Goal: Task Accomplishment & Management: Complete application form

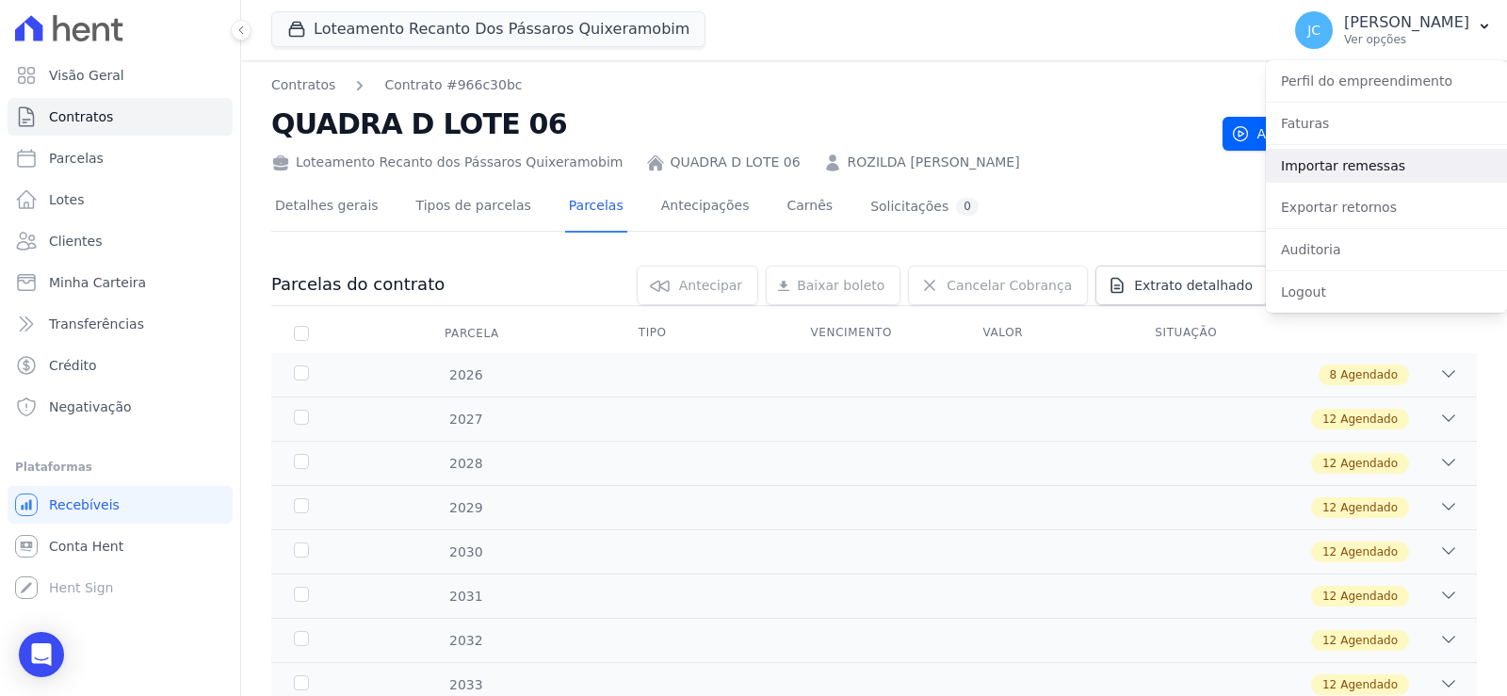
click at [1332, 172] on link "Importar remessas" at bounding box center [1386, 166] width 241 height 34
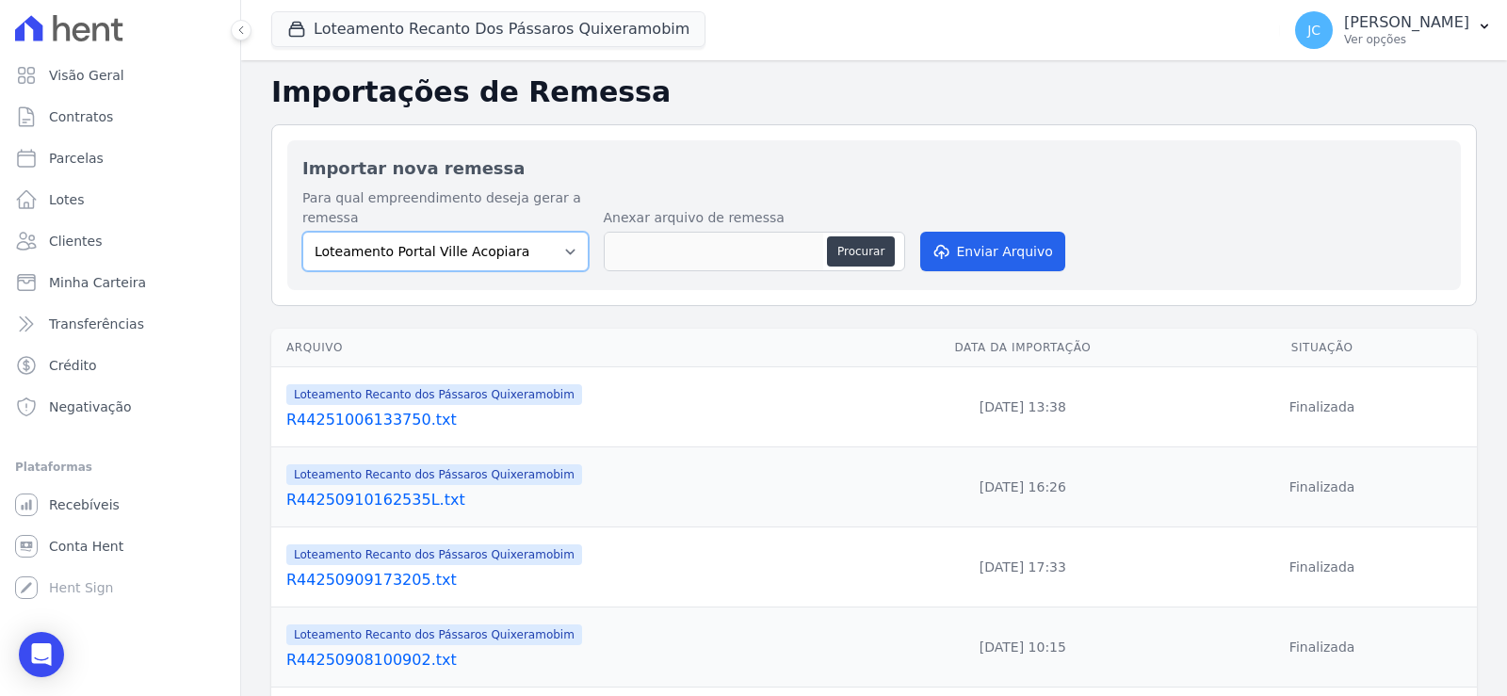
click at [489, 260] on select "Loteamento Portal Ville Acopiara Loteamento Recanto dos Pássaros Quixeramobim L…" at bounding box center [445, 252] width 286 height 40
select select "680c1bfe-1e9a-4ffe-9017-886ab10875cd"
click at [321, 246] on select "Loteamento Portal Ville Acopiara Loteamento Recanto dos Pássaros Quixeramobim L…" at bounding box center [445, 252] width 286 height 40
click at [887, 264] on button "Procurar" at bounding box center [861, 251] width 68 height 30
type input "R44251007111551.txt"
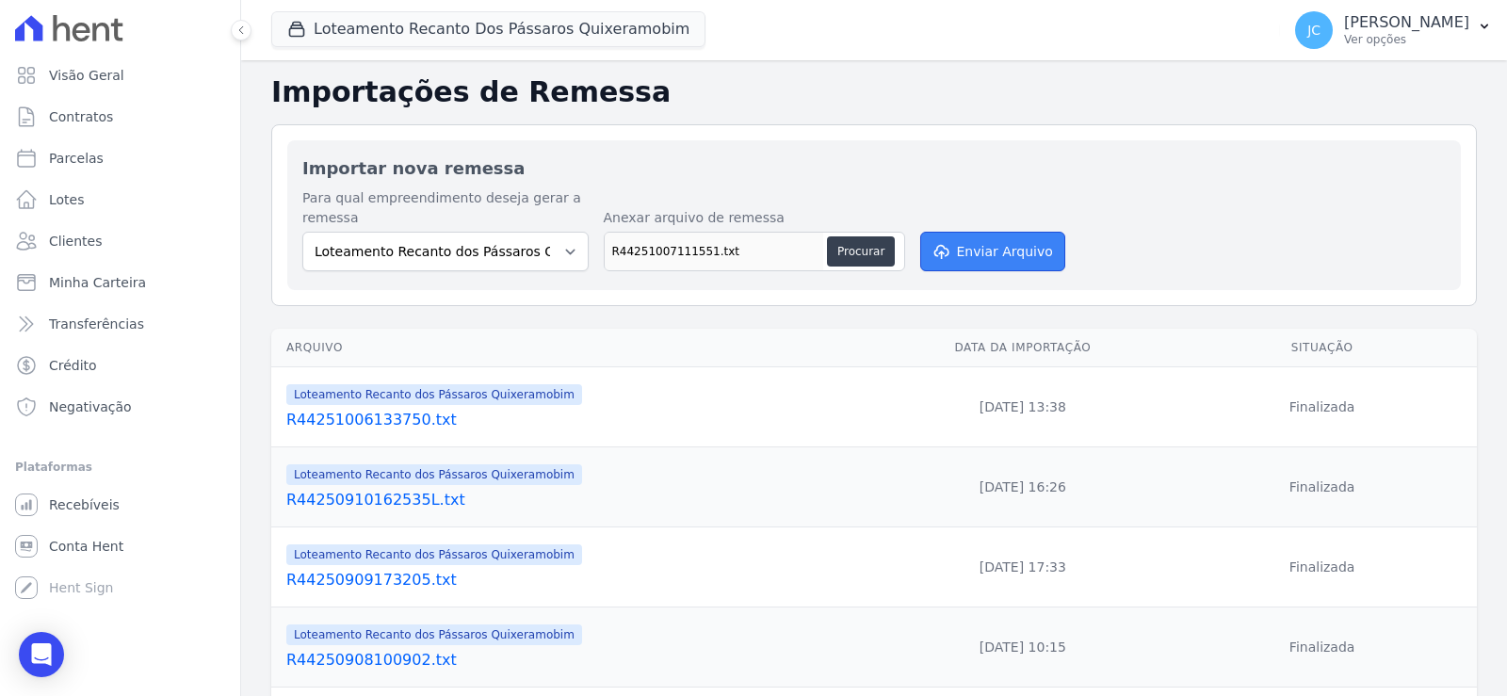
click at [1012, 266] on button "Enviar Arquivo" at bounding box center [992, 252] width 145 height 40
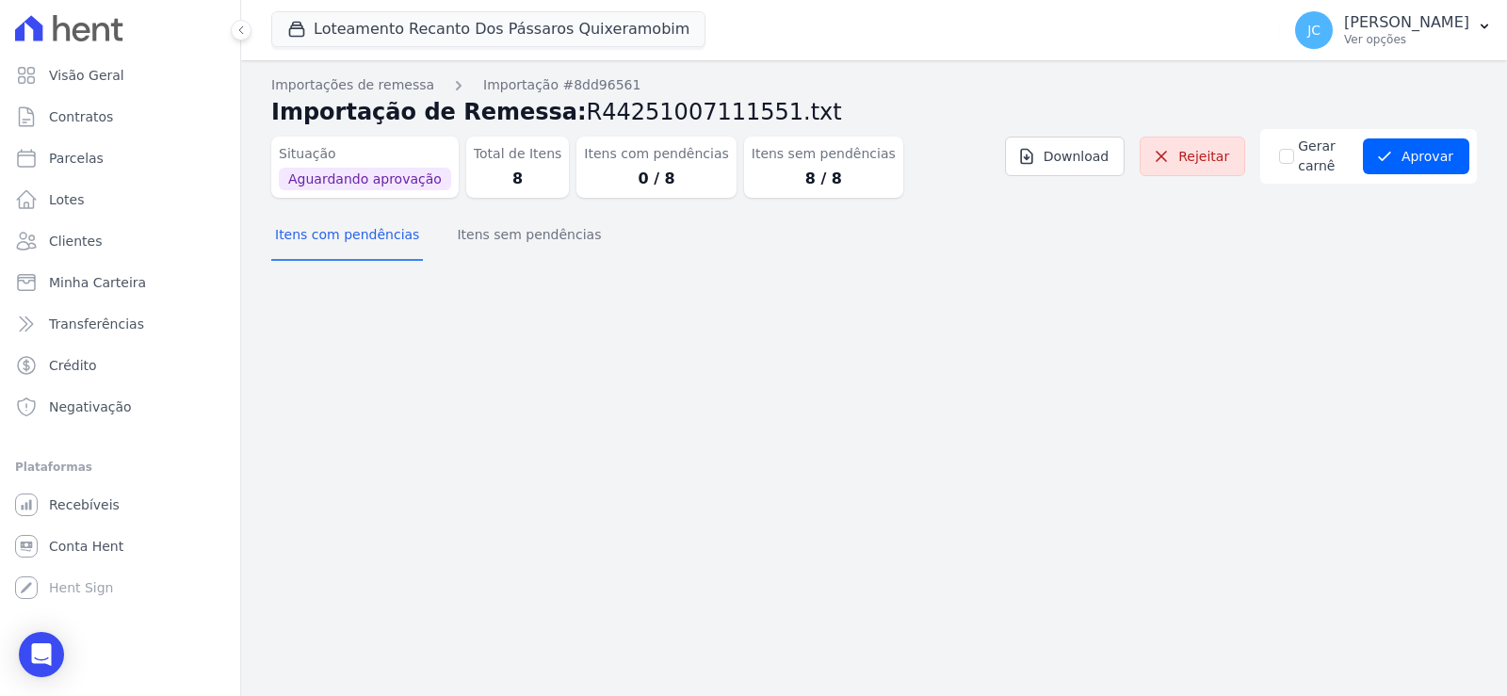
click at [814, 161] on dt "Itens sem pendências" at bounding box center [824, 154] width 144 height 20
click at [826, 189] on dd "8 / 8" at bounding box center [824, 179] width 144 height 23
click at [692, 174] on div "Itens com pendências 0 / 8" at bounding box center [656, 167] width 159 height 61
click at [689, 190] on dd "0 / 8" at bounding box center [656, 179] width 144 height 23
drag, startPoint x: 303, startPoint y: 258, endPoint x: 721, endPoint y: 271, distance: 417.6
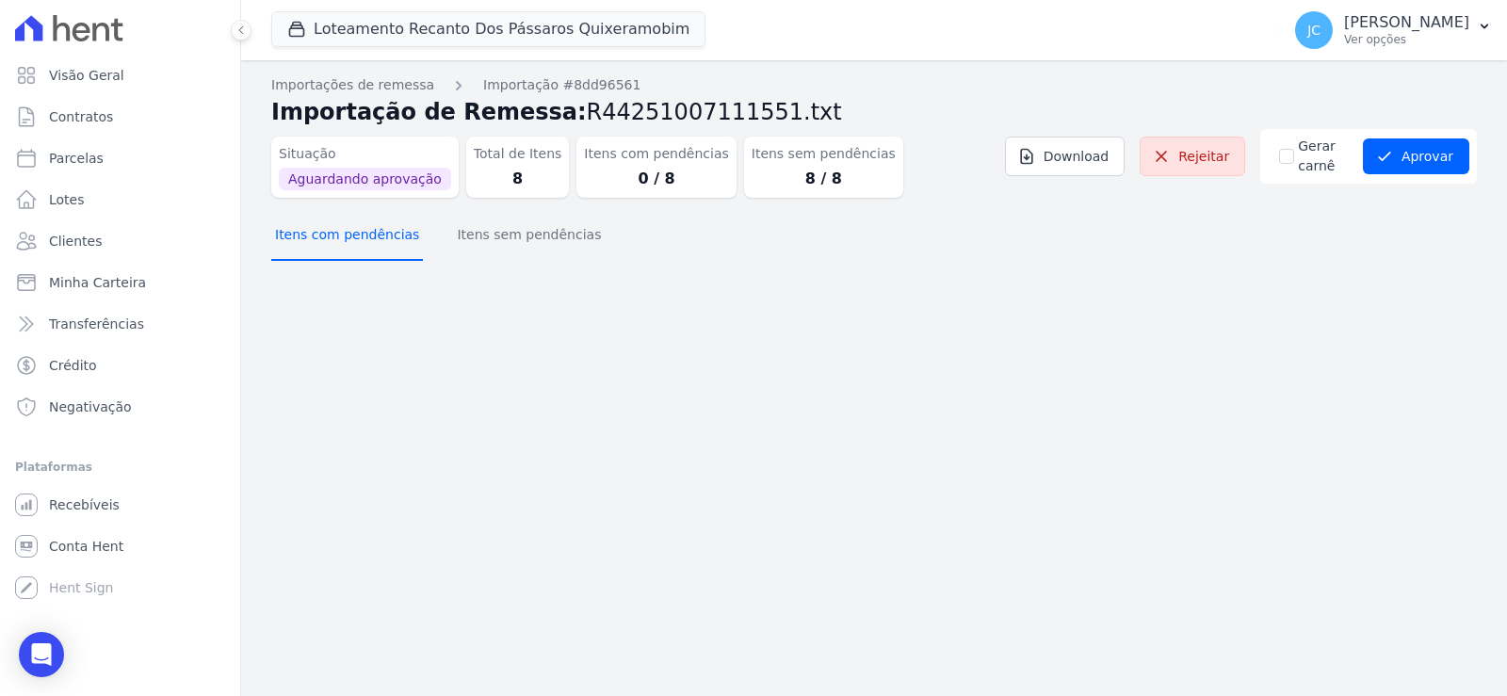
click at [309, 258] on button "Itens com pendências" at bounding box center [347, 236] width 152 height 49
click at [572, 261] on button "Itens sem pendências" at bounding box center [529, 236] width 152 height 49
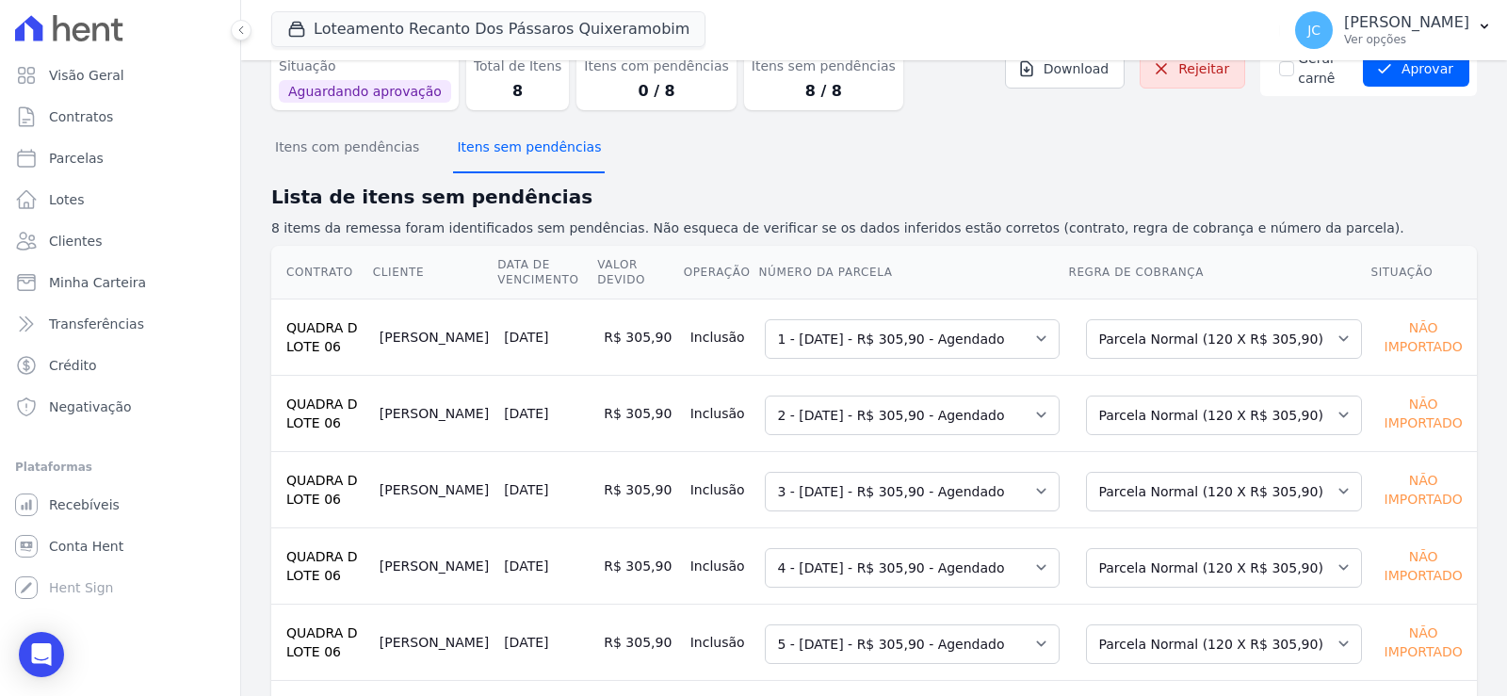
scroll to position [35, 0]
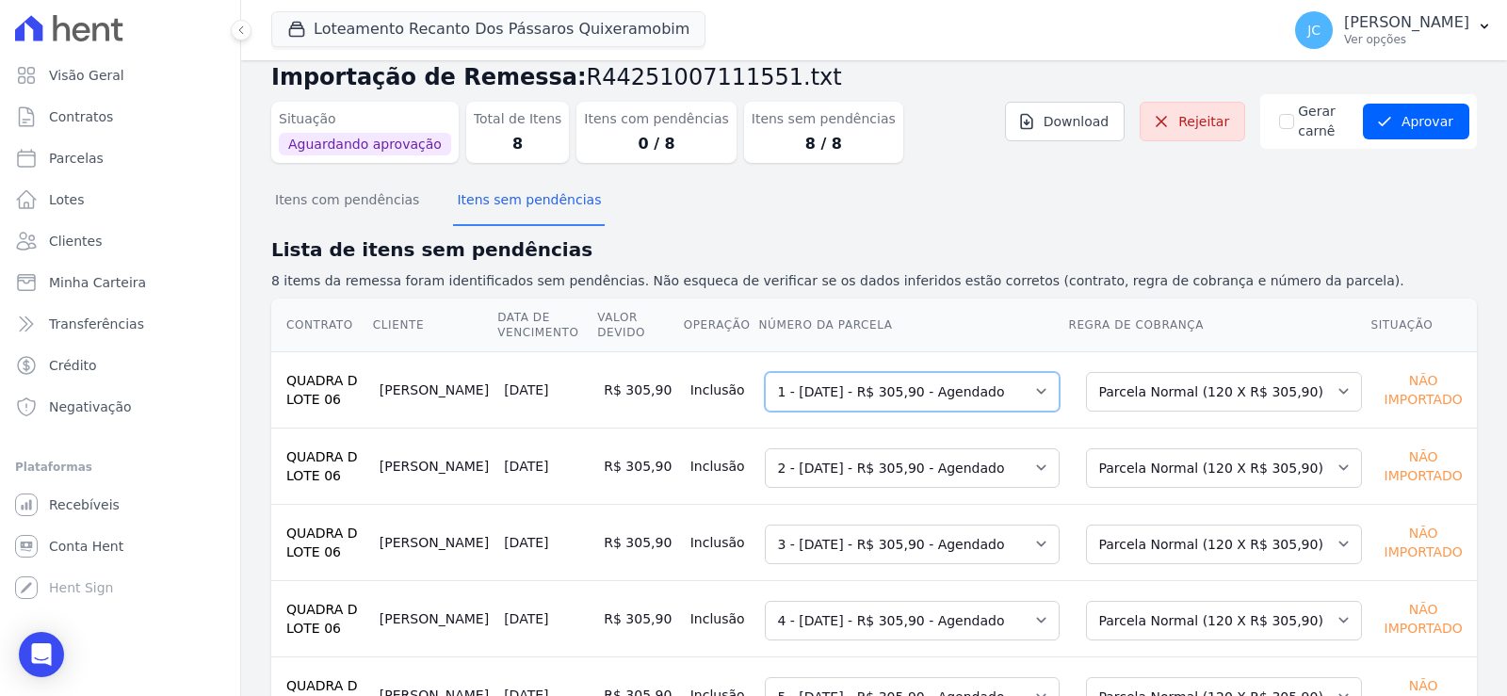
click at [860, 412] on select "Selecione uma 1 - 10/05/2026 - R$ 305,90 - Agendado 2 - 10/06/2026 - R$ 305,90 …" at bounding box center [912, 392] width 295 height 40
click at [1402, 129] on button "Aprovar" at bounding box center [1416, 122] width 106 height 36
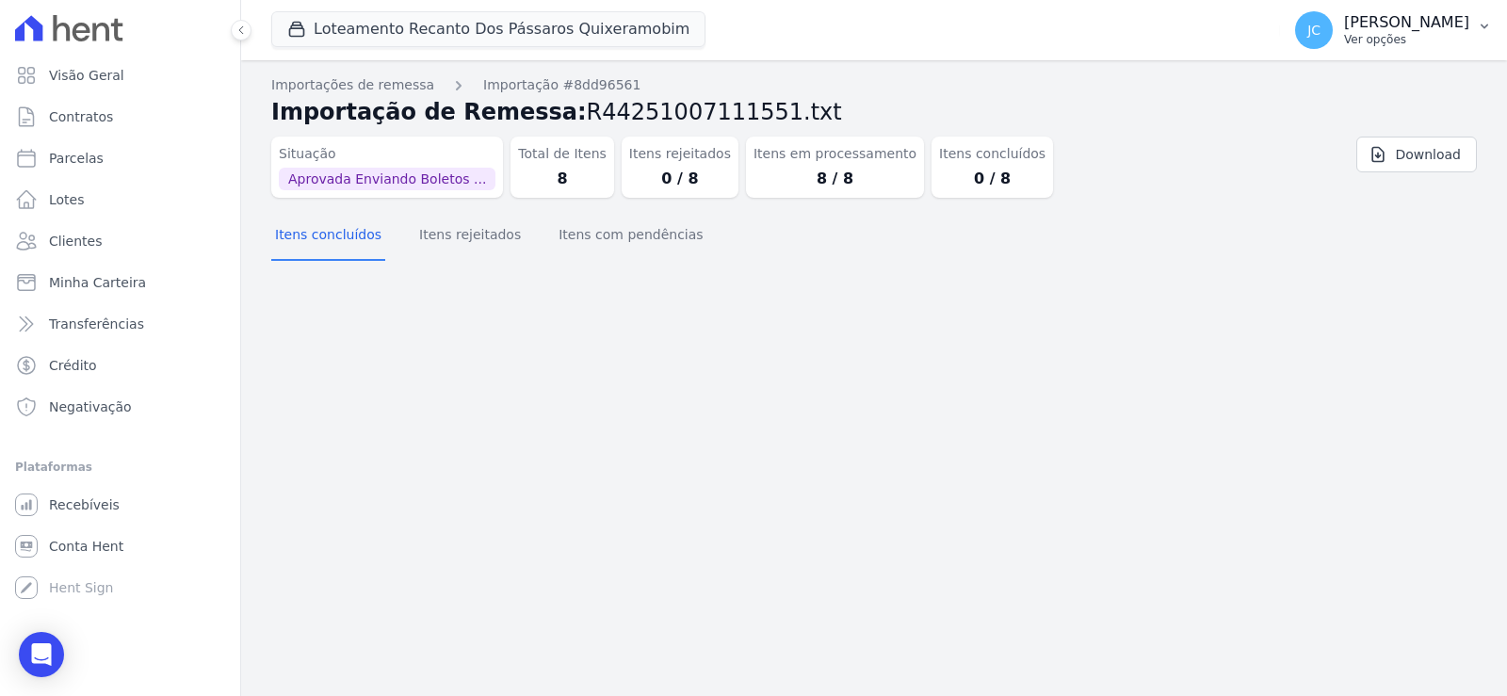
click at [1361, 32] on p "[PERSON_NAME]" at bounding box center [1406, 22] width 125 height 19
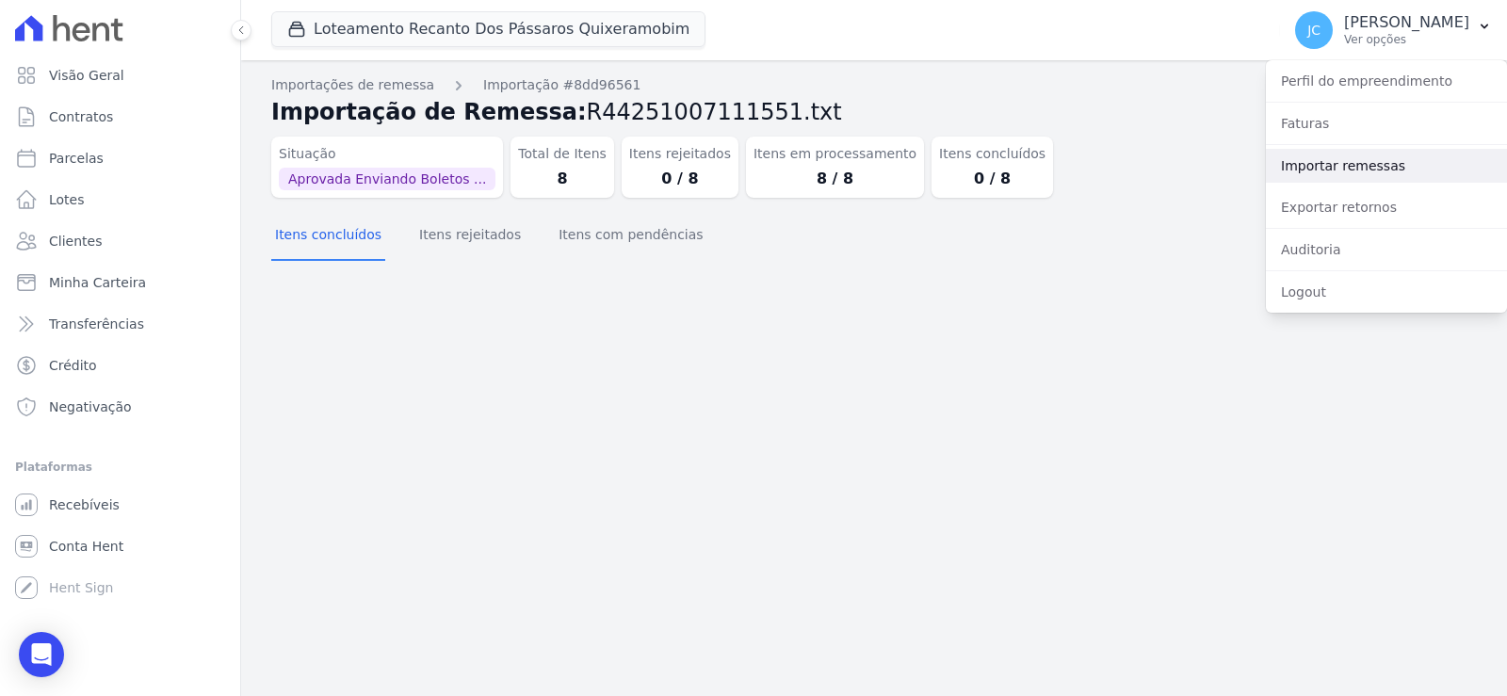
click at [1337, 183] on link "Importar remessas" at bounding box center [1386, 166] width 241 height 34
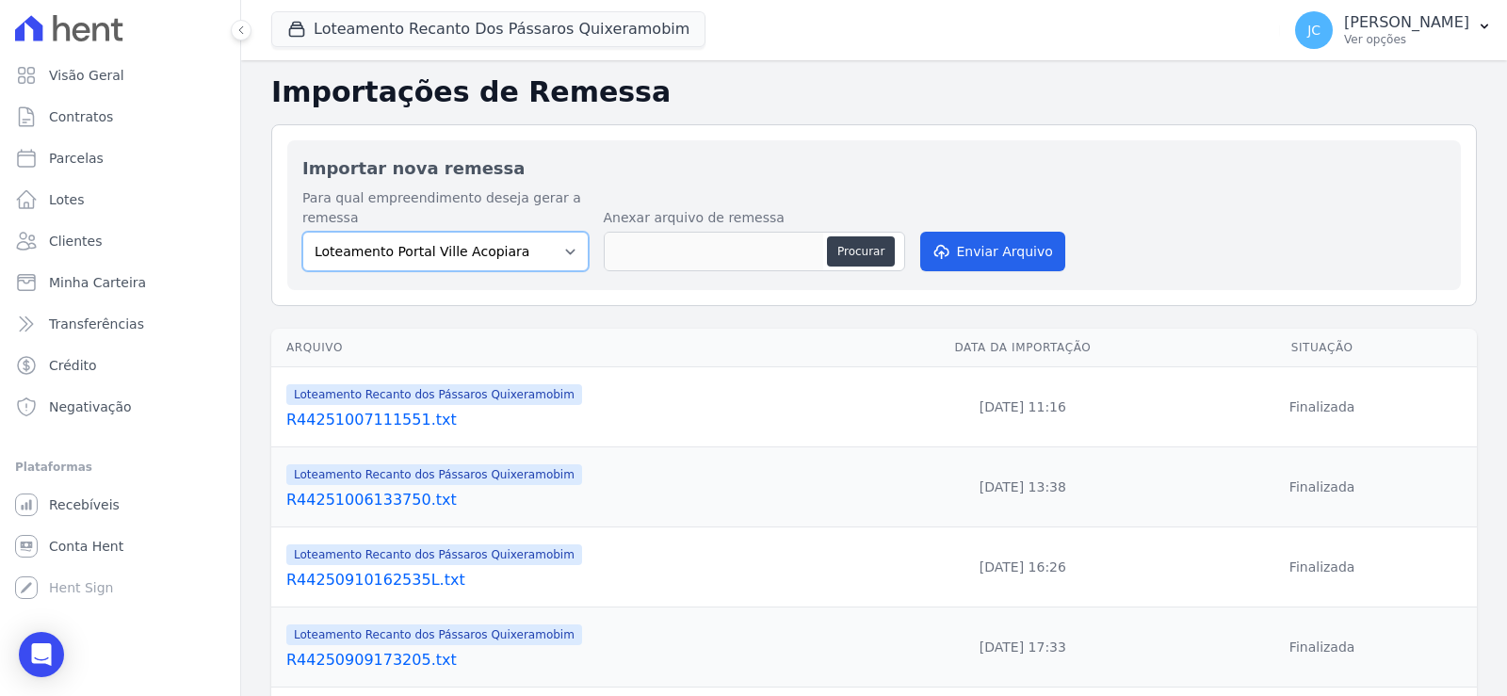
click at [441, 271] on select "Loteamento Portal Ville Acopiara Loteamento Recanto dos Pássaros Quixeramobim L…" at bounding box center [445, 252] width 286 height 40
select select "680c1bfe-1e9a-4ffe-9017-886ab10875cd"
click at [321, 246] on select "Loteamento Portal Ville Acopiara Loteamento Recanto dos Pássaros Quixeramobim L…" at bounding box center [445, 252] width 286 height 40
click at [887, 254] on button "Procurar" at bounding box center [861, 251] width 68 height 30
click at [1379, 42] on p "Ver opções" at bounding box center [1406, 39] width 125 height 15
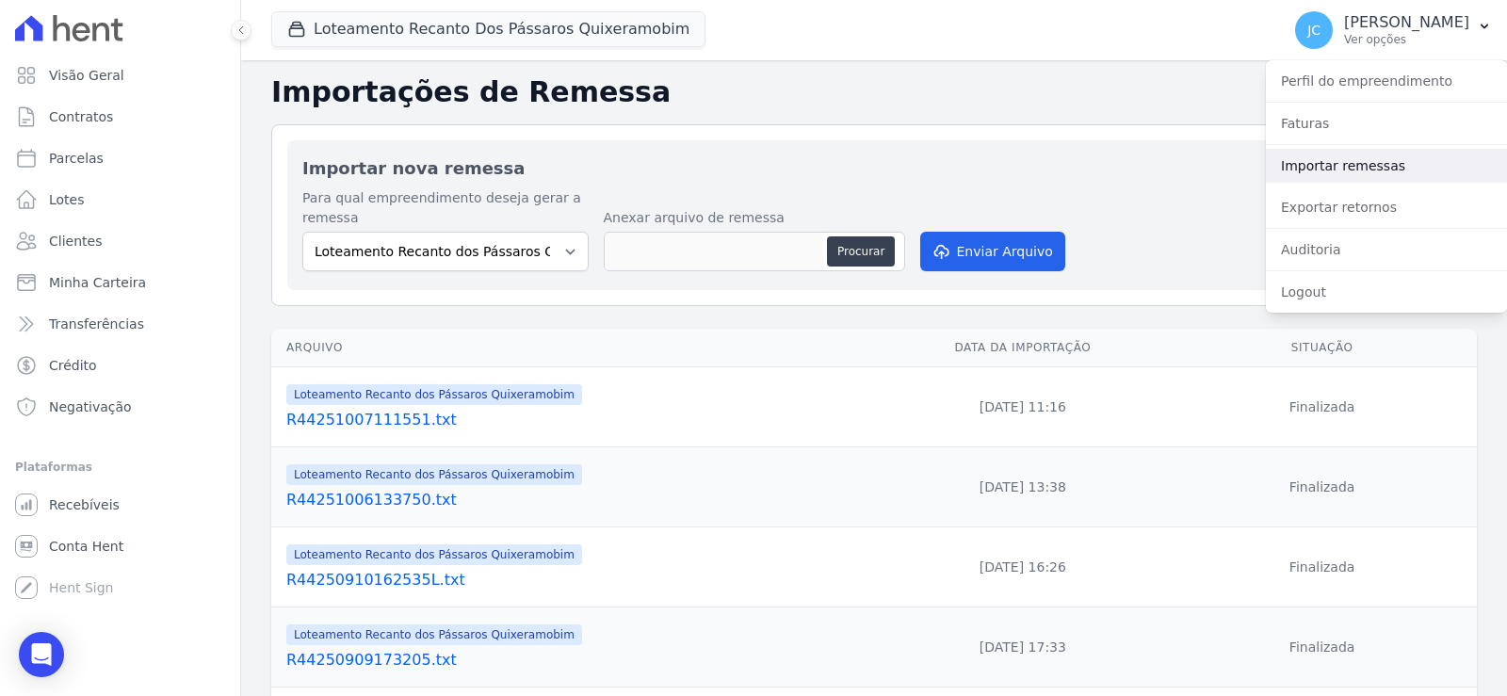
click at [1335, 181] on link "Importar remessas" at bounding box center [1386, 166] width 241 height 34
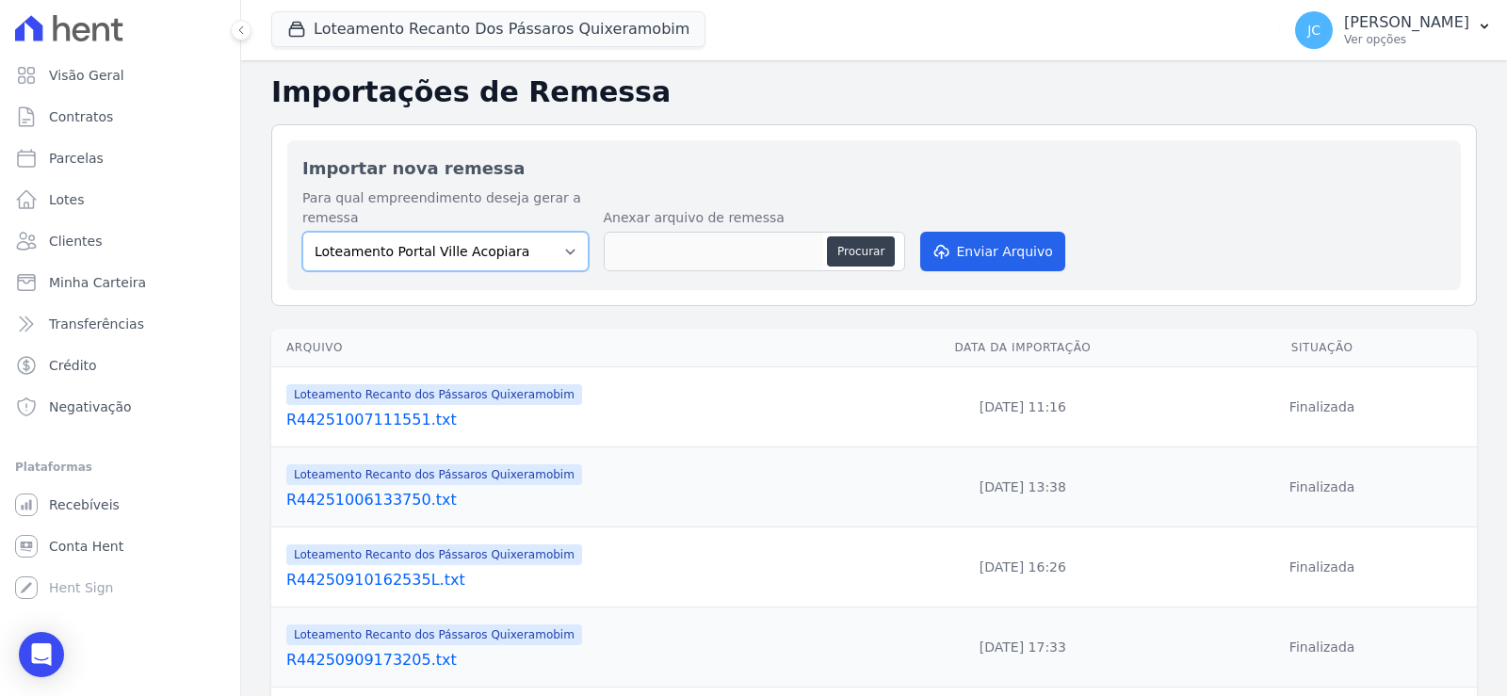
click at [536, 271] on select "Loteamento Portal Ville Acopiara Loteamento Recanto dos Pássaros Quixeramobim L…" at bounding box center [445, 252] width 286 height 40
select select "680c1bfe-1e9a-4ffe-9017-886ab10875cd"
click at [321, 246] on select "Loteamento Portal Ville Acopiara Loteamento Recanto dos Pássaros Quixeramobim L…" at bounding box center [445, 252] width 286 height 40
click at [891, 267] on button "Procurar" at bounding box center [861, 251] width 68 height 30
type input "R44251007112027.txt"
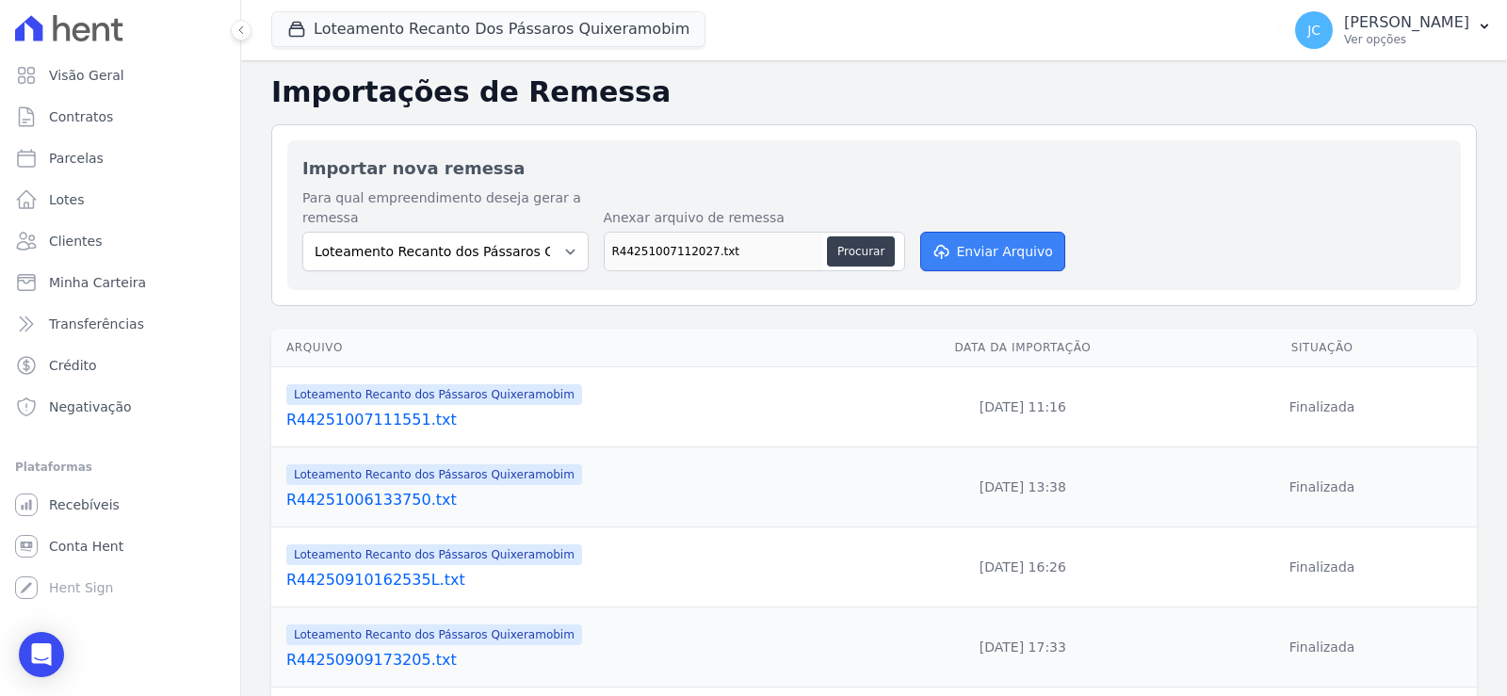
click at [1031, 269] on button "Enviar Arquivo" at bounding box center [992, 252] width 145 height 40
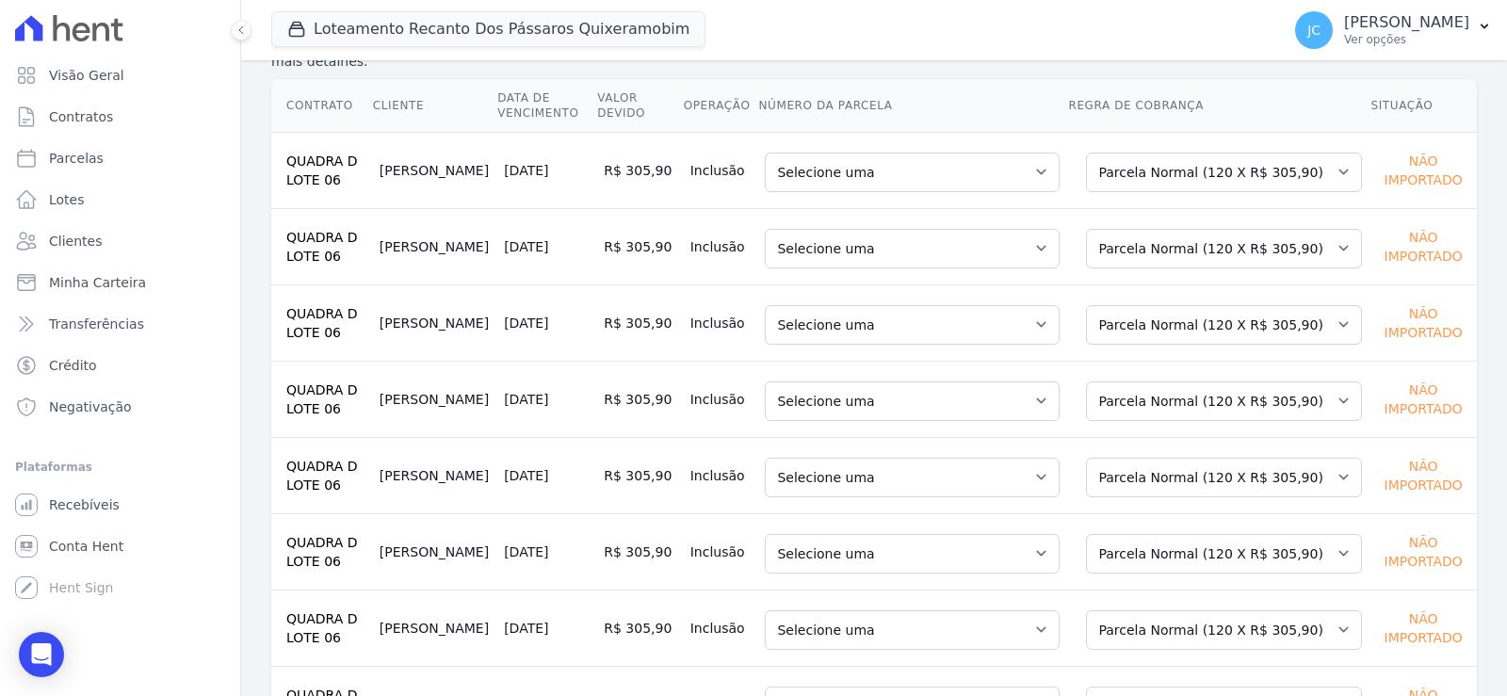
scroll to position [283, 0]
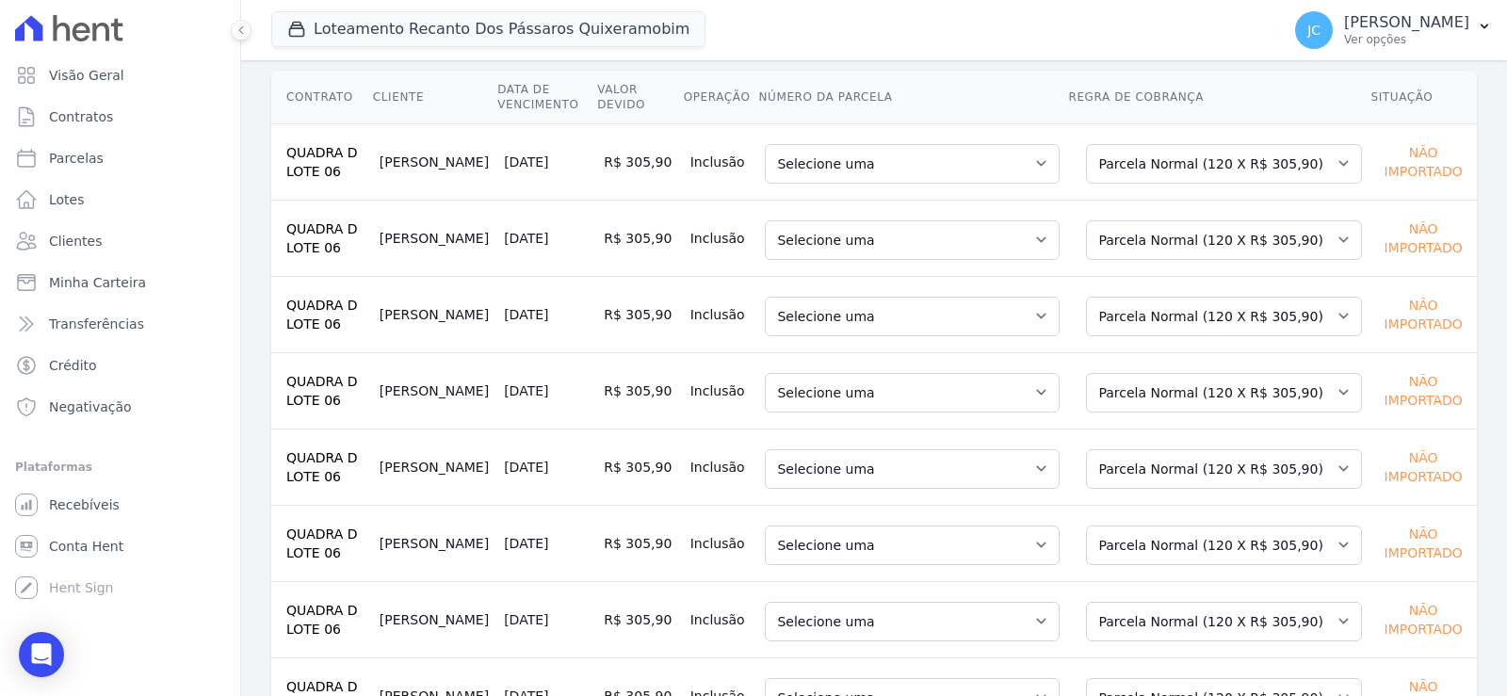
drag, startPoint x: 896, startPoint y: 505, endPoint x: 781, endPoint y: 150, distance: 373.3
click at [781, 150] on td "Selecione uma 9 - [DATE] - R$ 305,90 - Agendado 10 - [DATE] - R$ 305,90 - Agend…" at bounding box center [912, 161] width 310 height 76
click at [790, 184] on select "Selecione uma 9 - 10/01/2027 - R$ 305,90 - Agendado 10 - 10/02/2027 - R$ 305,90…" at bounding box center [912, 164] width 295 height 40
click at [932, 106] on th "Número da Parcela" at bounding box center [912, 98] width 310 height 54
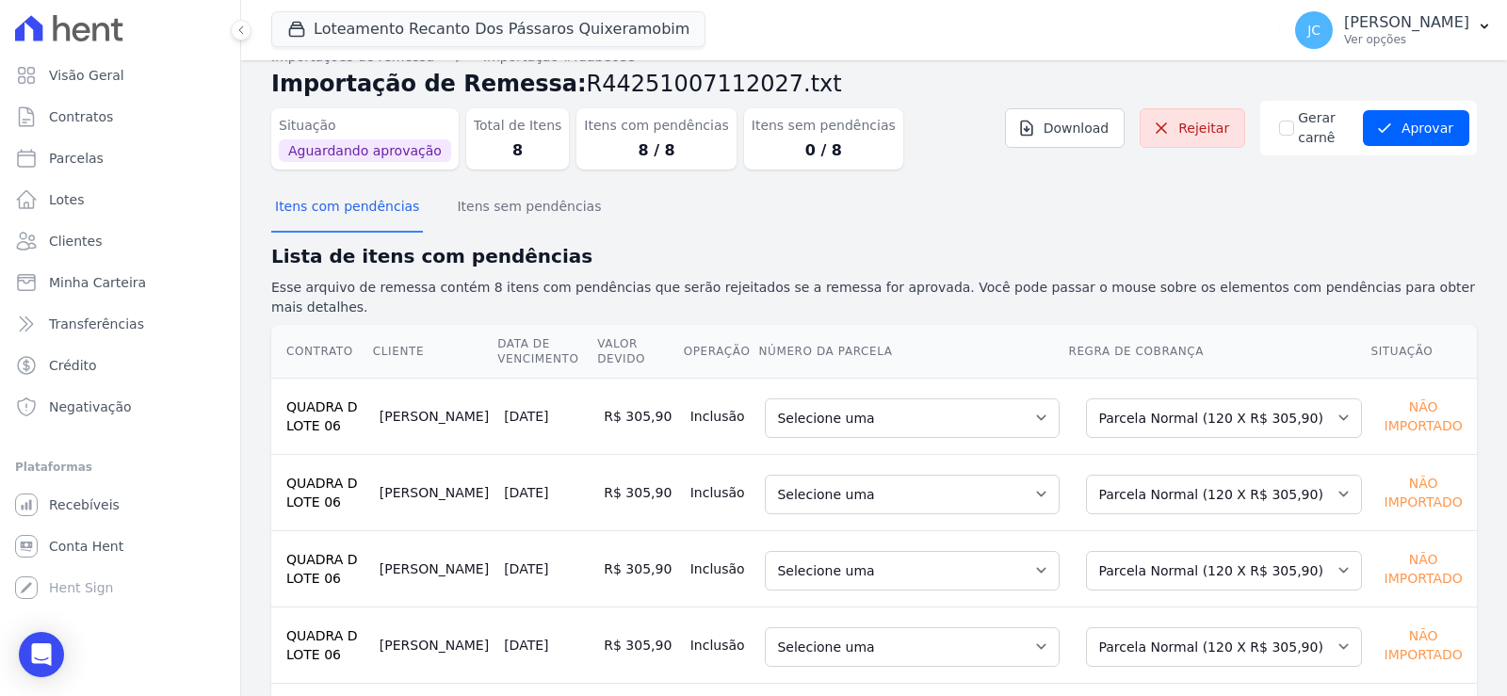
scroll to position [0, 0]
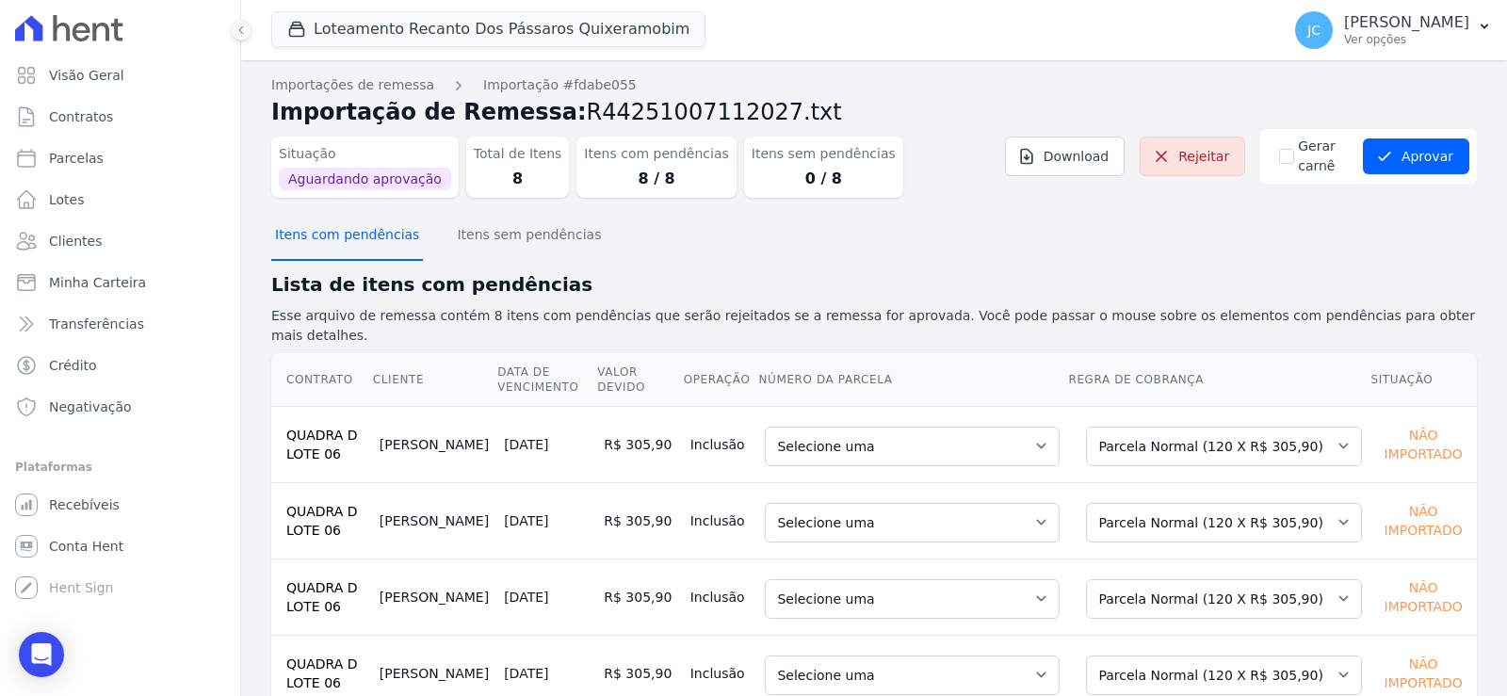
click at [389, 245] on button "Itens com pendências" at bounding box center [347, 236] width 152 height 49
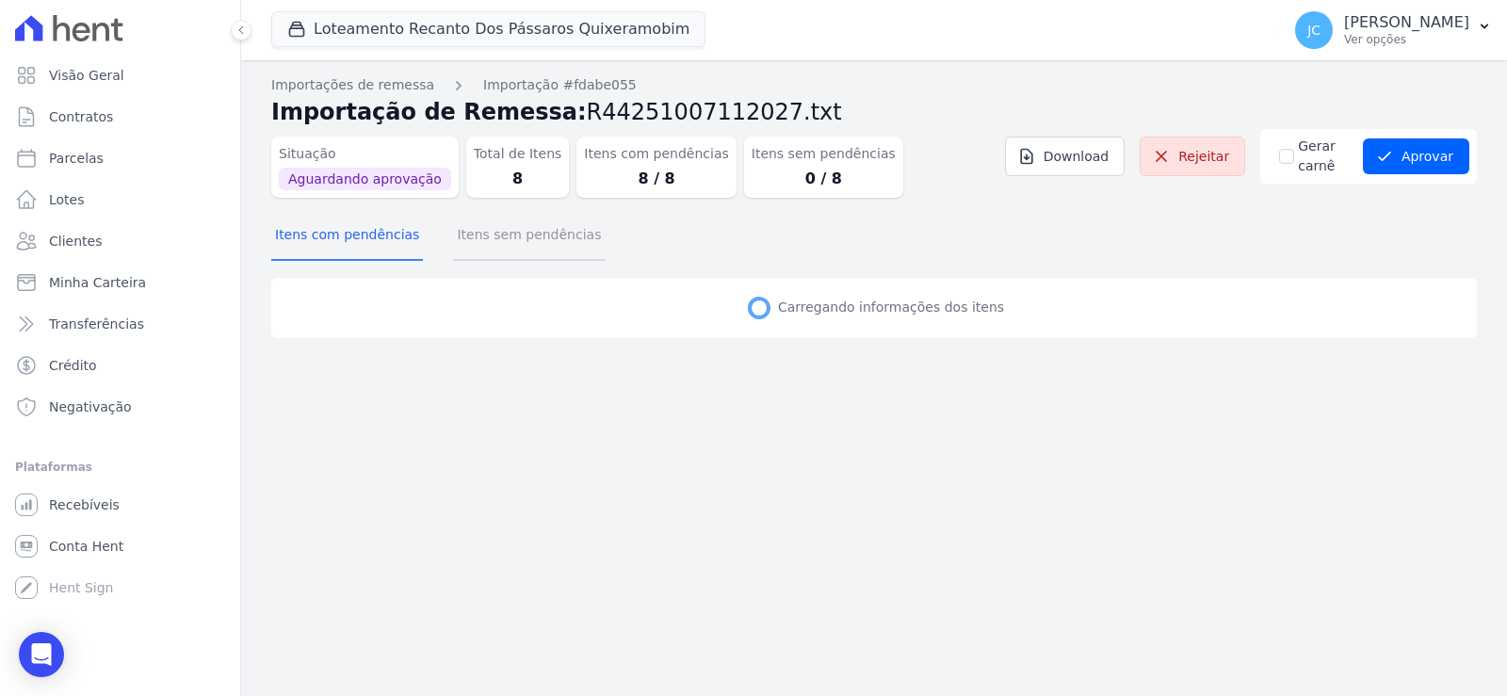
click at [513, 253] on button "Itens sem pendências" at bounding box center [529, 236] width 152 height 49
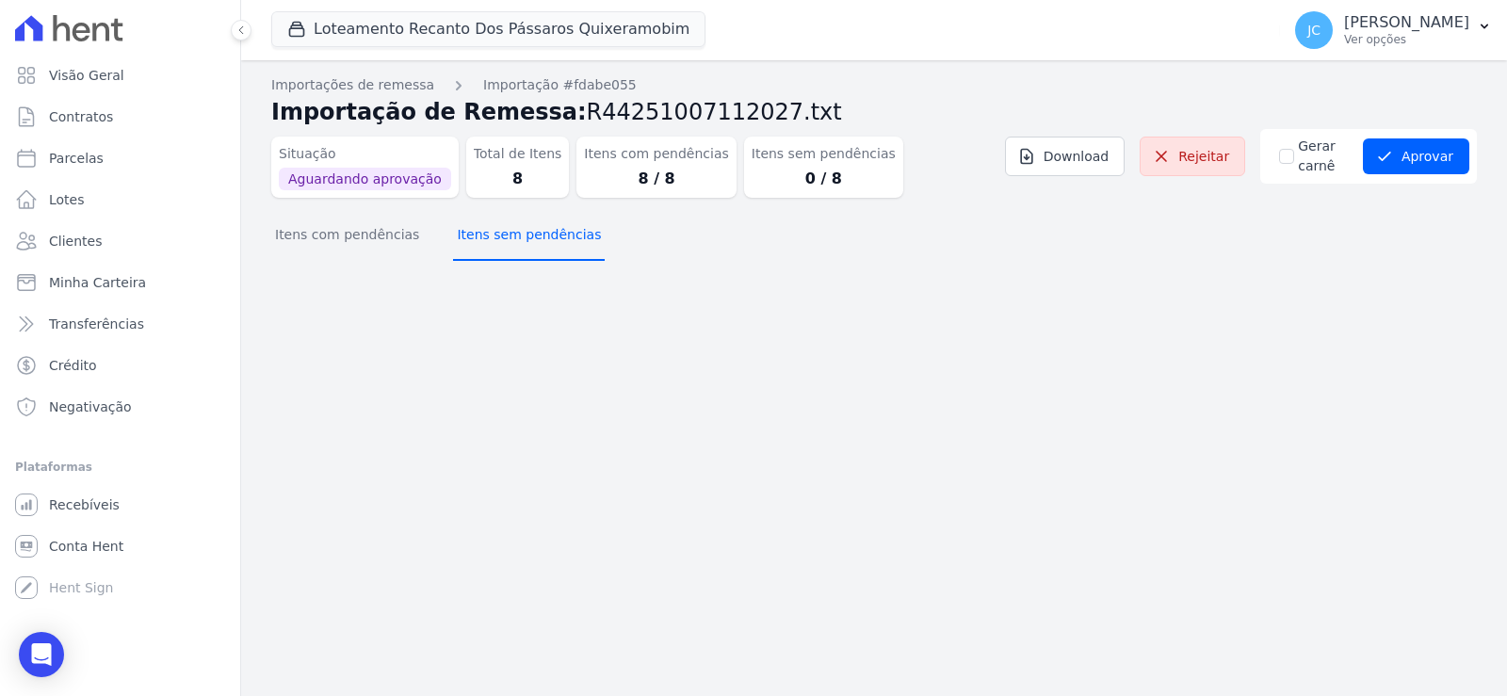
click at [513, 253] on button "Itens sem pendências" at bounding box center [529, 236] width 152 height 49
click at [515, 253] on button "Itens sem pendências" at bounding box center [529, 236] width 152 height 49
click at [75, 81] on span "Visão Geral" at bounding box center [86, 75] width 75 height 19
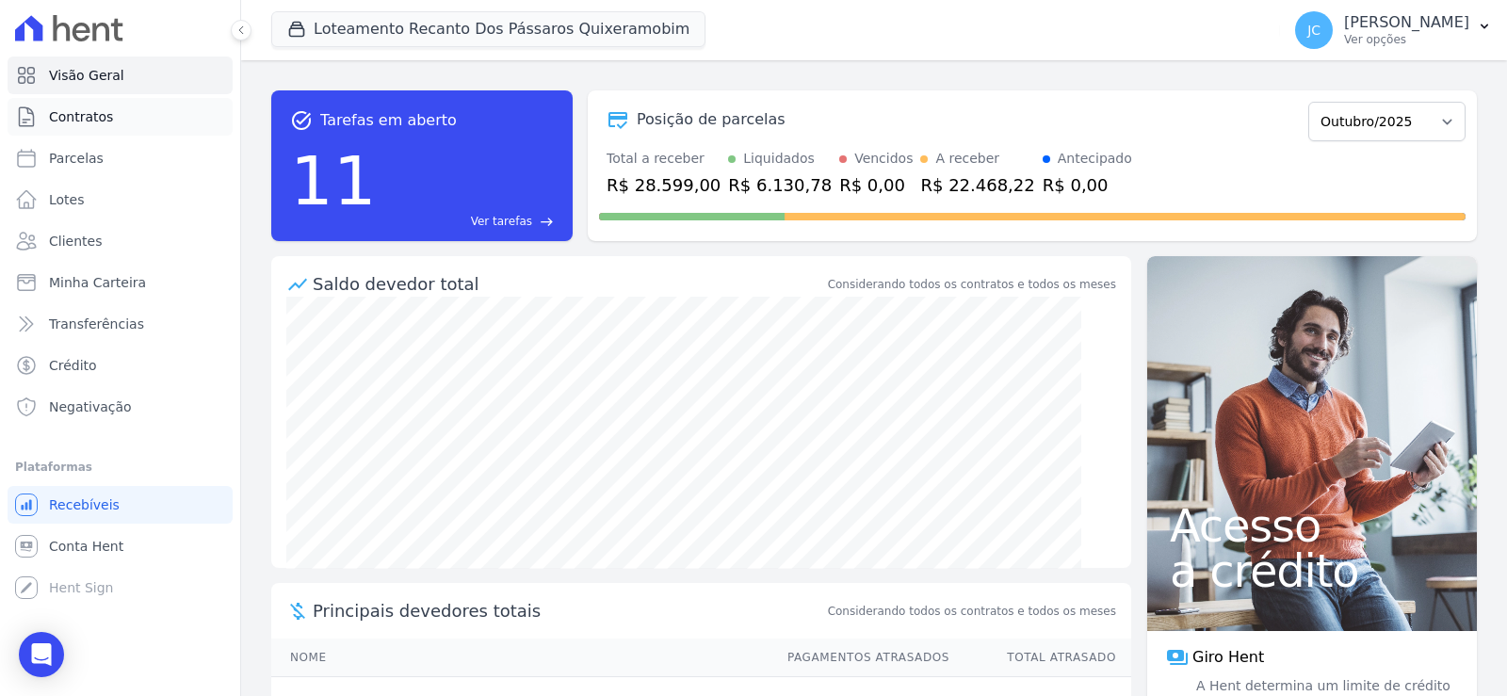
click at [90, 120] on span "Contratos" at bounding box center [81, 116] width 64 height 19
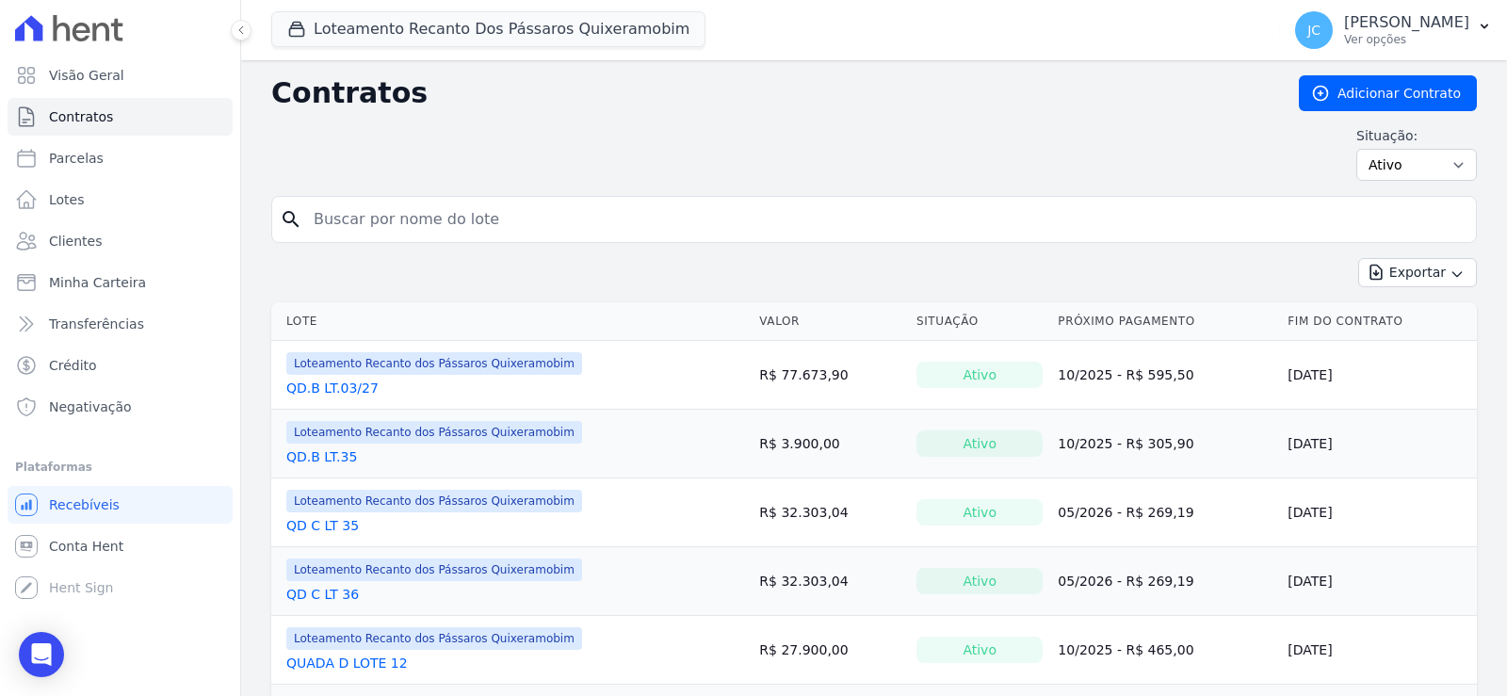
click at [442, 236] on input "search" at bounding box center [885, 220] width 1166 height 38
type input "07"
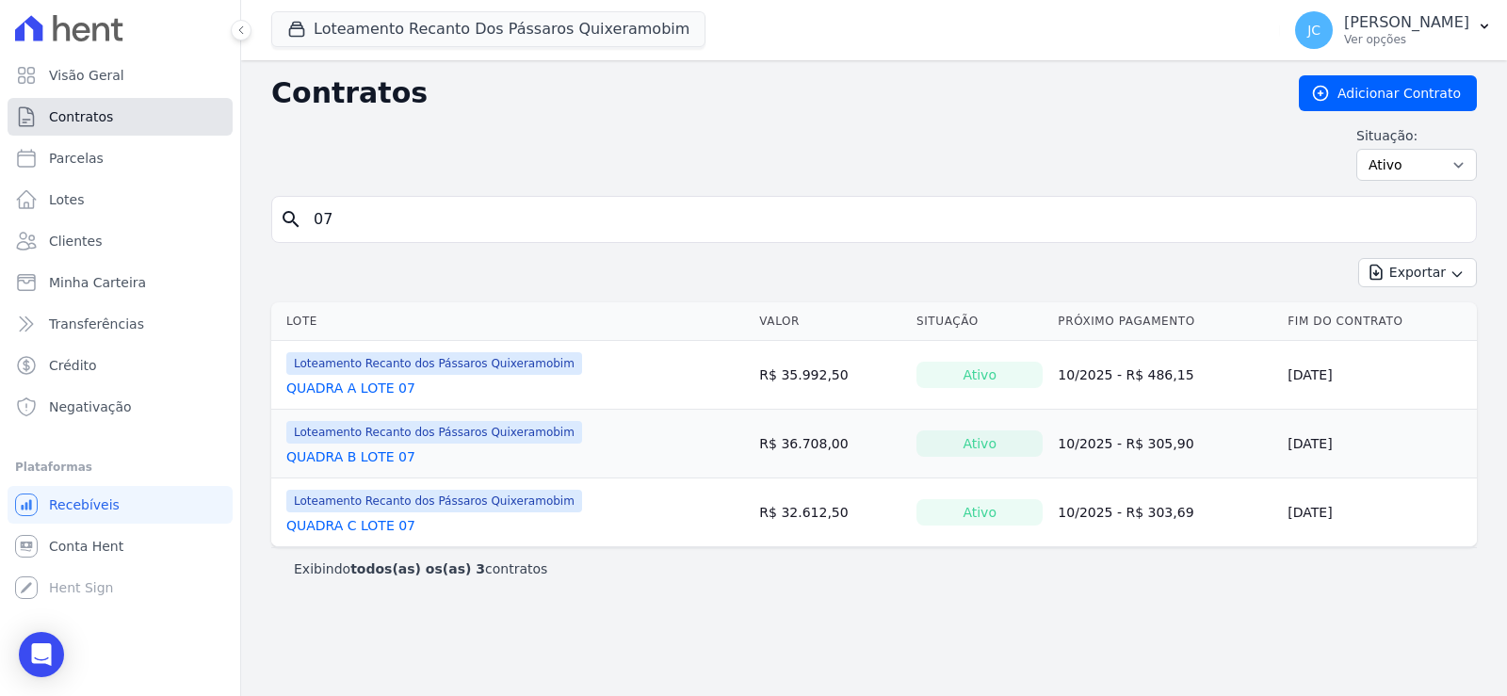
click at [83, 122] on span "Contratos" at bounding box center [81, 116] width 64 height 19
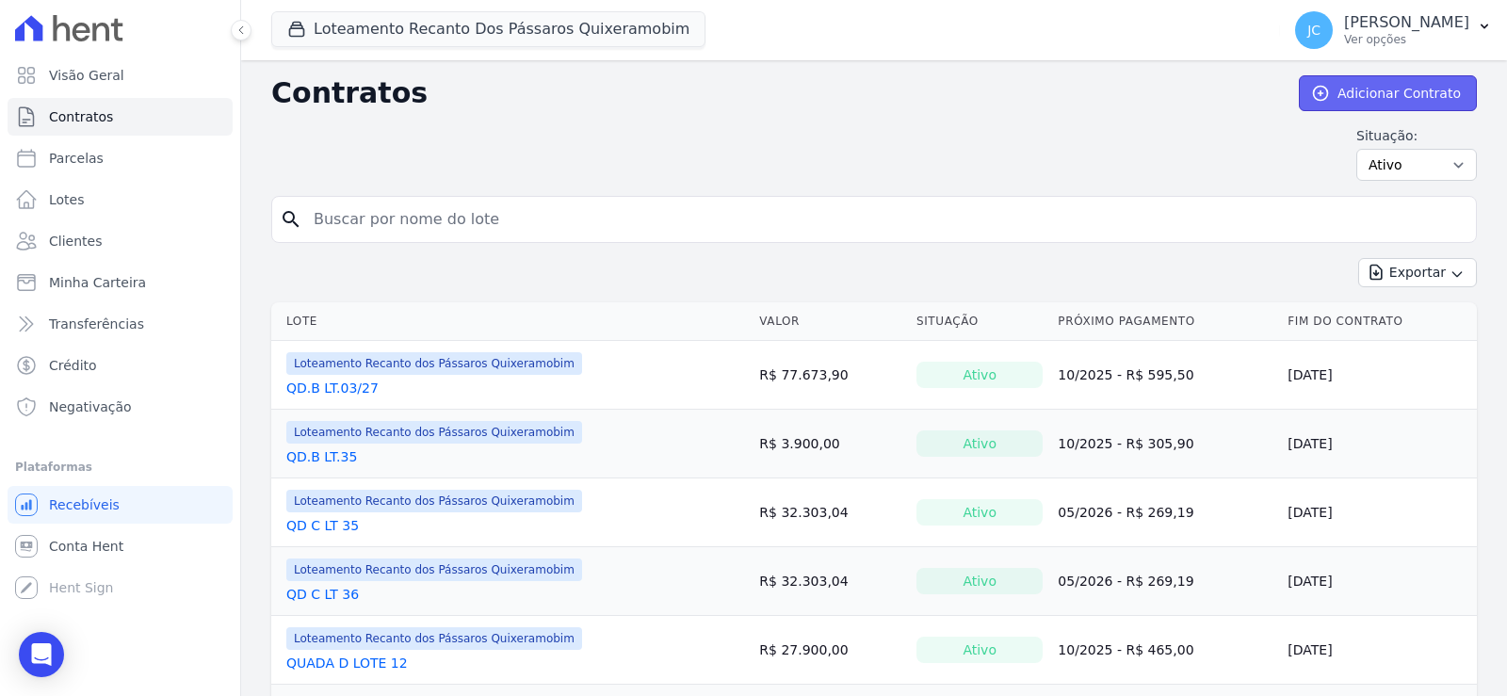
click at [1425, 81] on link "Adicionar Contrato" at bounding box center [1388, 93] width 178 height 36
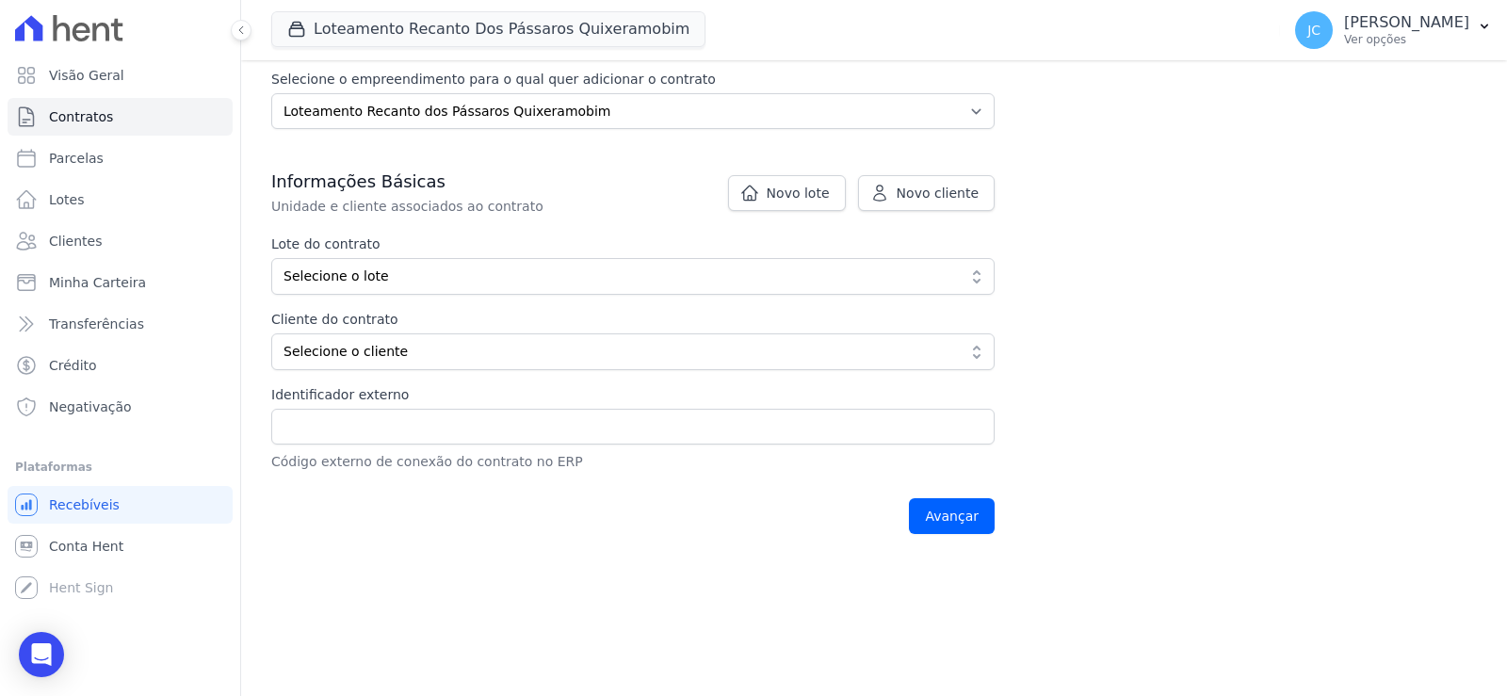
scroll to position [283, 0]
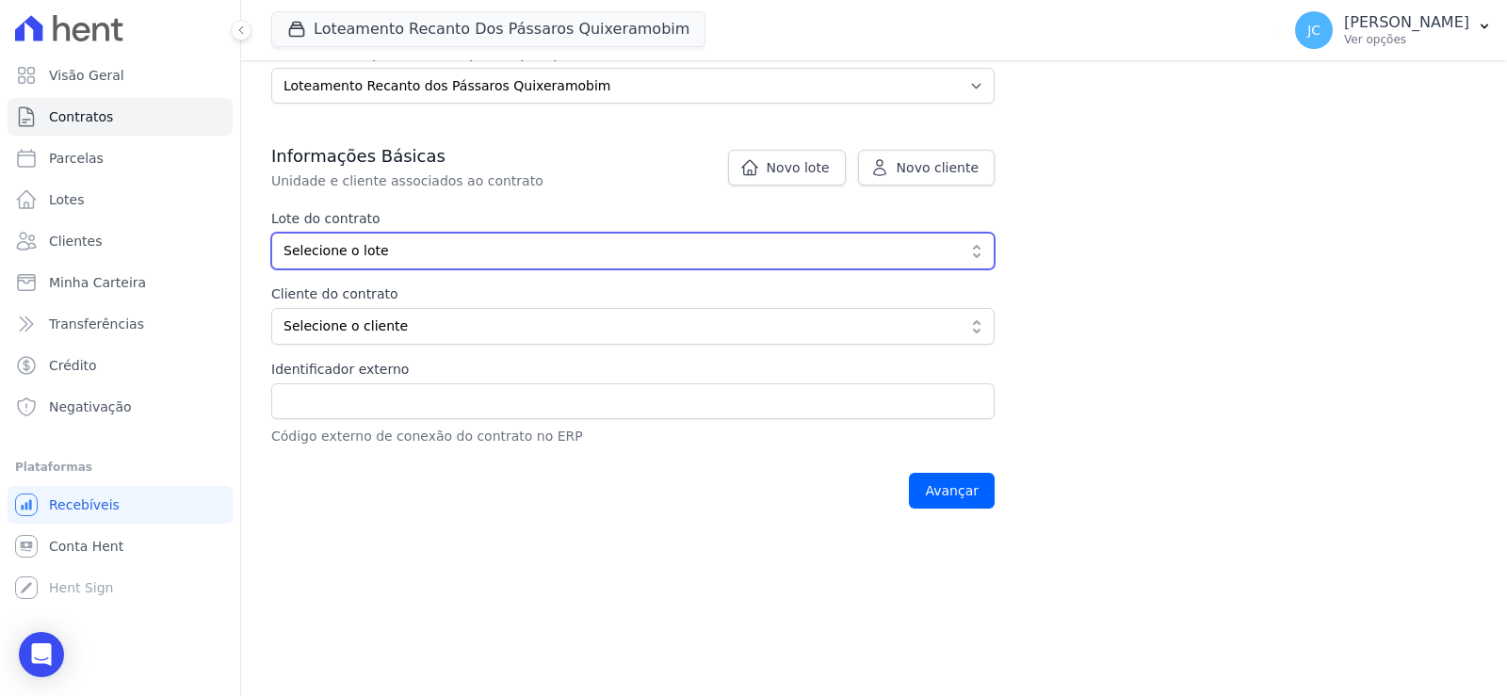
click at [398, 261] on span "Selecione o lote" at bounding box center [620, 251] width 673 height 20
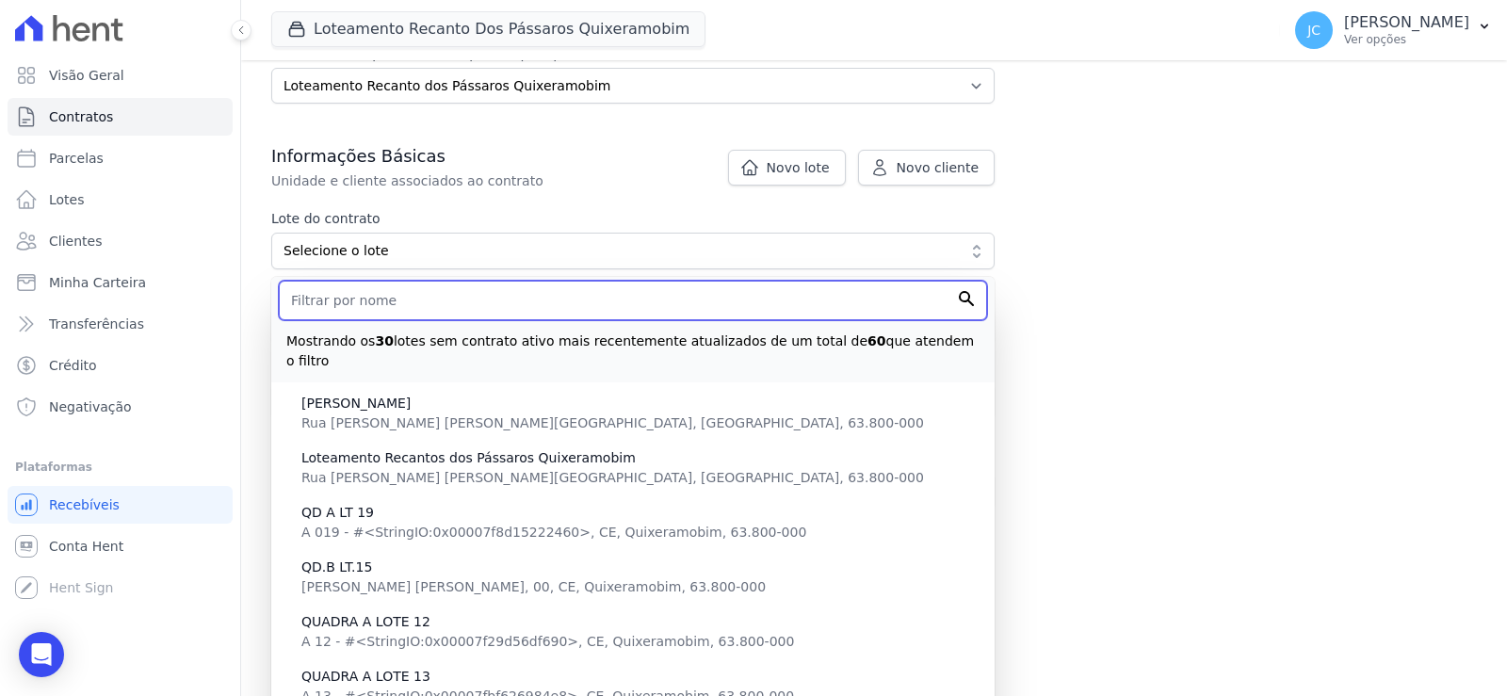
click at [404, 320] on input "text" at bounding box center [633, 301] width 708 height 40
type input "07"
click at [909, 473] on input "Avançar" at bounding box center [952, 491] width 86 height 36
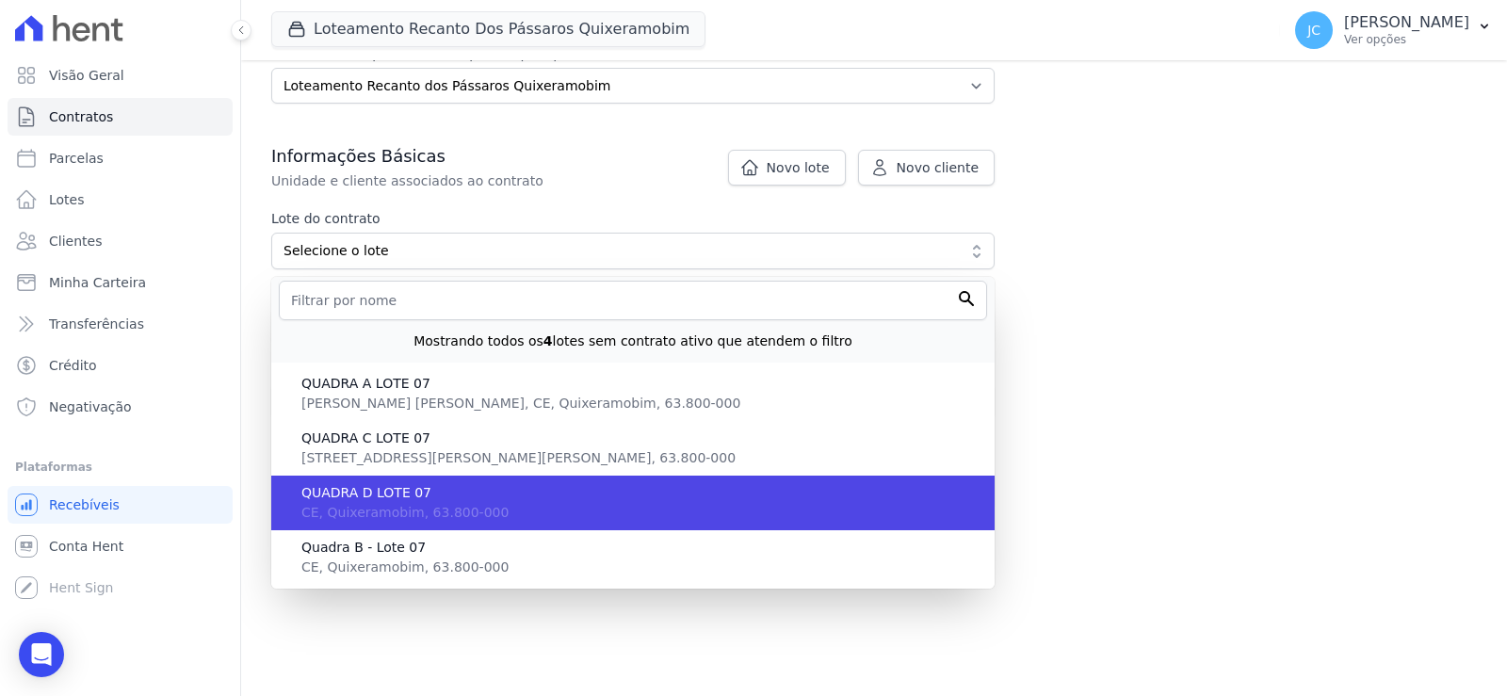
click at [426, 520] on span "CE, Quixeramobim, 63.800-000" at bounding box center [404, 512] width 207 height 15
type input "125c861a-84b3-443f-8e17-b4b2491d755f"
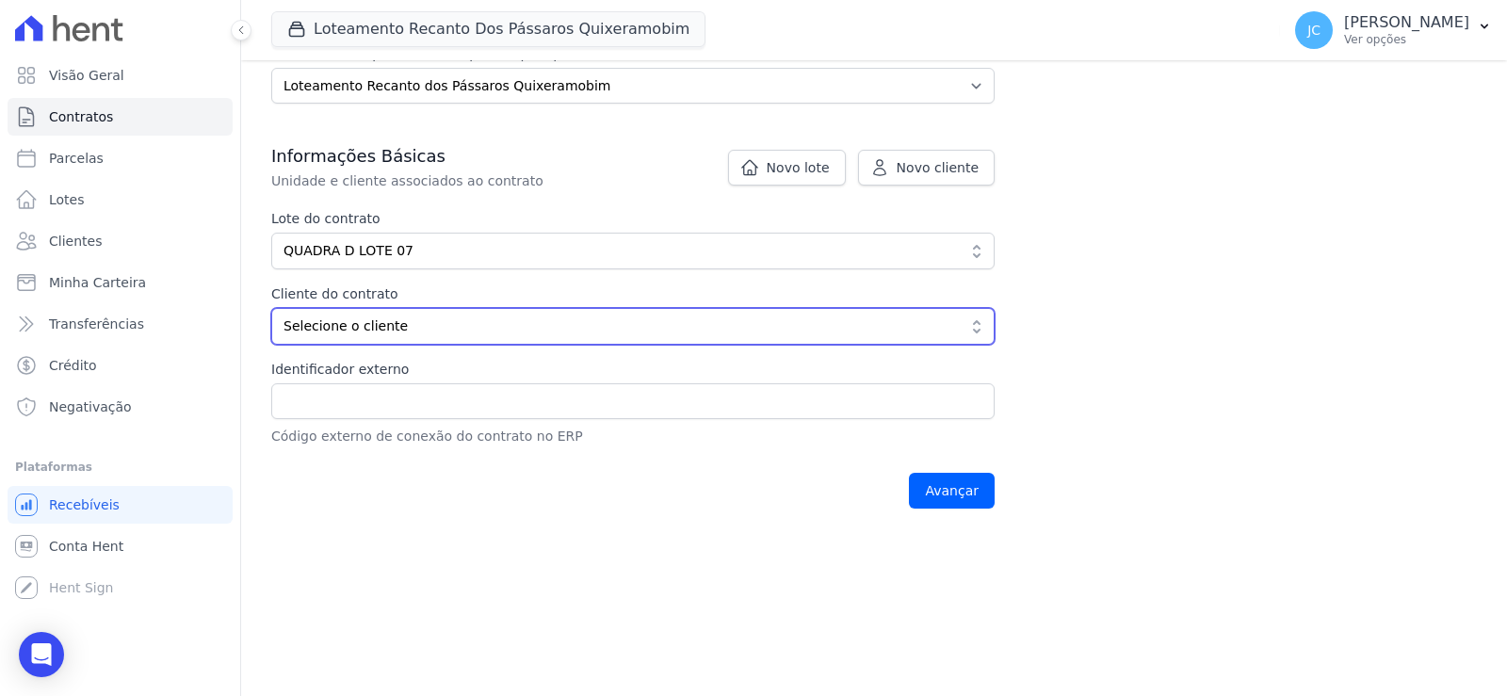
click at [369, 336] on span "Selecione o cliente" at bounding box center [620, 327] width 673 height 20
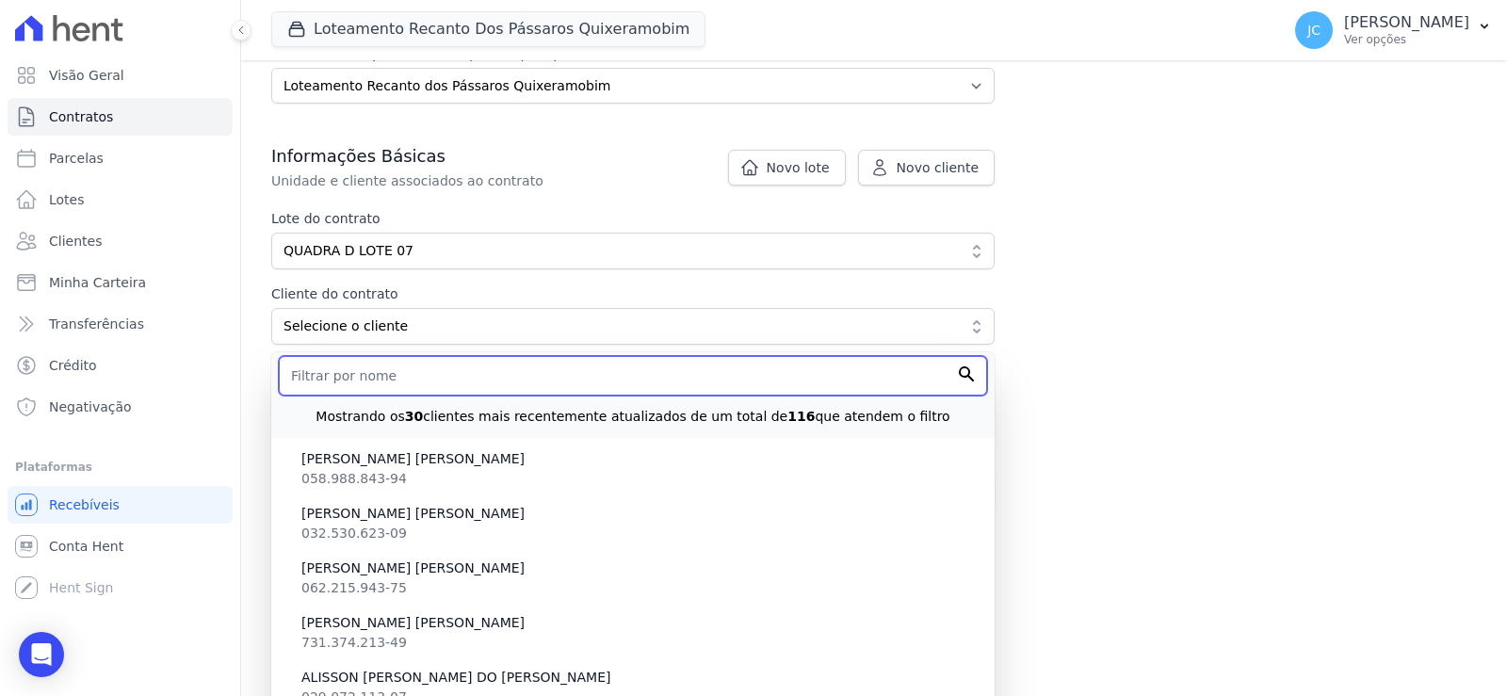
click at [386, 396] on input "text" at bounding box center [633, 376] width 708 height 40
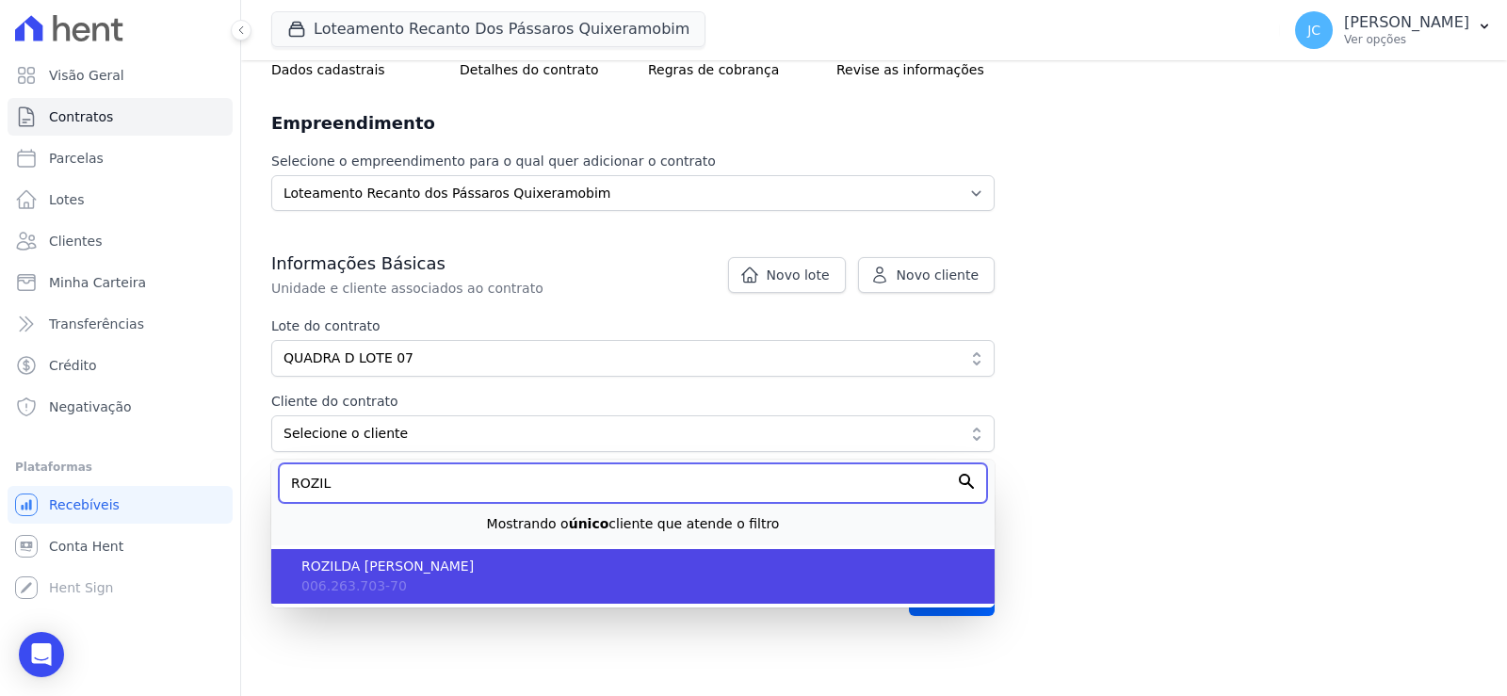
type input "ROZIL"
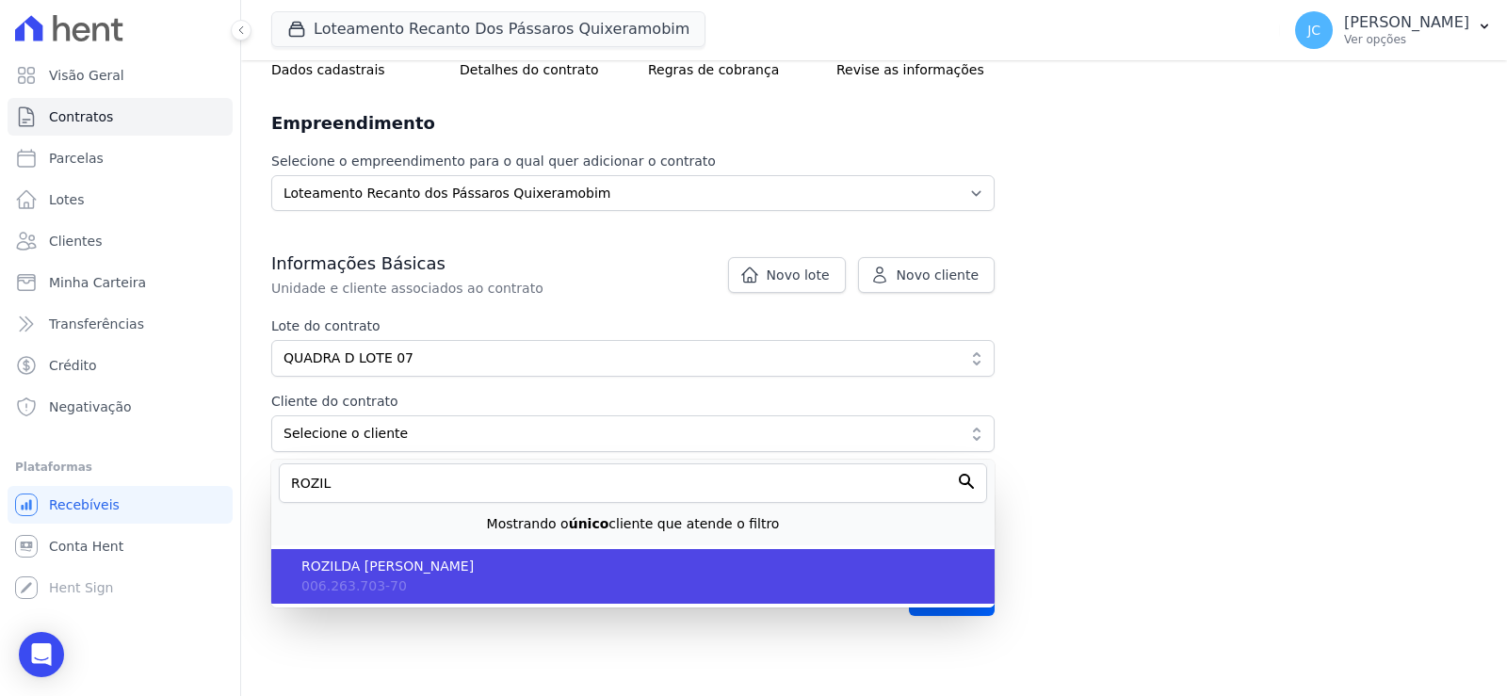
click at [394, 578] on span "006.263.703-70" at bounding box center [354, 585] width 106 height 15
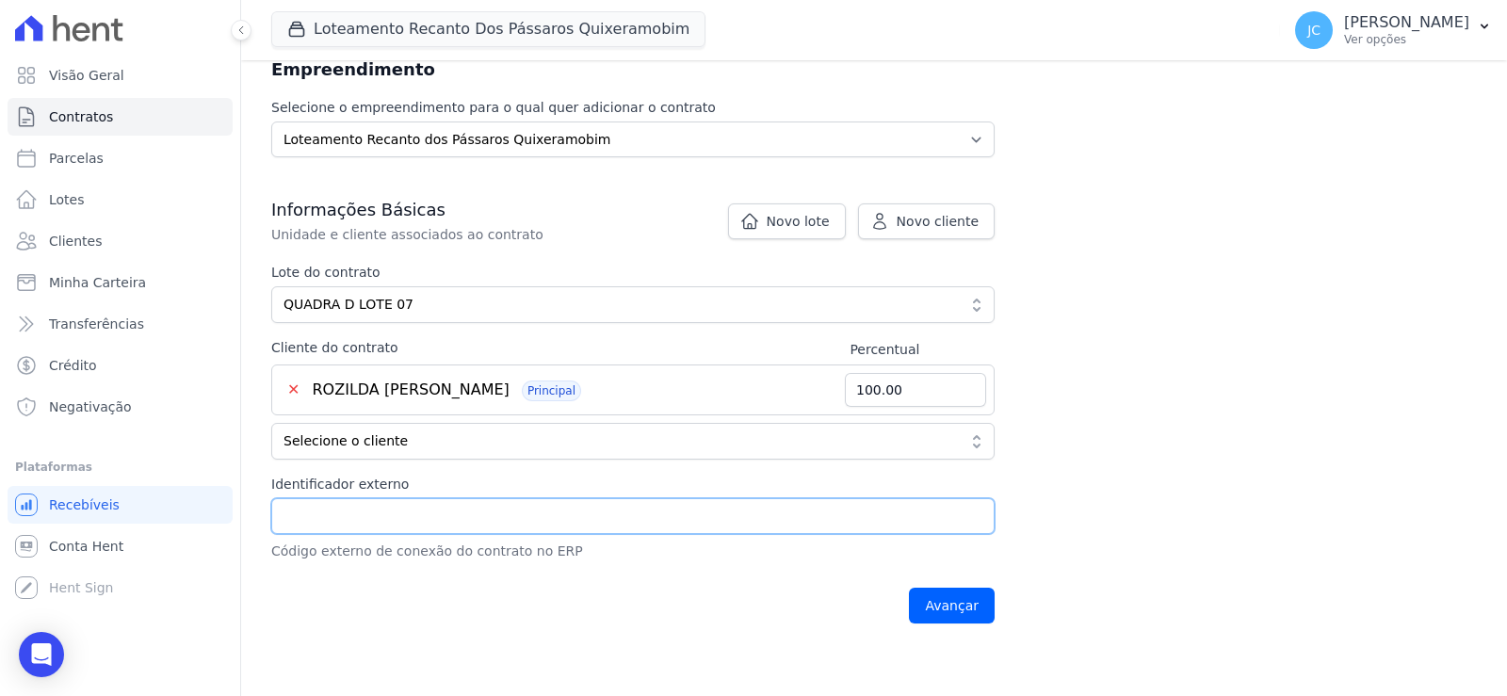
click at [402, 534] on input "Identificador externo" at bounding box center [633, 516] width 724 height 36
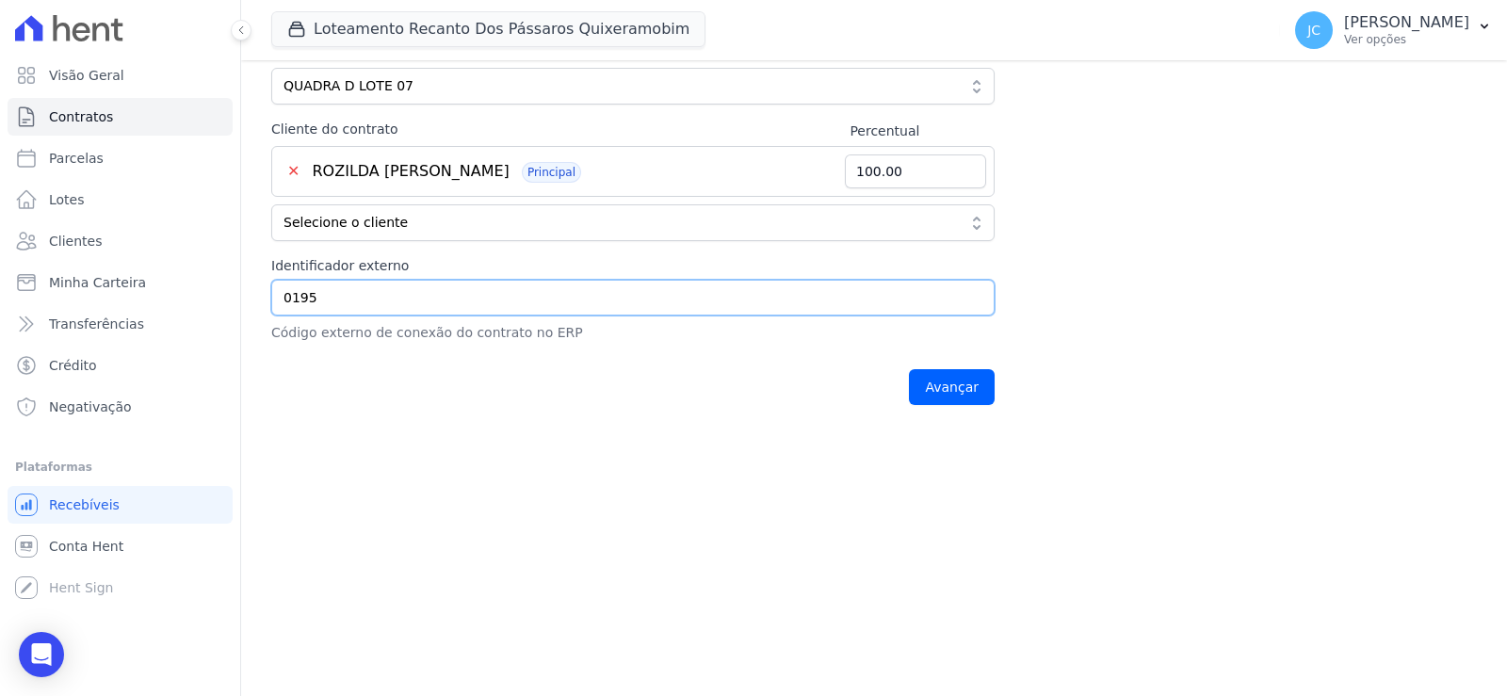
scroll to position [512, 0]
type input "0195"
click at [995, 377] on input "Avançar" at bounding box center [952, 387] width 86 height 36
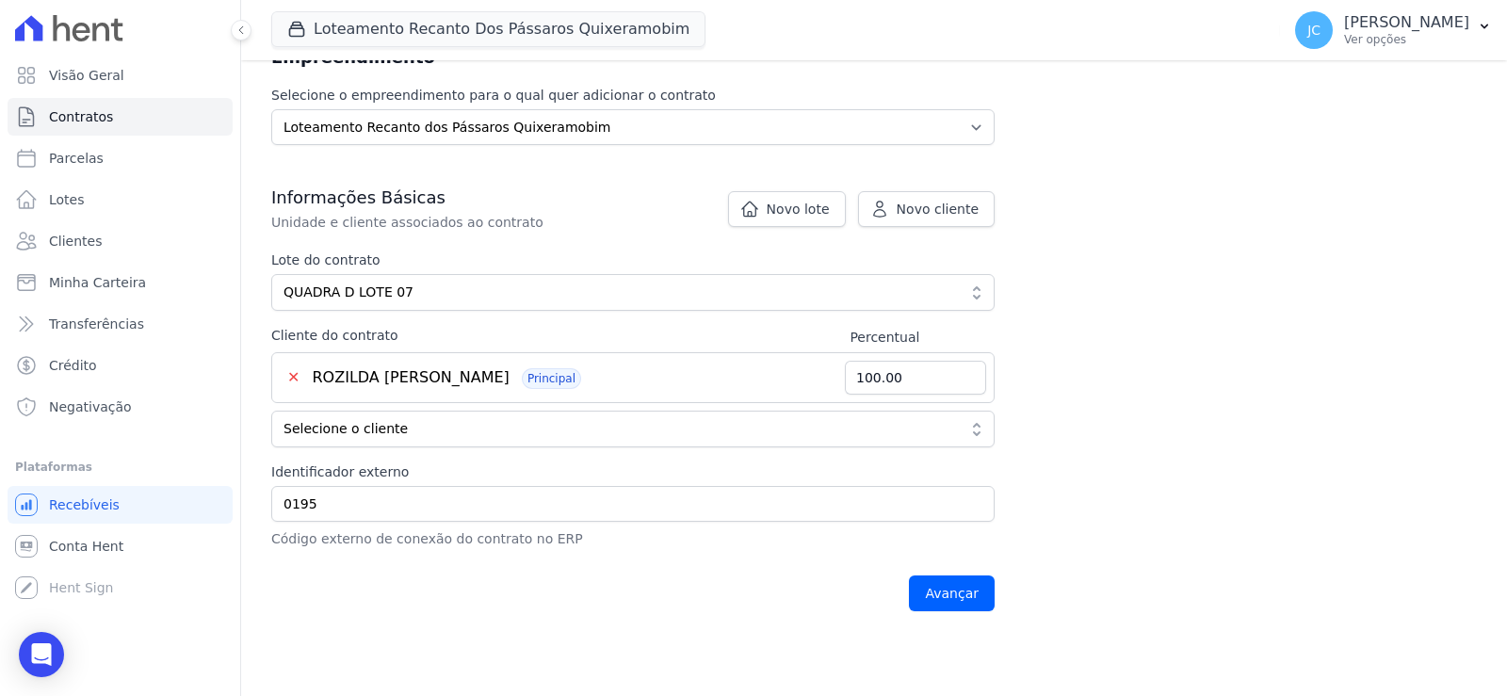
scroll to position [135, 0]
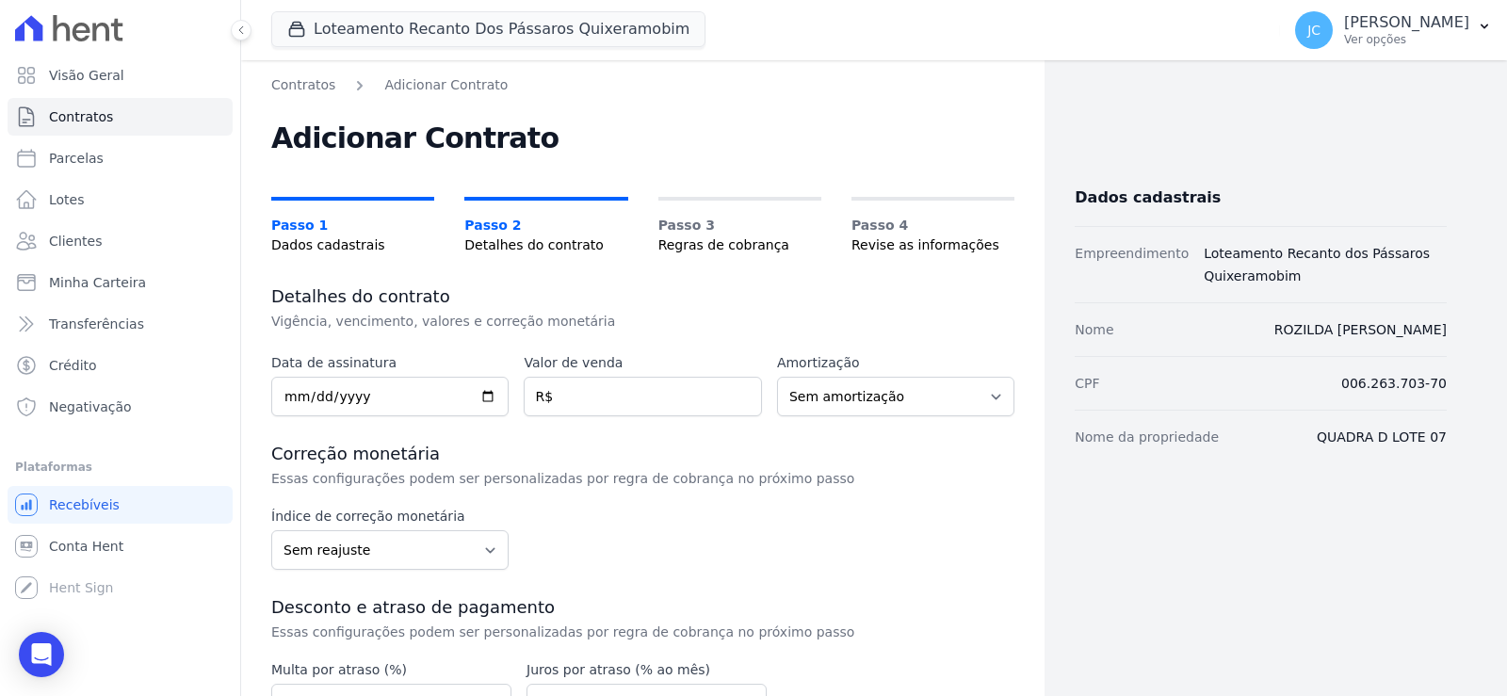
scroll to position [94, 0]
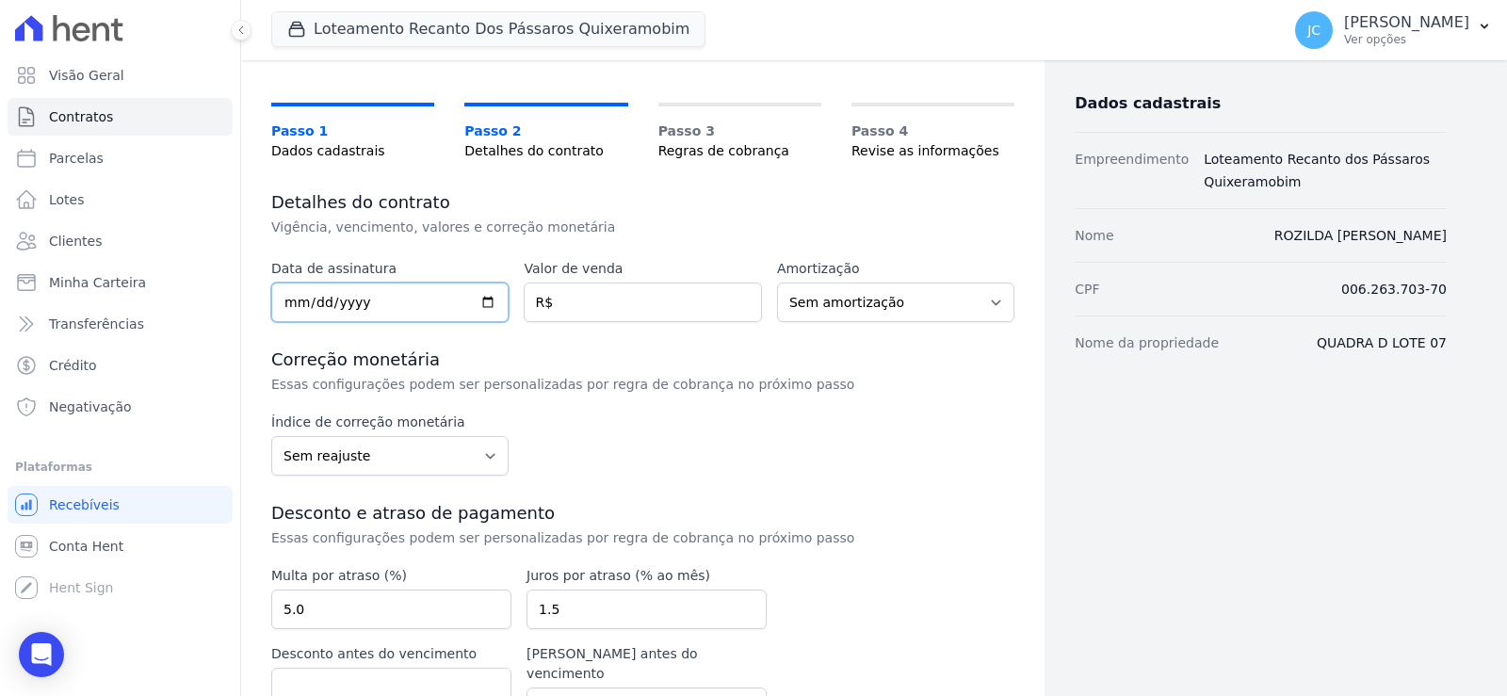
click at [413, 322] on input "date" at bounding box center [389, 303] width 237 height 40
click at [298, 322] on input "date" at bounding box center [389, 303] width 237 height 40
click at [316, 322] on input "date" at bounding box center [389, 303] width 237 height 40
type input "2025-09-26"
click at [632, 322] on input "number" at bounding box center [642, 303] width 237 height 40
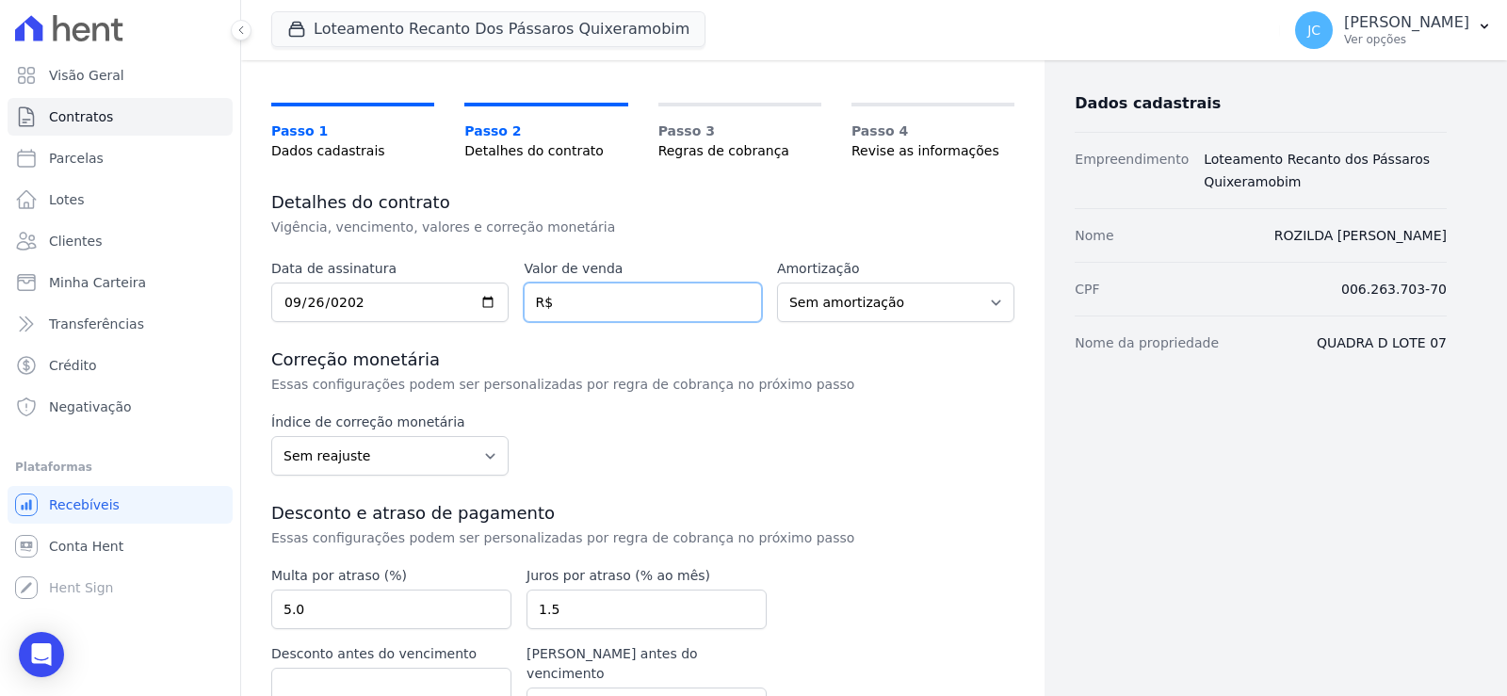
paste input "36.70800"
click at [584, 322] on input "36.70800" at bounding box center [642, 303] width 237 height 40
type input "36708.00"
click at [1081, 480] on div "Dados cadastrais Empreendimento Loteamento Recanto dos Pássaros Quixeramobim No…" at bounding box center [1246, 391] width 402 height 820
click at [892, 322] on select "Sem amortização Price Sac" at bounding box center [895, 303] width 237 height 40
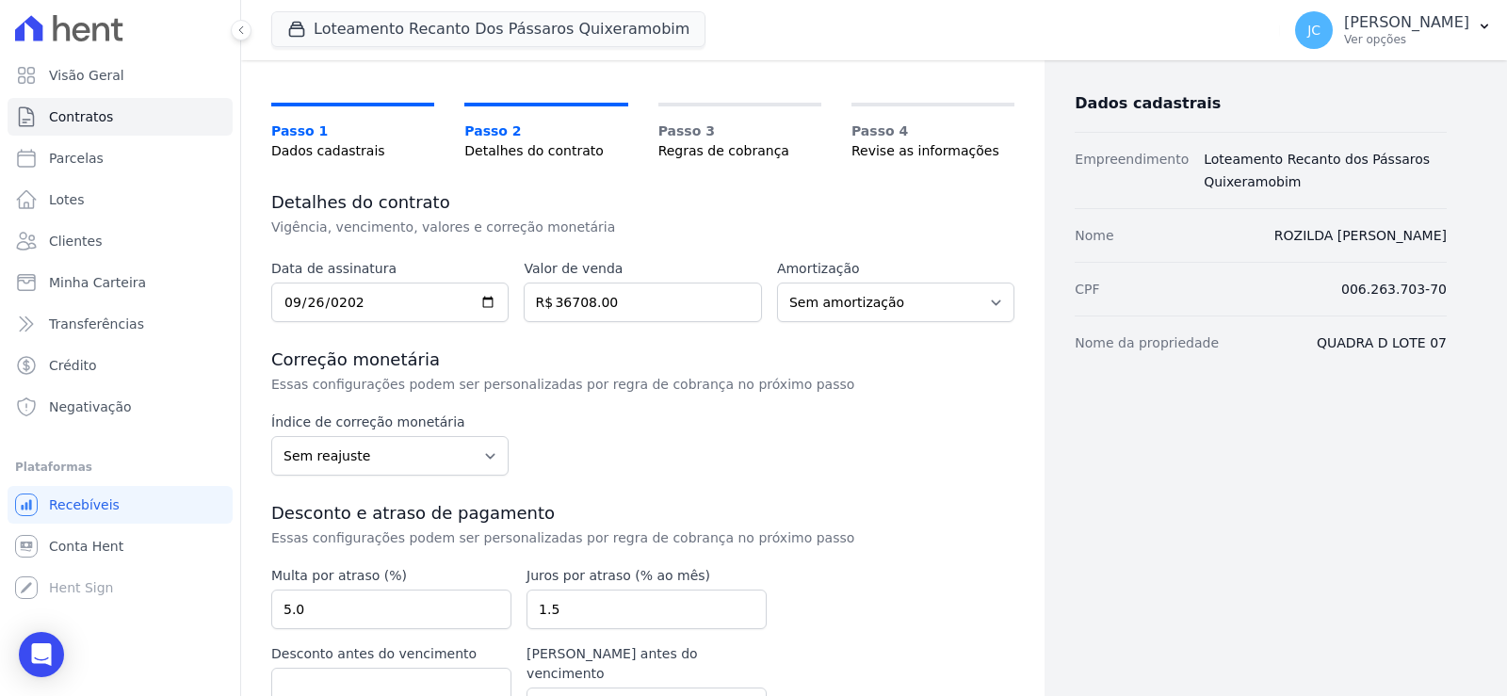
click at [1188, 502] on div "Dados cadastrais Empreendimento Loteamento Recanto dos Pássaros Quixeramobim No…" at bounding box center [1246, 391] width 402 height 820
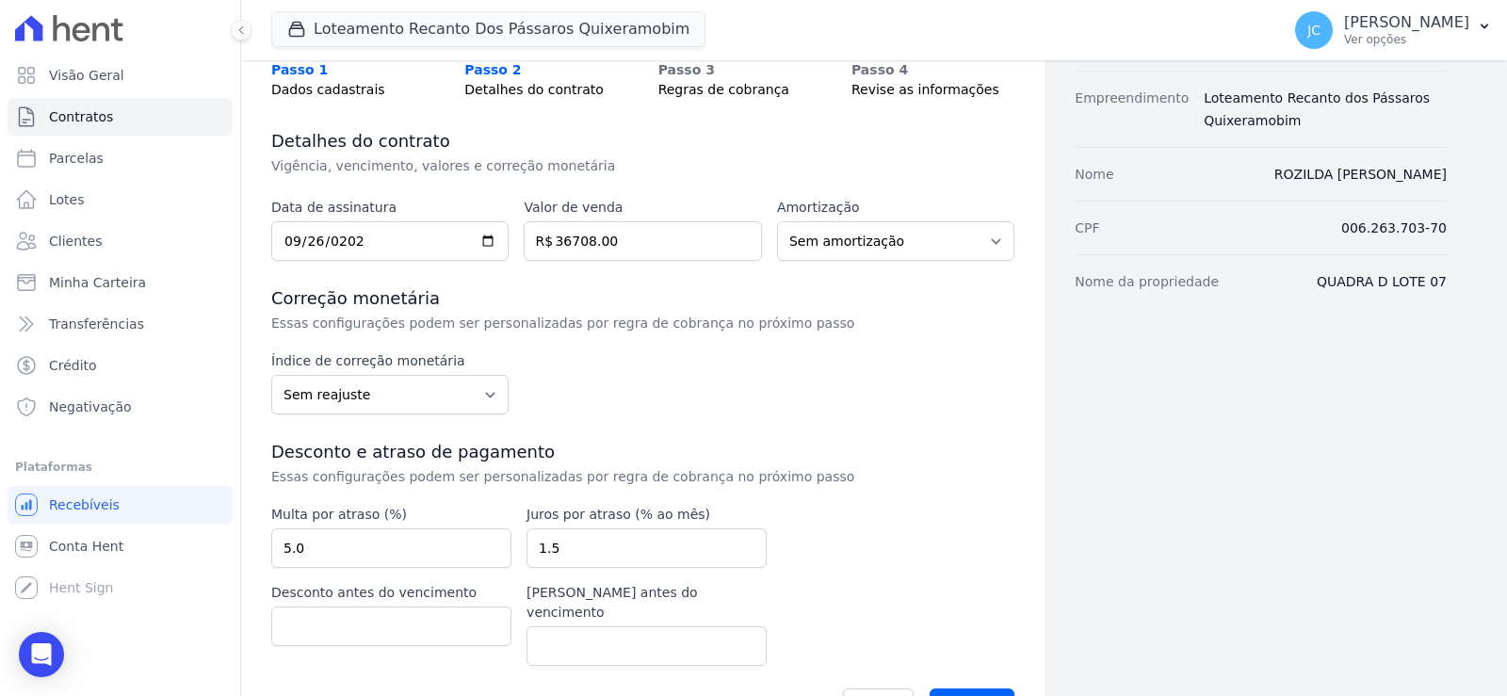
scroll to position [188, 0]
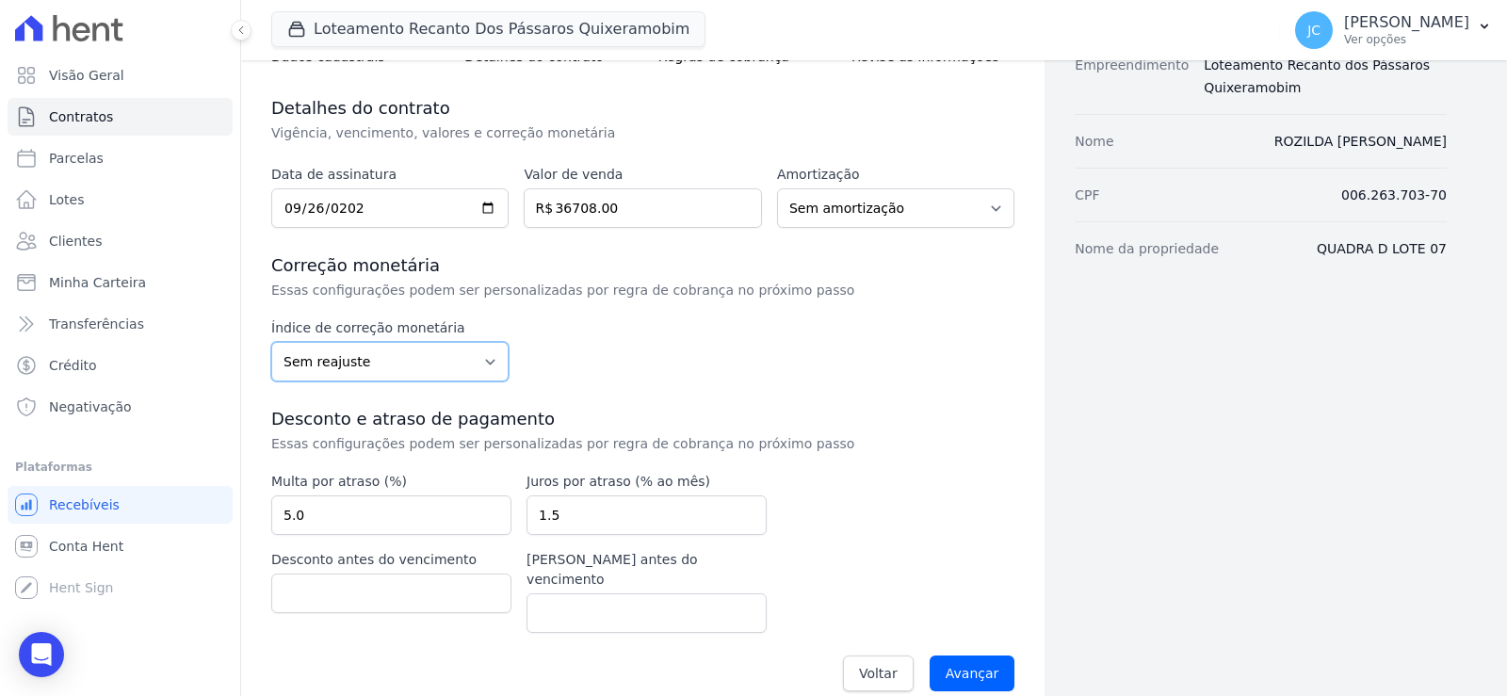
click at [483, 382] on select "Sem reajuste Média dos últimos 12 meses acumulado de INCCM Média dos últimos 12…" at bounding box center [389, 362] width 237 height 40
select select "ipca"
click at [288, 374] on select "Sem reajuste Média dos últimos 12 meses acumulado de INCCM Média dos últimos 12…" at bounding box center [389, 362] width 237 height 40
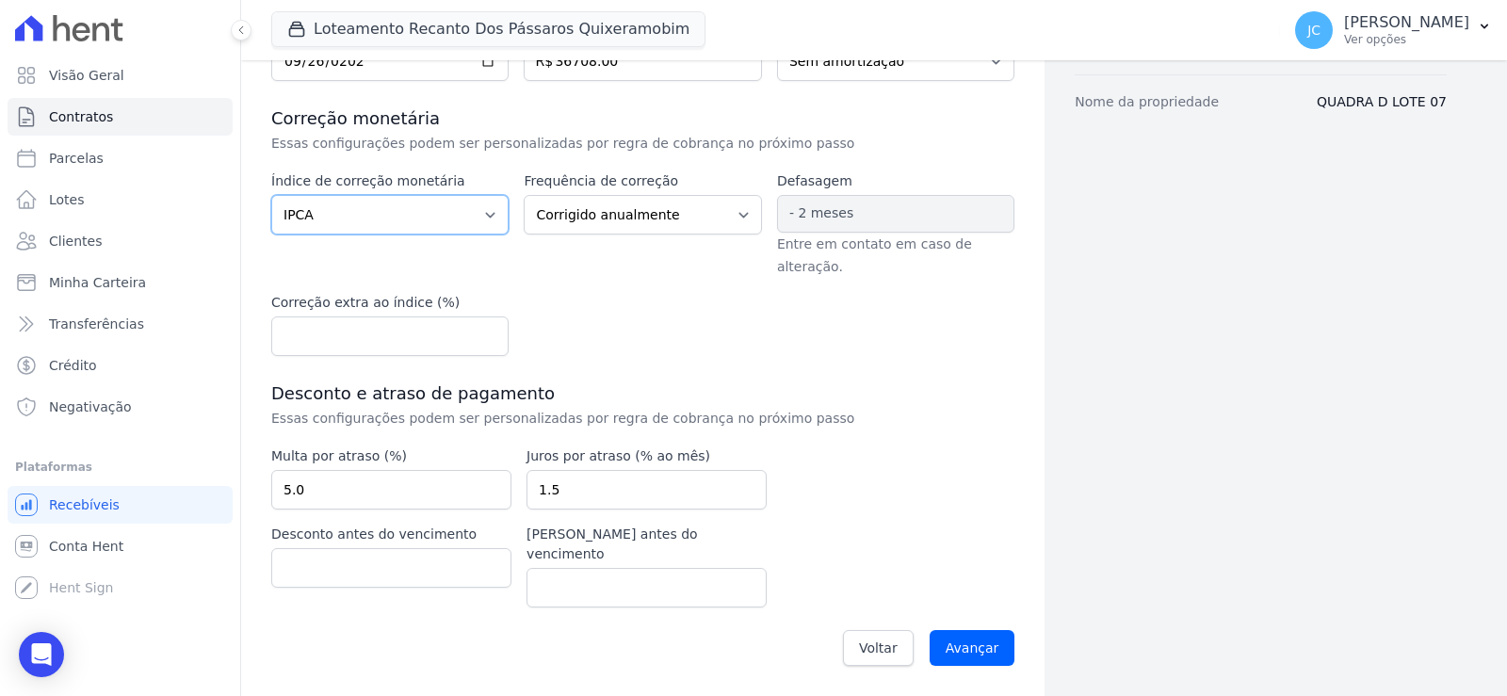
scroll to position [378, 0]
click at [971, 636] on input "Avançar" at bounding box center [973, 648] width 86 height 36
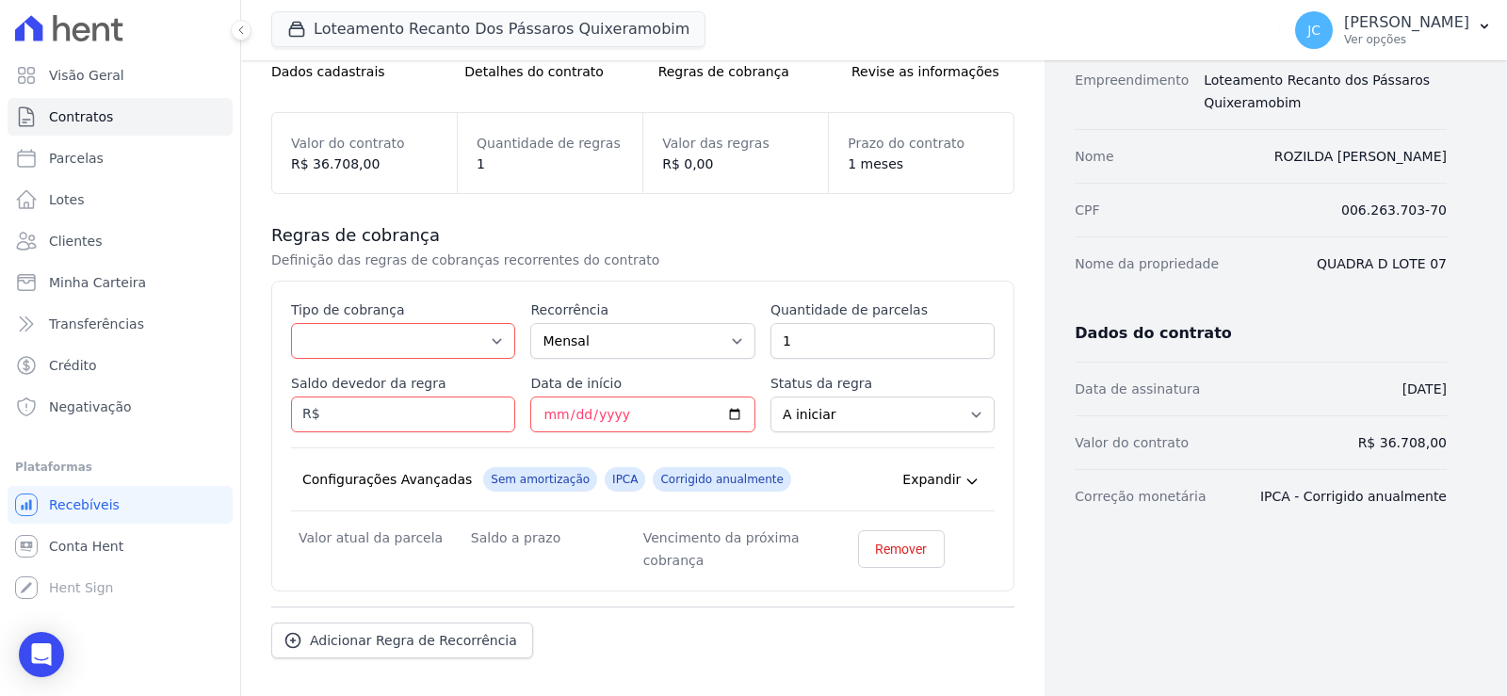
scroll to position [188, 0]
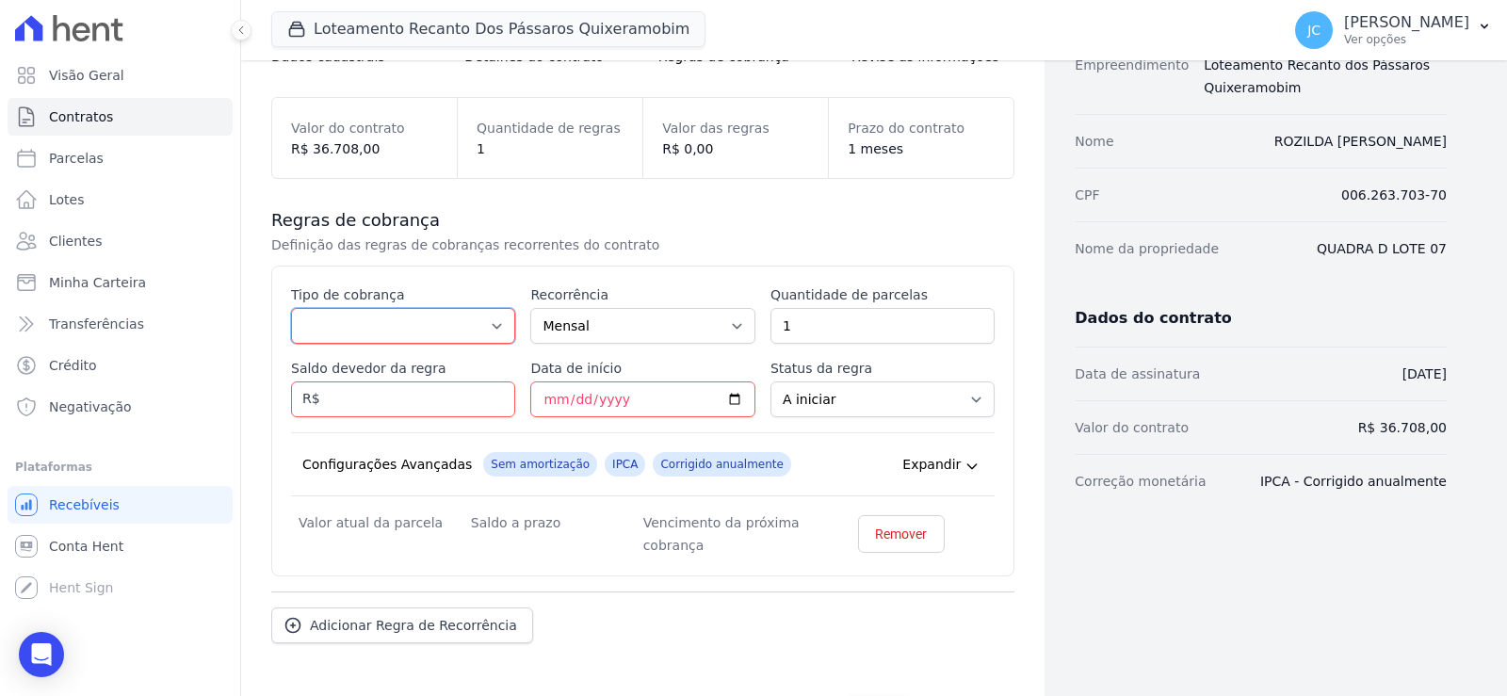
click at [433, 344] on select "Parcela Normal Entrada Sinal Intercalada Chaves Pré-chaves Pós-chaves Impostos …" at bounding box center [403, 326] width 224 height 36
select select "standard"
click at [309, 338] on select "Parcela Normal Entrada Sinal Intercalada Chaves Pré-chaves Pós-chaves Impostos …" at bounding box center [403, 326] width 224 height 36
click at [842, 344] on input "1" at bounding box center [883, 326] width 224 height 36
type input "120"
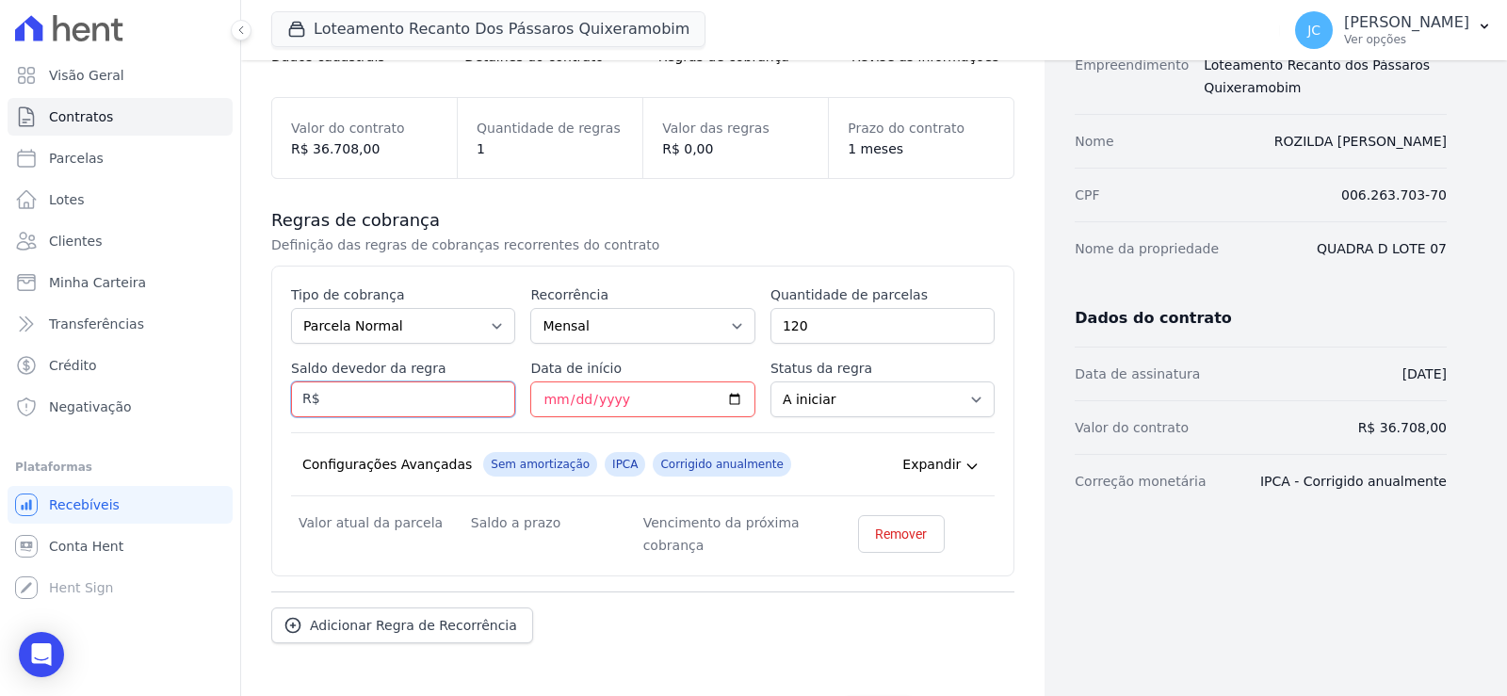
click at [366, 417] on input "Saldo devedor da regra" at bounding box center [403, 400] width 224 height 36
paste input "36.70800"
click at [366, 417] on input "36.70800" at bounding box center [403, 400] width 224 height 36
type input "36708.00"
click at [643, 417] on input "Data de início" at bounding box center [642, 400] width 224 height 36
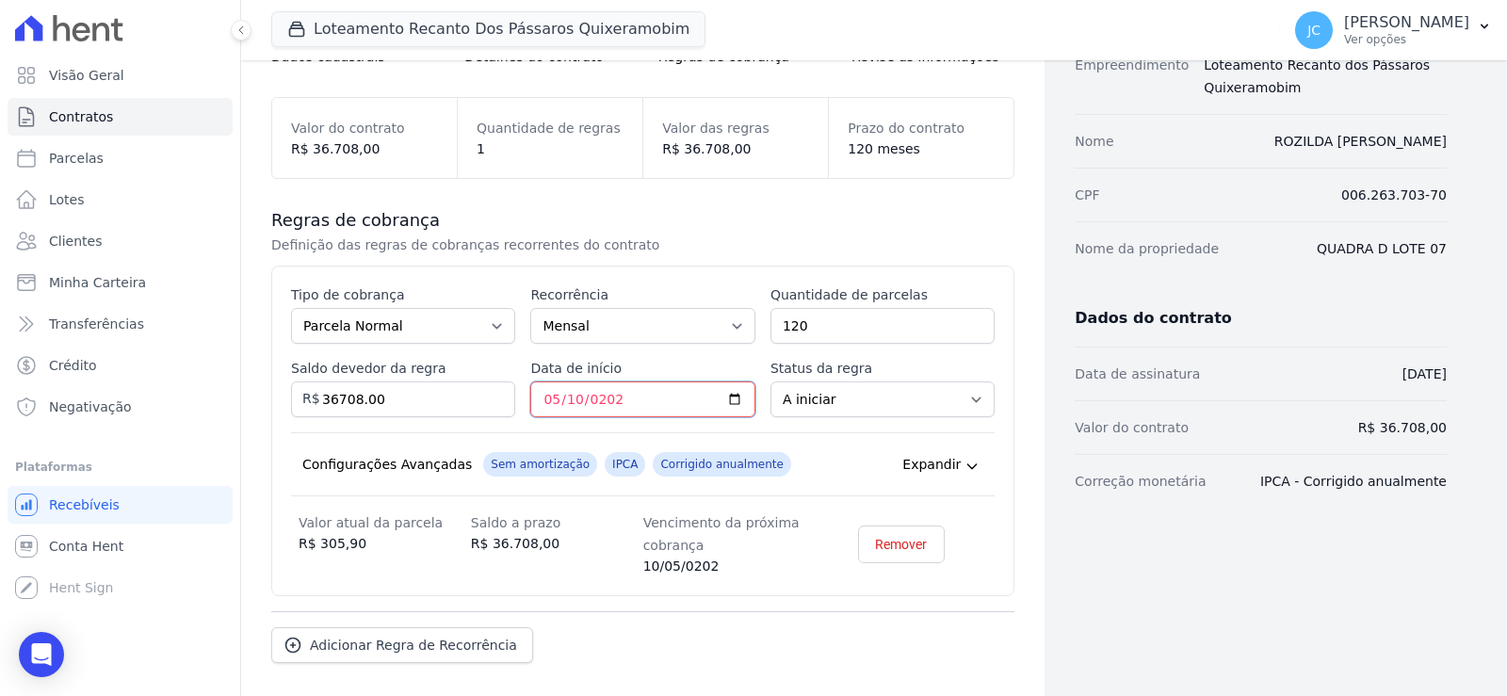
type input "[DATE]"
click at [1165, 628] on div "Dados cadastrais Empreendimento Loteamento Recanto dos Pássaros Quixeramobim No…" at bounding box center [1246, 327] width 402 height 880
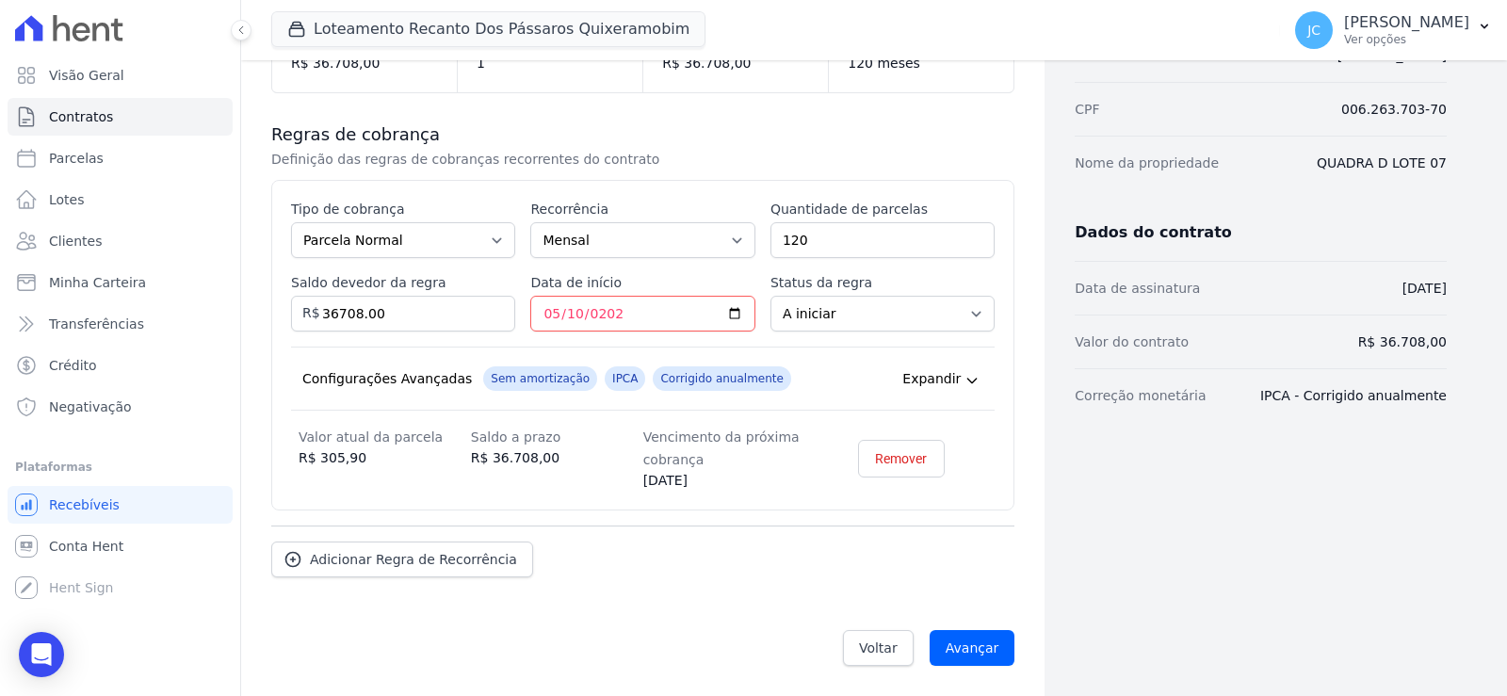
scroll to position [334, 0]
click at [953, 640] on input "Avançar" at bounding box center [973, 648] width 86 height 36
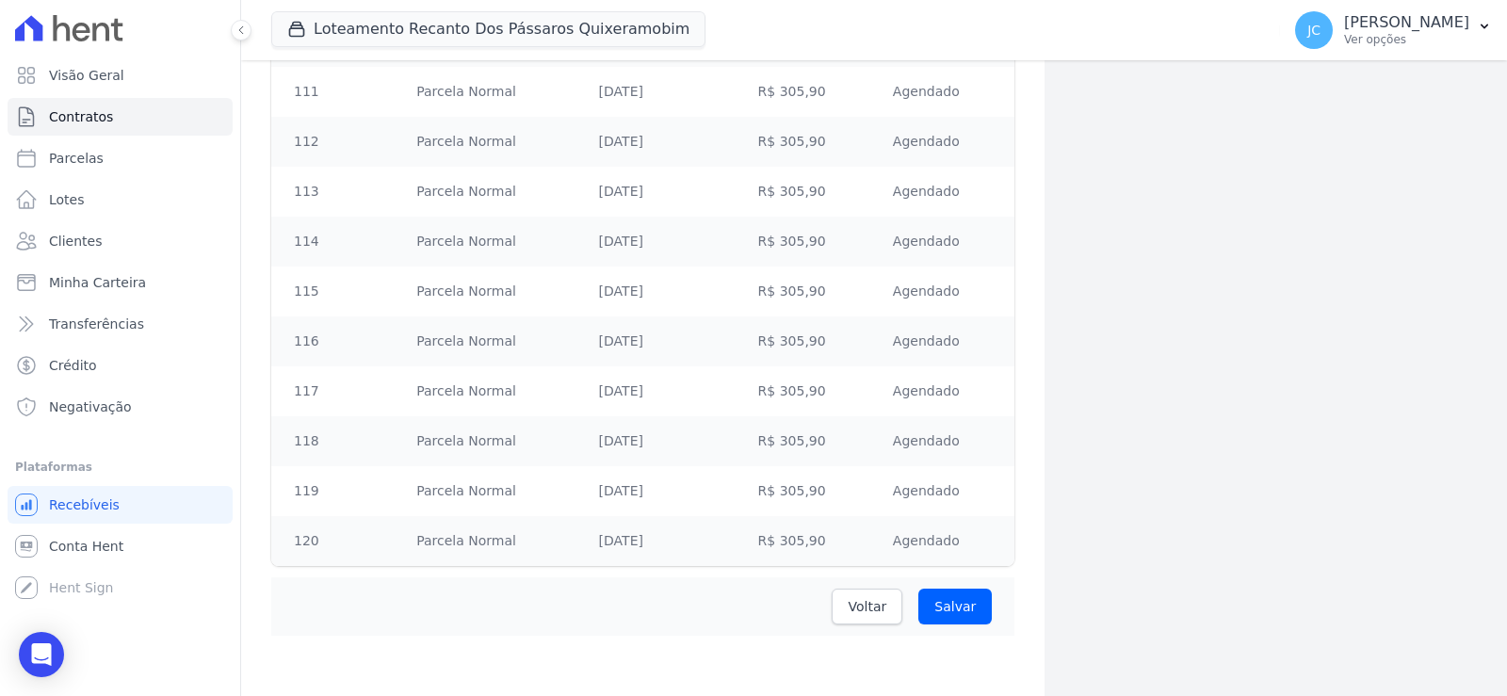
scroll to position [6231, 0]
click at [937, 593] on input "Salvar" at bounding box center [955, 607] width 73 height 36
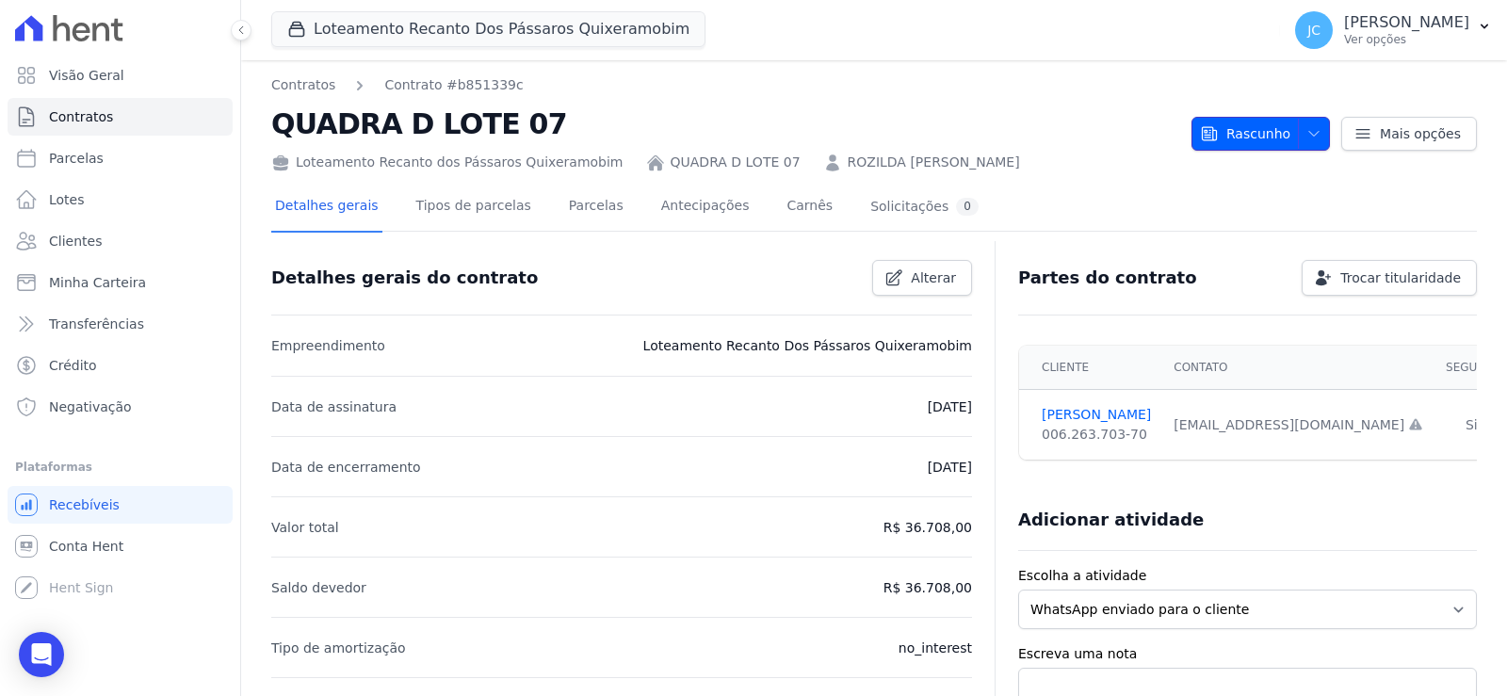
click at [1224, 138] on span "Rascunho" at bounding box center [1245, 134] width 90 height 34
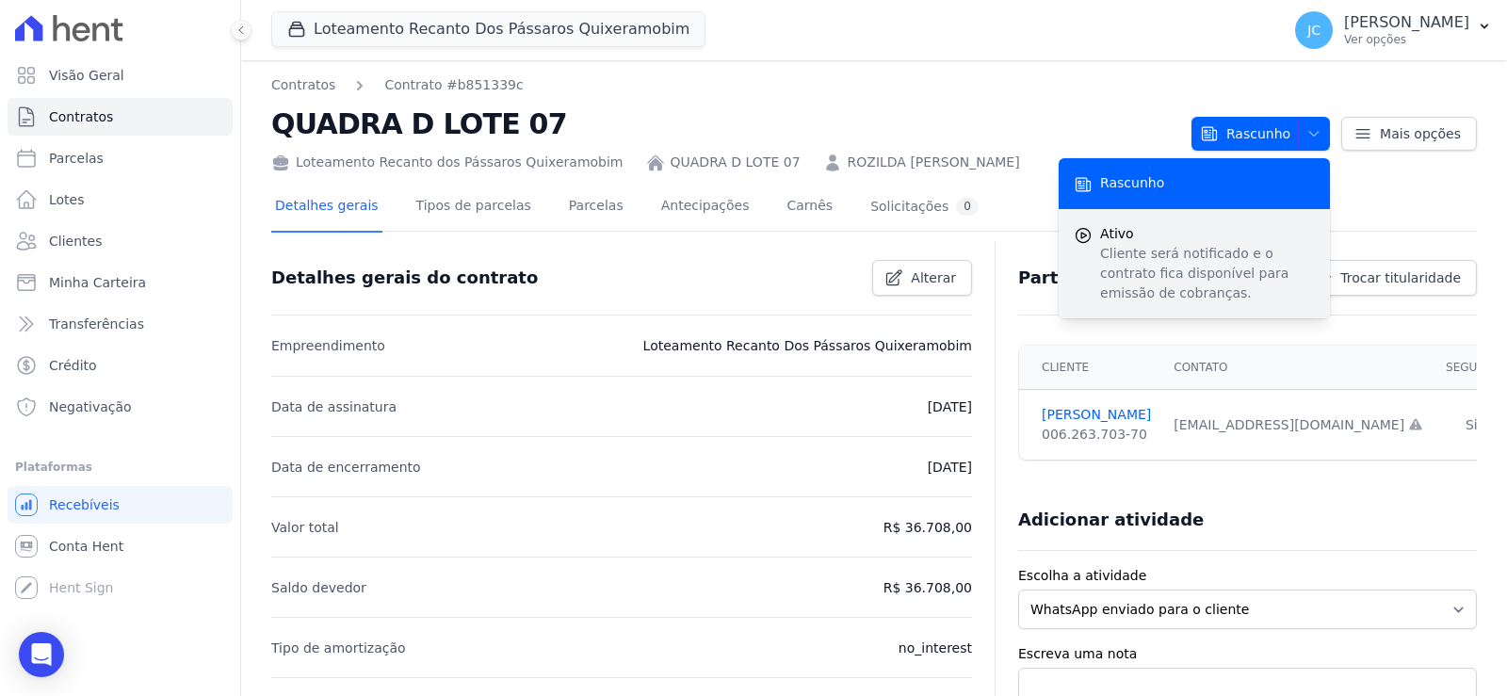
click at [1100, 267] on p "Cliente será notificado e o contrato fica disponível para emissão de cobranças." at bounding box center [1207, 273] width 215 height 59
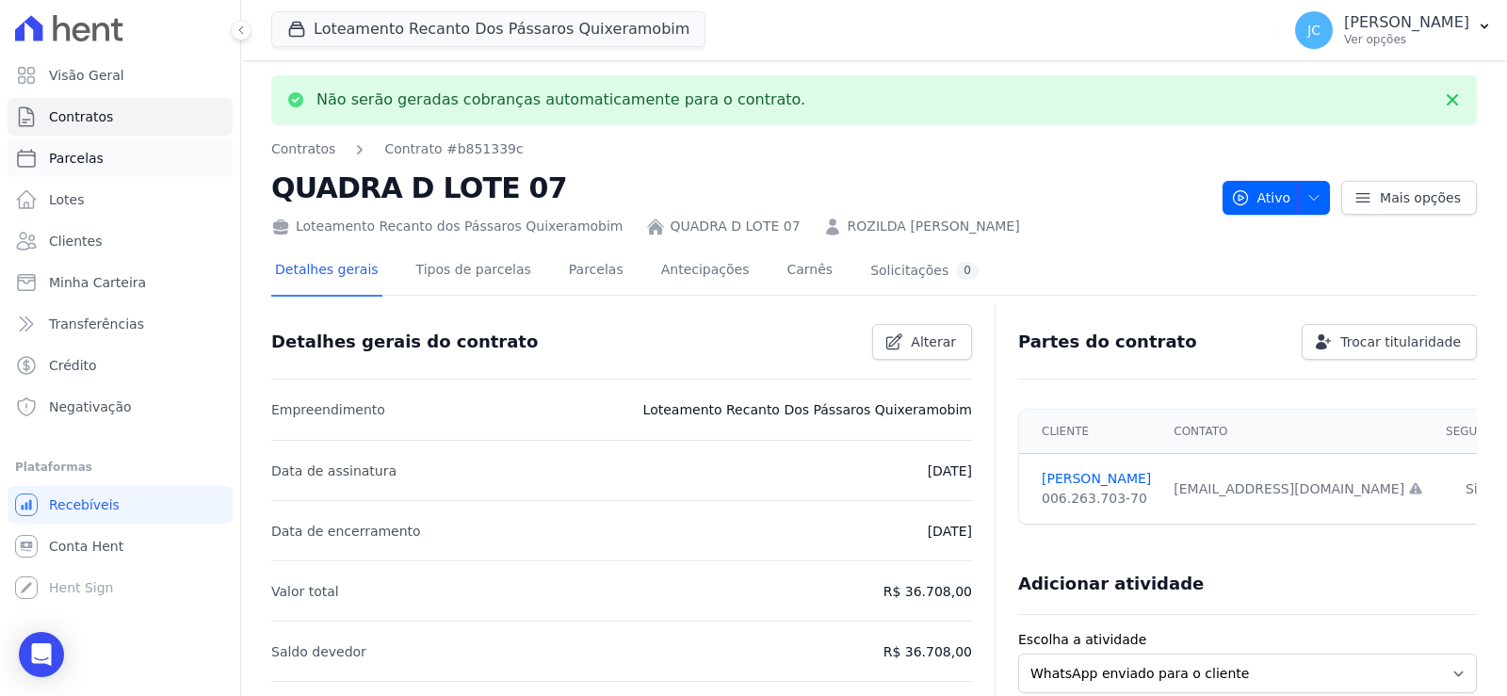
click at [66, 168] on span "Parcelas" at bounding box center [76, 158] width 55 height 19
select select
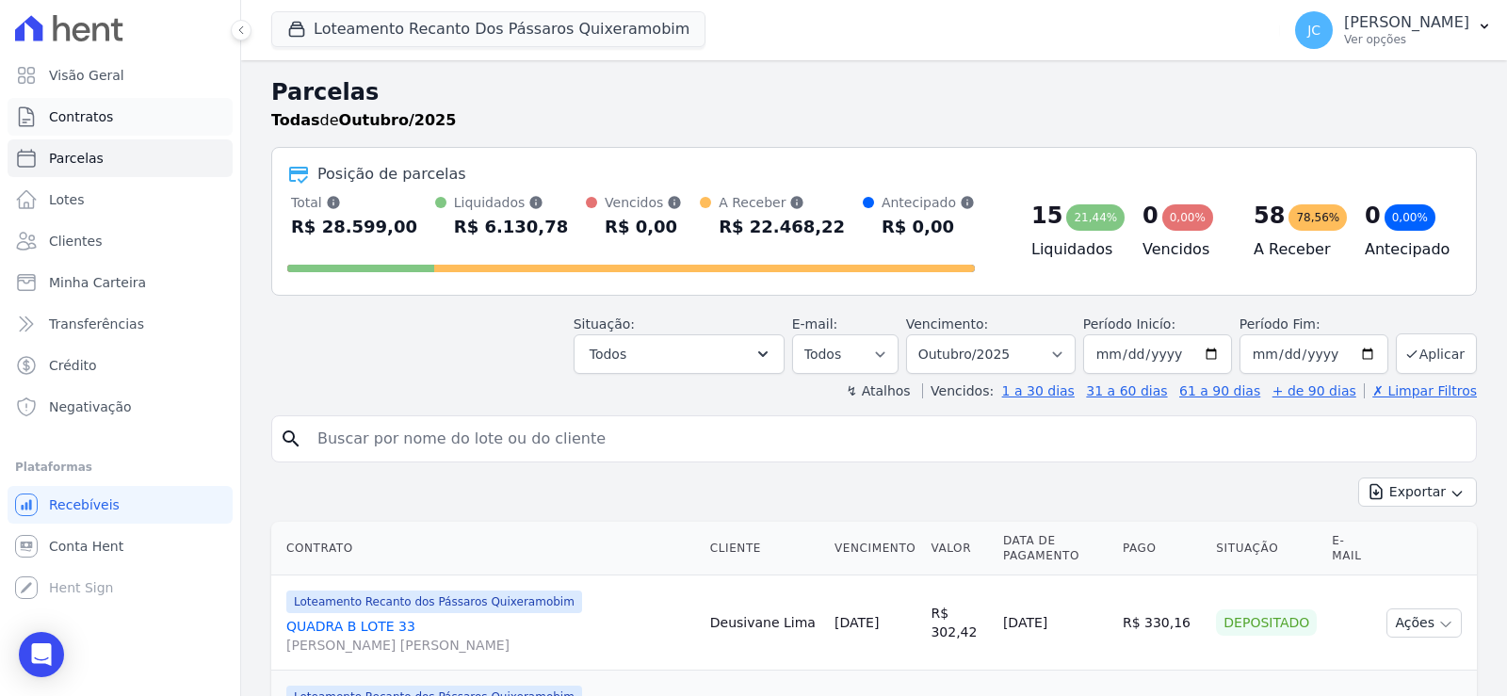
click at [101, 126] on span "Contratos" at bounding box center [81, 116] width 64 height 19
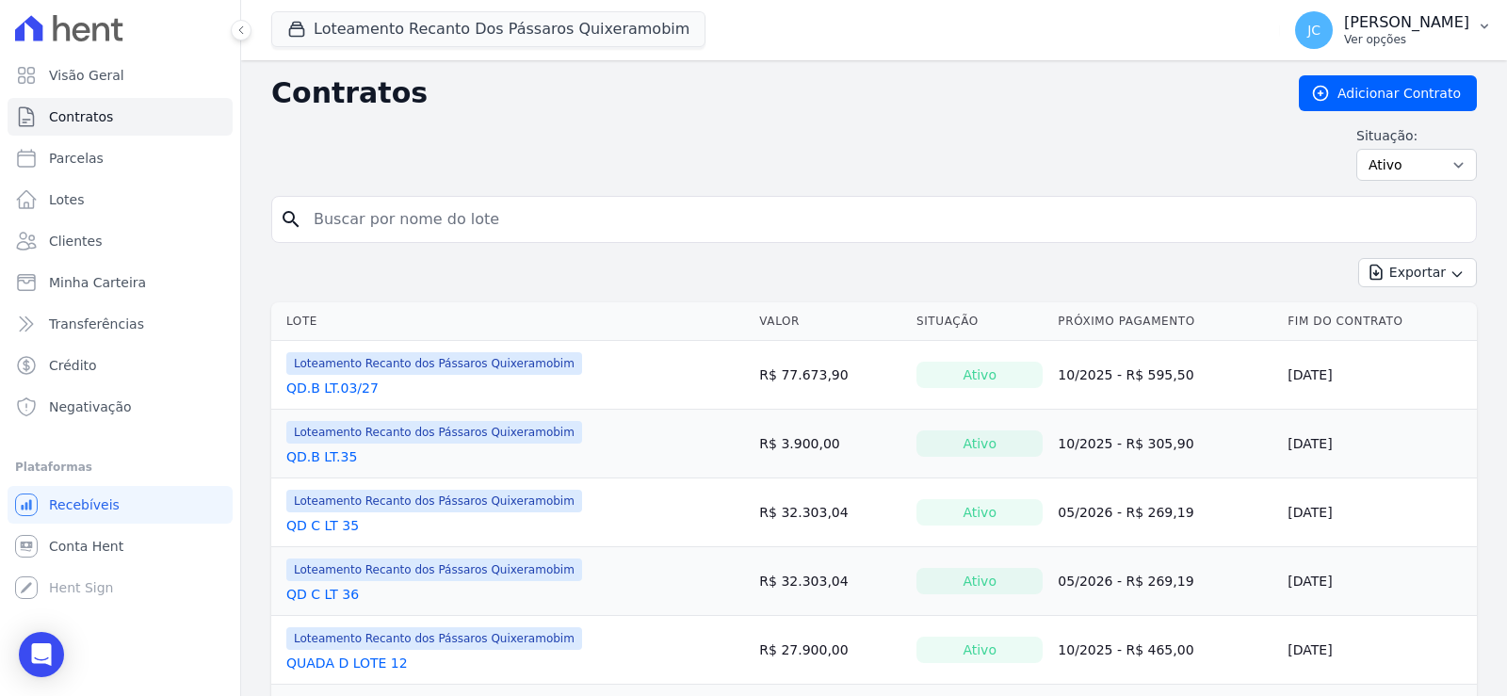
click at [1398, 43] on p "Ver opções" at bounding box center [1406, 39] width 125 height 15
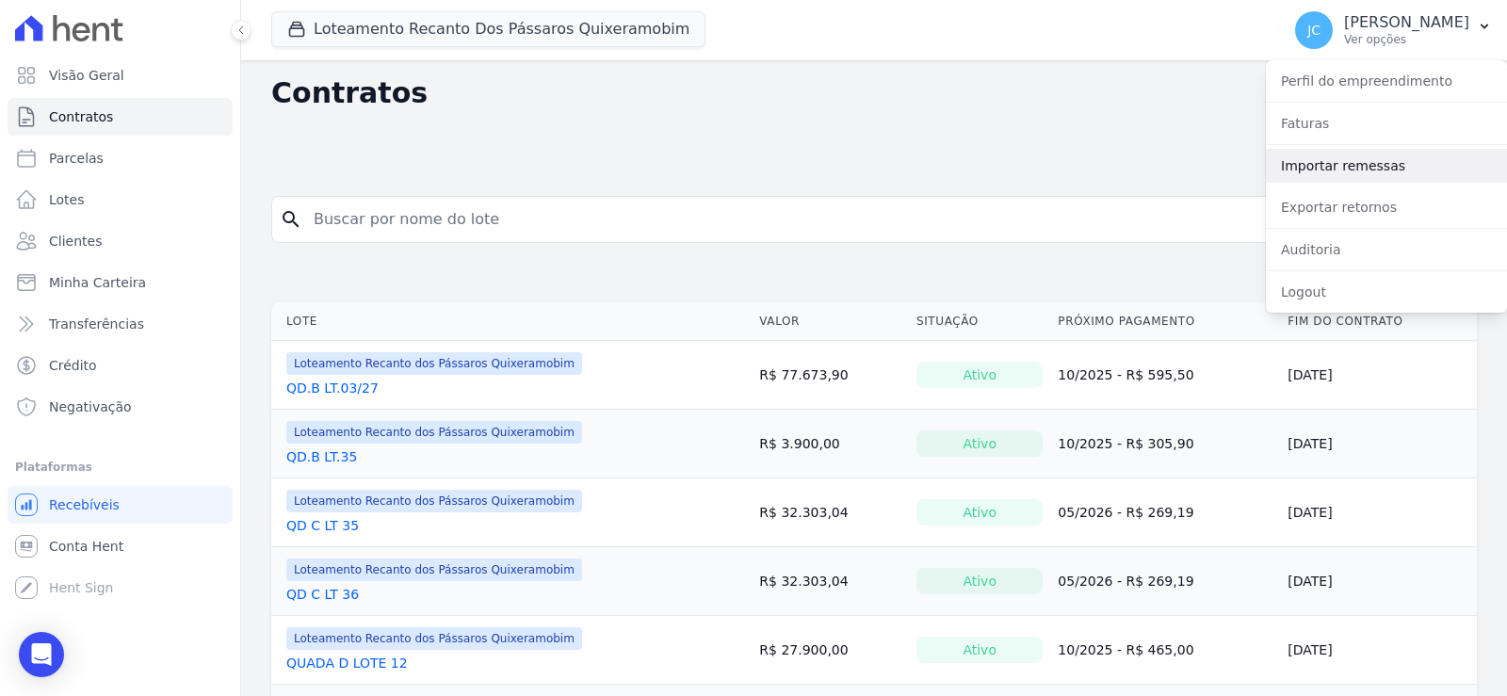
click at [1321, 177] on link "Importar remessas" at bounding box center [1386, 166] width 241 height 34
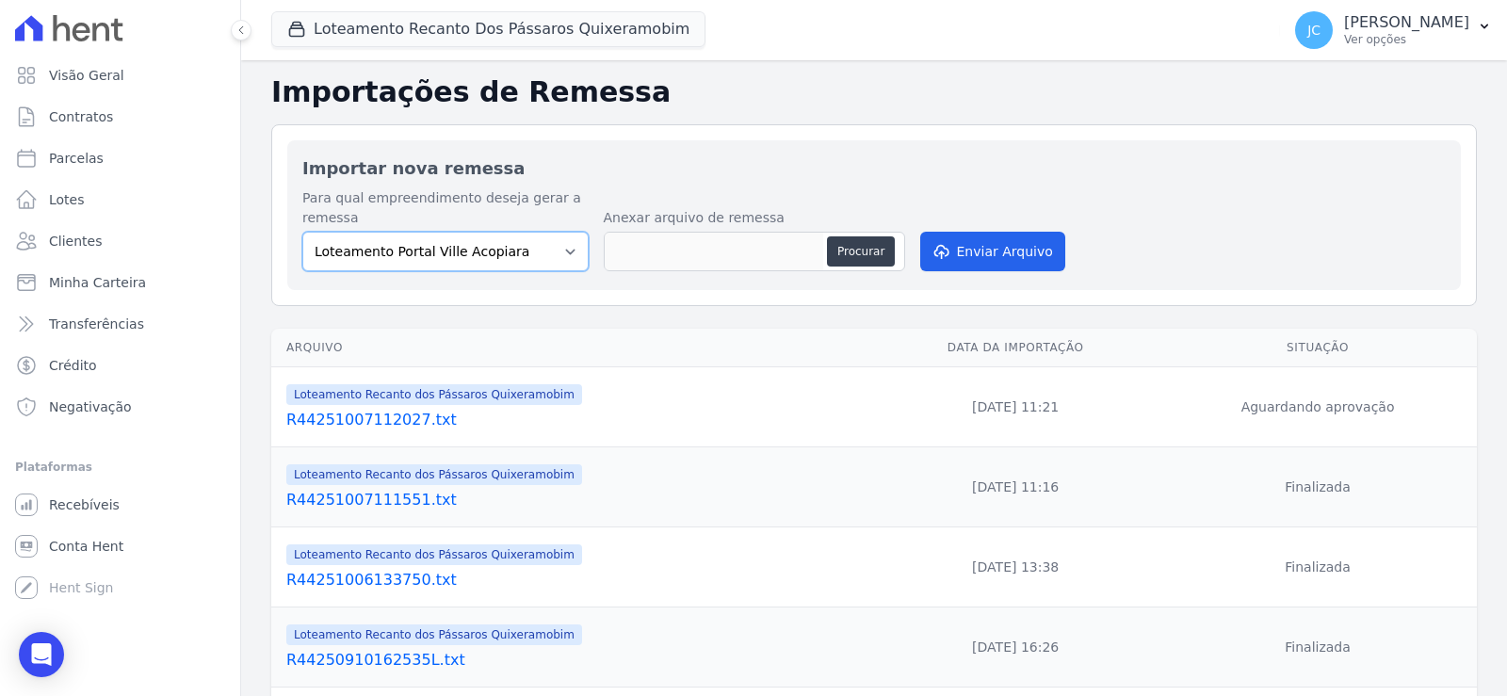
click at [422, 271] on select "Loteamento Portal Ville Acopiara Loteamento Recanto dos Pássaros Quixeramobim L…" at bounding box center [445, 252] width 286 height 40
select select "680c1bfe-1e9a-4ffe-9017-886ab10875cd"
click at [321, 246] on select "Loteamento Portal Ville Acopiara Loteamento Recanto dos Pássaros Quixeramobim L…" at bounding box center [445, 252] width 286 height 40
click at [887, 267] on button "Procurar" at bounding box center [861, 251] width 68 height 30
type input "R44251007112027.txt"
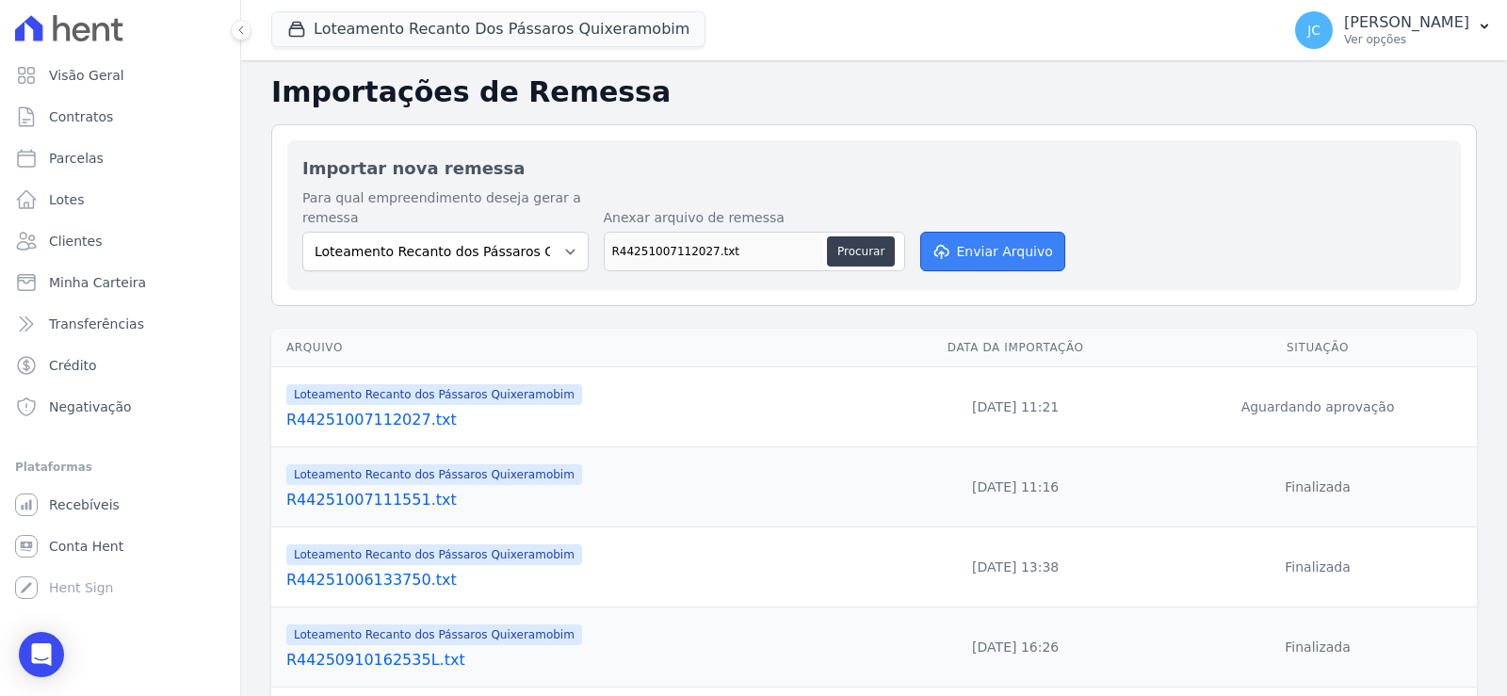
click at [985, 270] on button "Enviar Arquivo" at bounding box center [992, 252] width 145 height 40
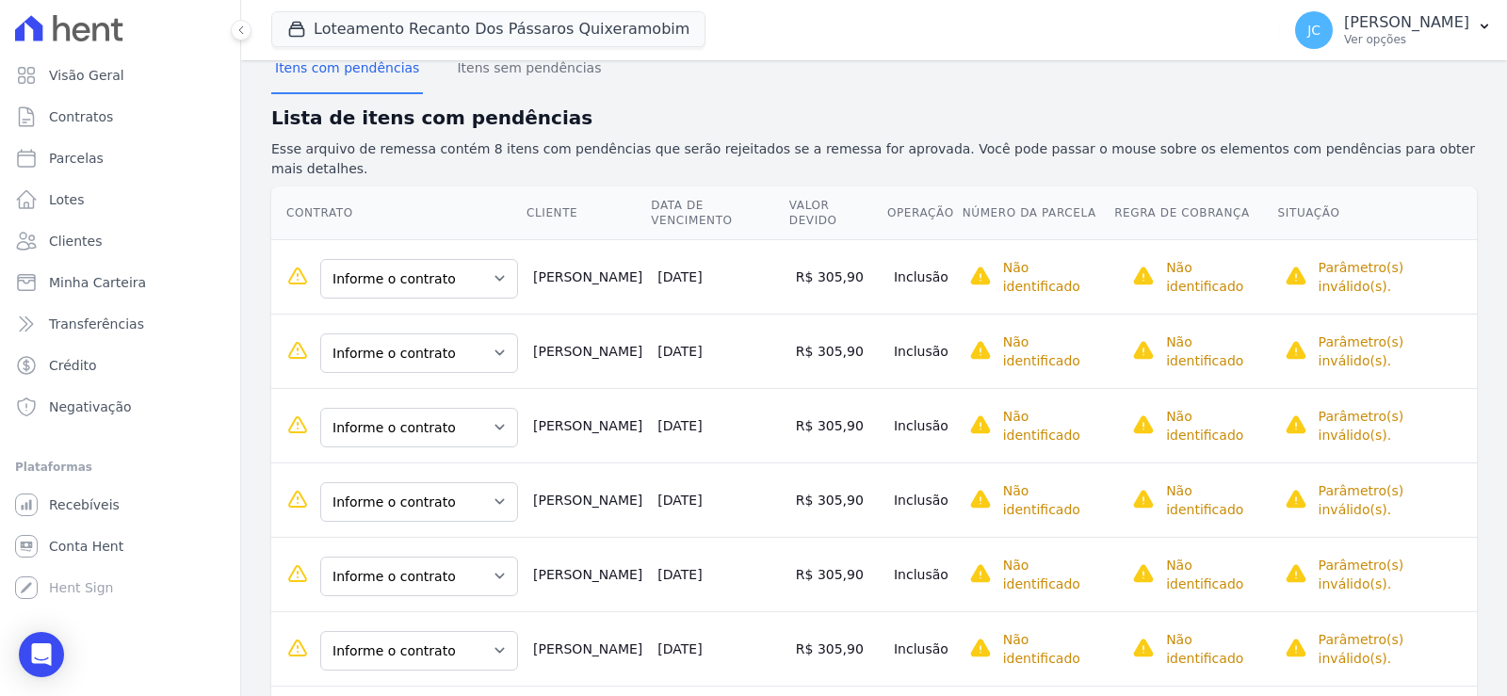
scroll to position [188, 0]
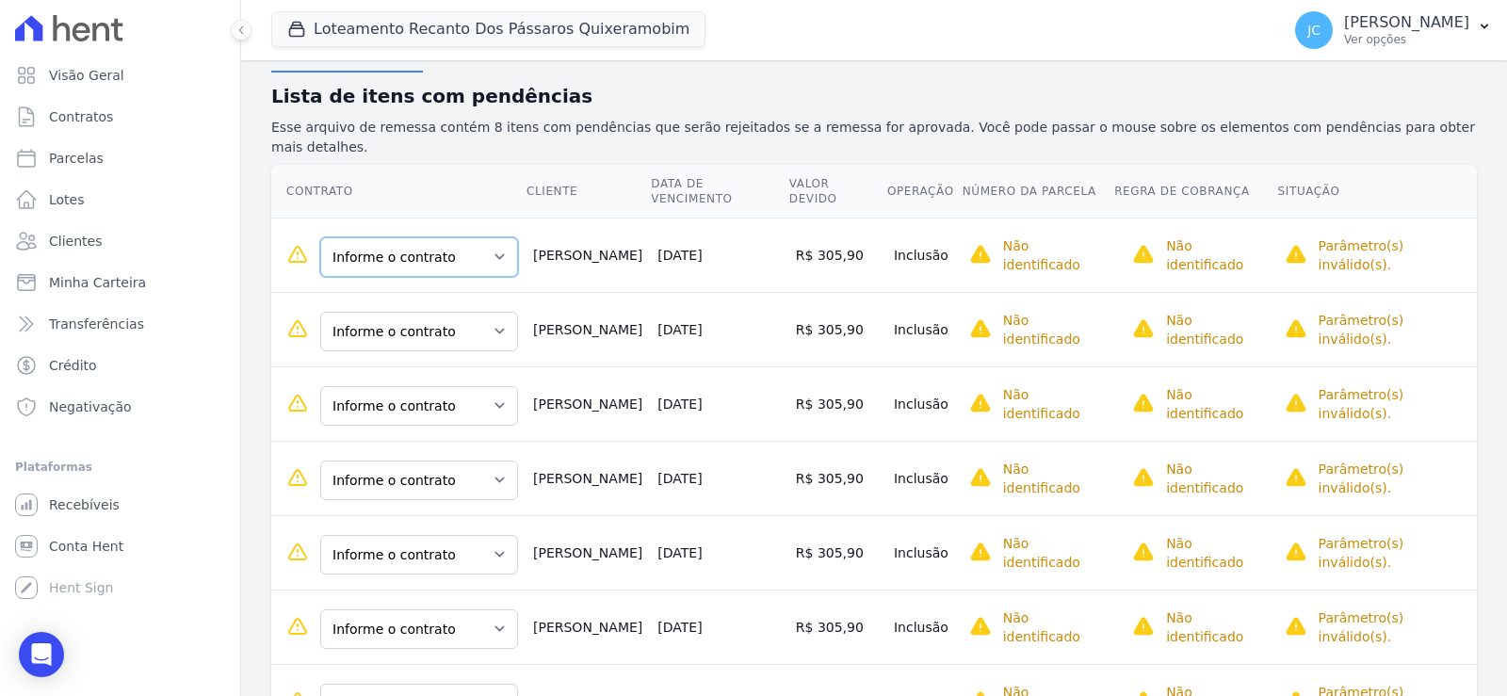
click at [414, 277] on select "Informe o contrato QUADRA D LOTE 06 QUADRA D LOTE 07" at bounding box center [419, 257] width 198 height 40
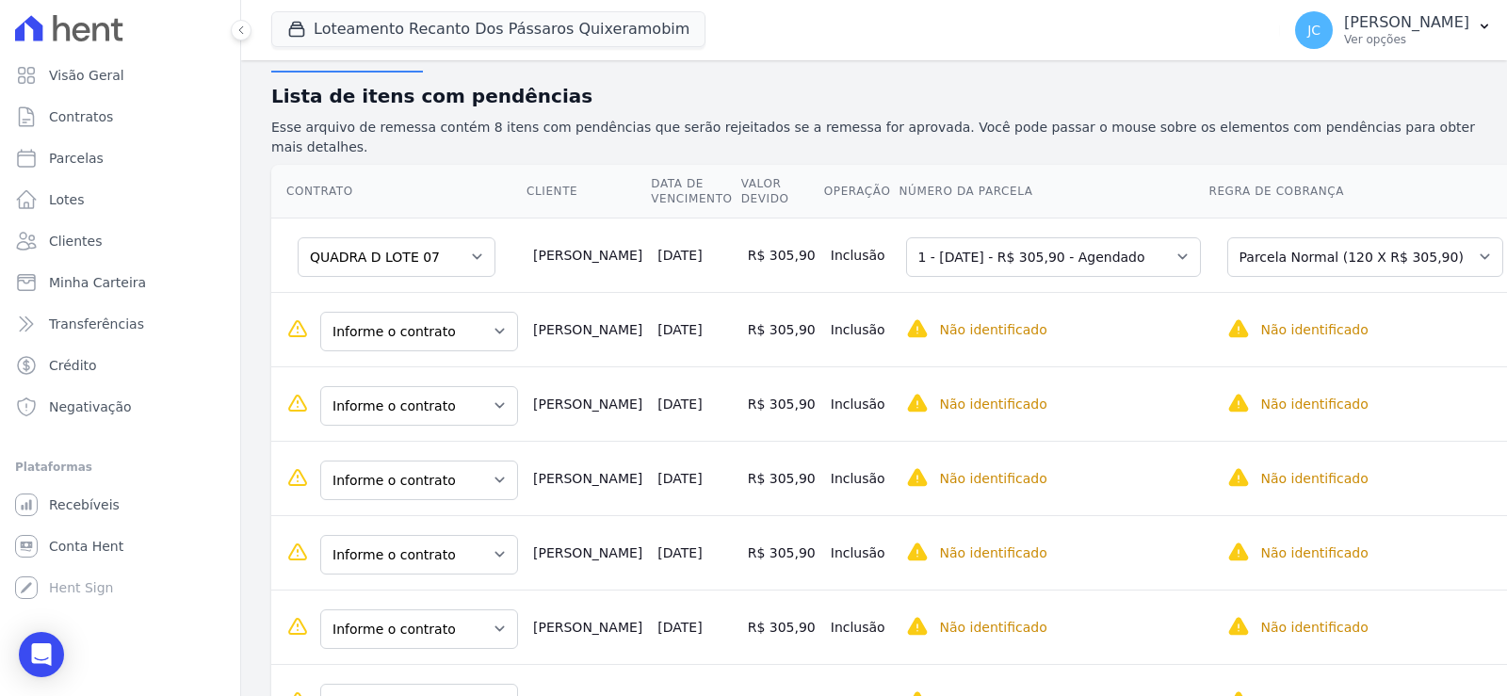
click at [451, 366] on td "Informe o contrato QUADRA D LOTE 06 QUADRA D LOTE 07" at bounding box center [398, 329] width 254 height 74
click at [446, 351] on select "Informe o contrato QUADRA D LOTE 06 QUADRA D LOTE 07" at bounding box center [419, 332] width 198 height 40
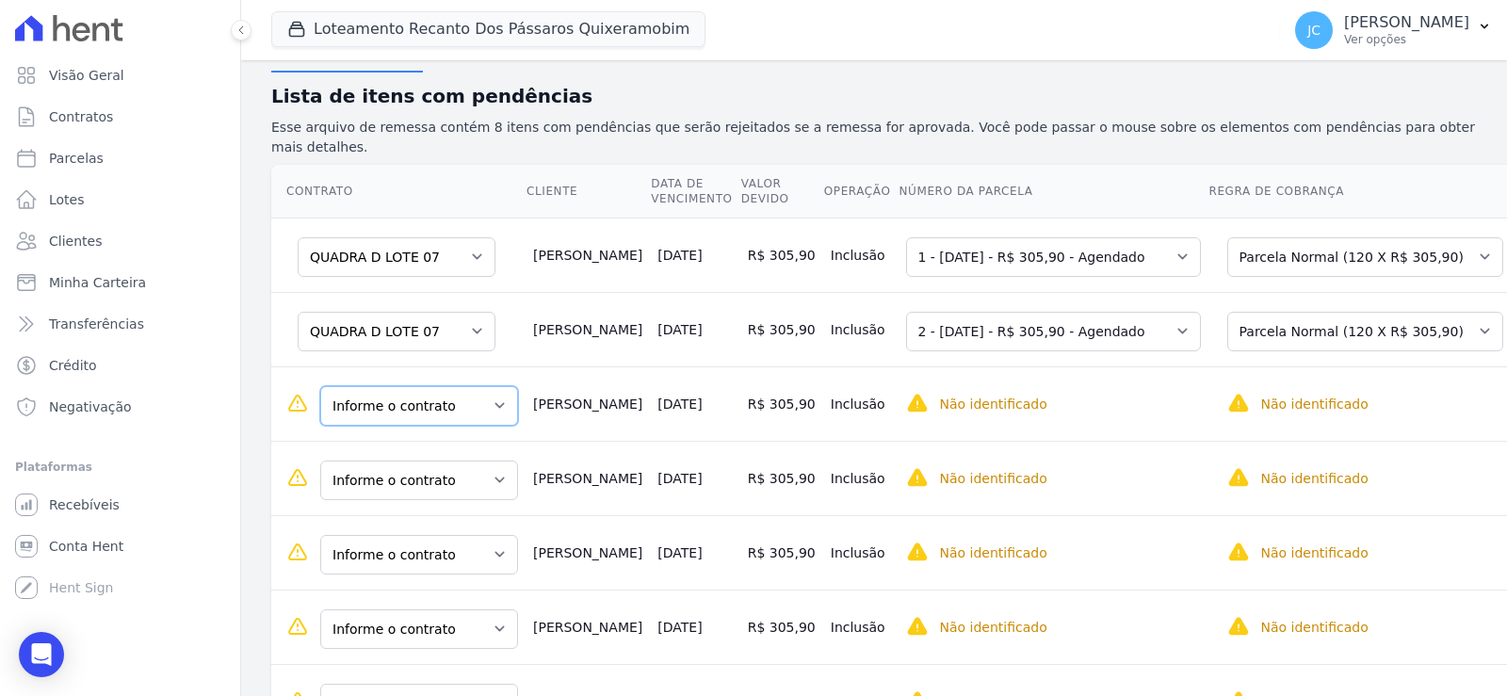
click at [415, 426] on select "Informe o contrato QUADRA D LOTE 06 QUADRA D LOTE 07" at bounding box center [419, 406] width 198 height 40
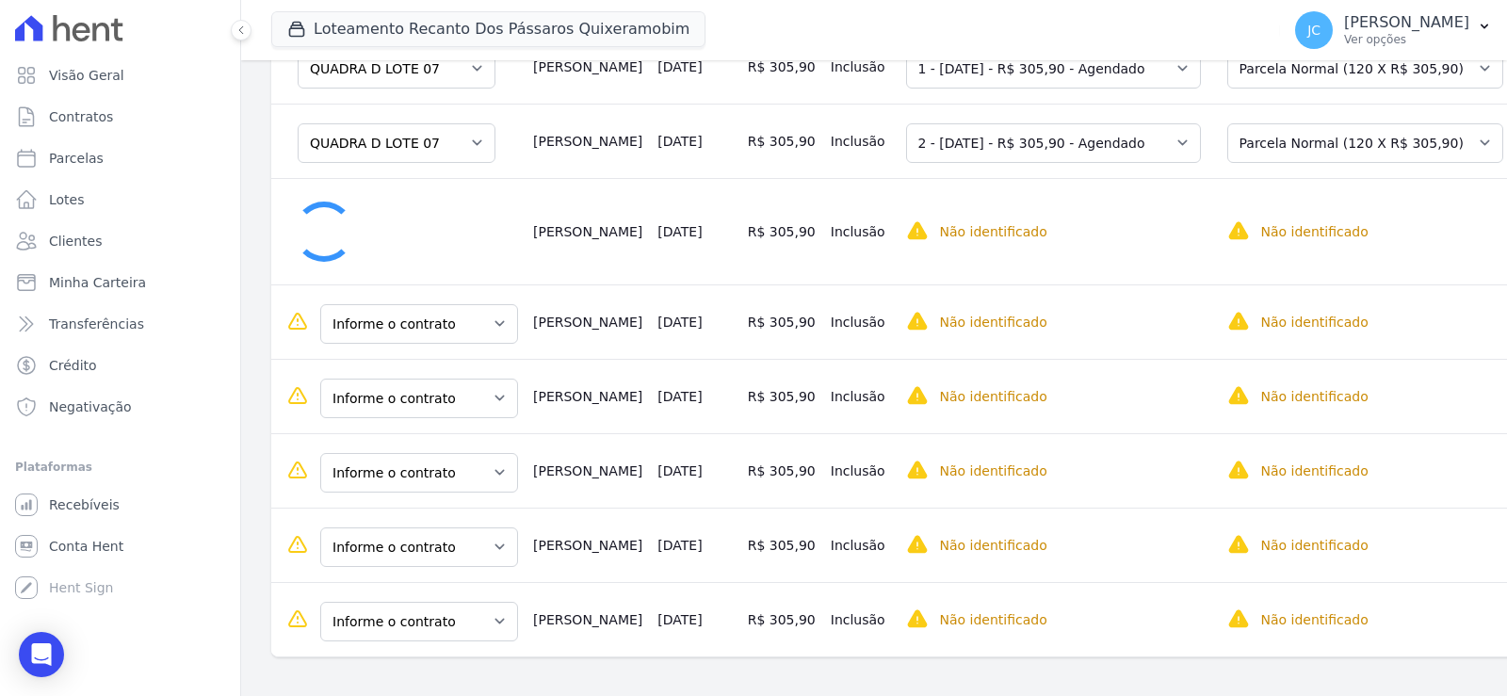
scroll to position [471, 0]
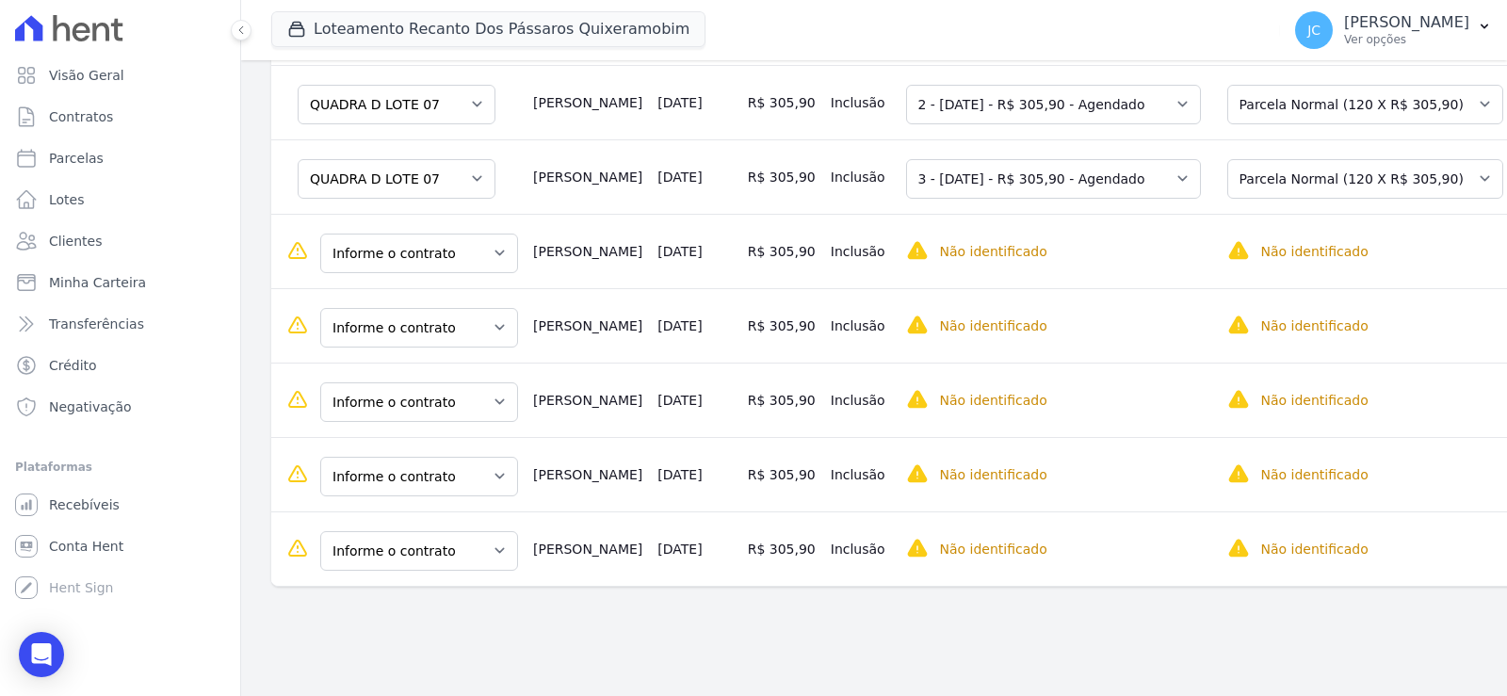
click at [428, 281] on td "Informe o contrato QUADRA D LOTE 06 QUADRA D LOTE 07" at bounding box center [398, 251] width 254 height 74
click at [423, 248] on select "Informe o contrato QUADRA D LOTE 06 QUADRA D LOTE 07" at bounding box center [419, 254] width 198 height 40
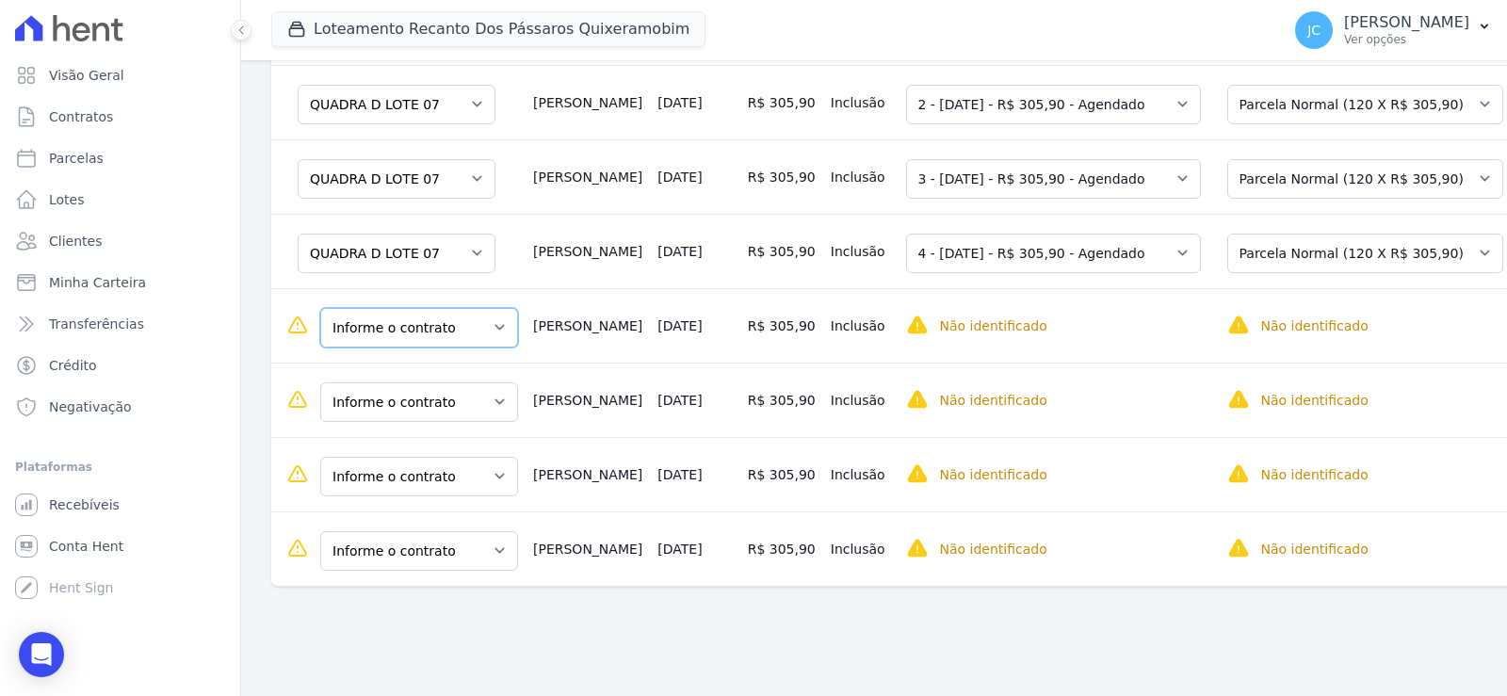
click at [437, 318] on select "Informe o contrato QUADRA D LOTE 06 QUADRA D LOTE 07" at bounding box center [419, 328] width 198 height 40
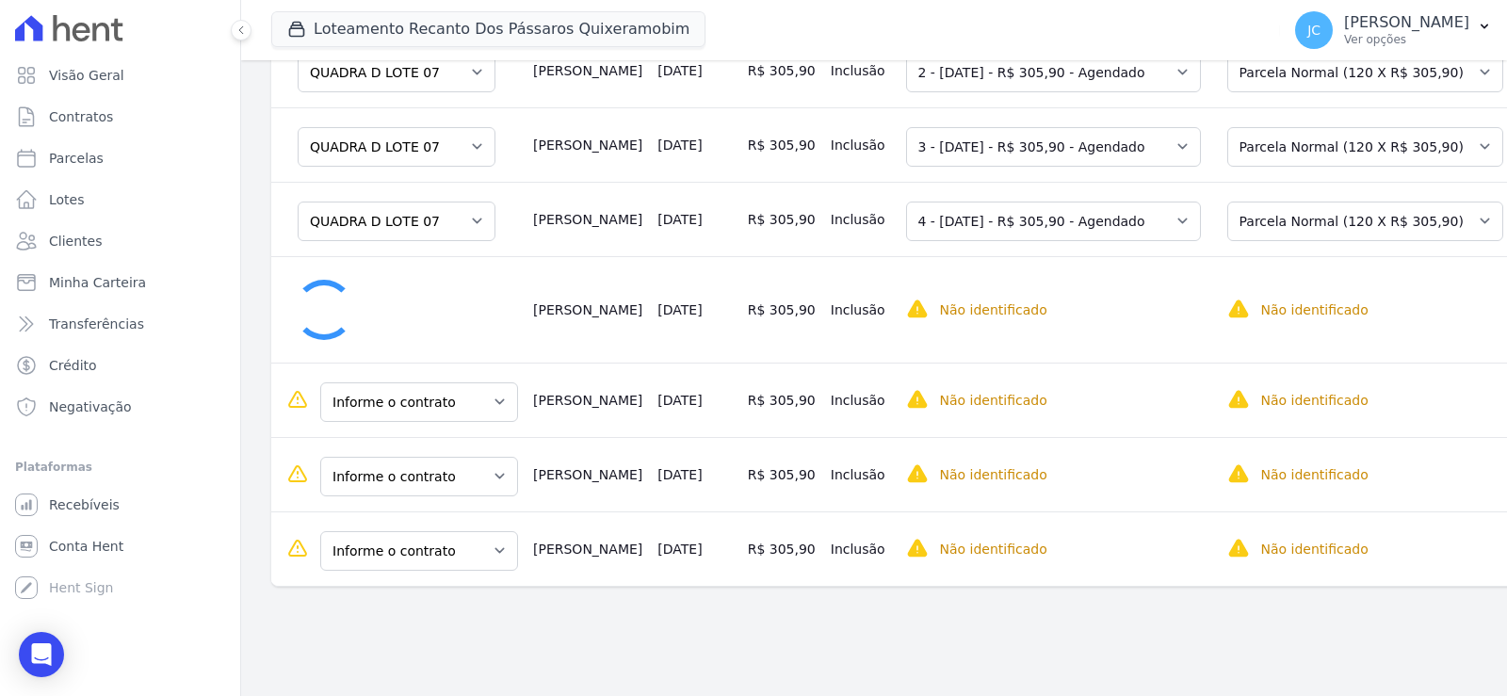
scroll to position [494, 0]
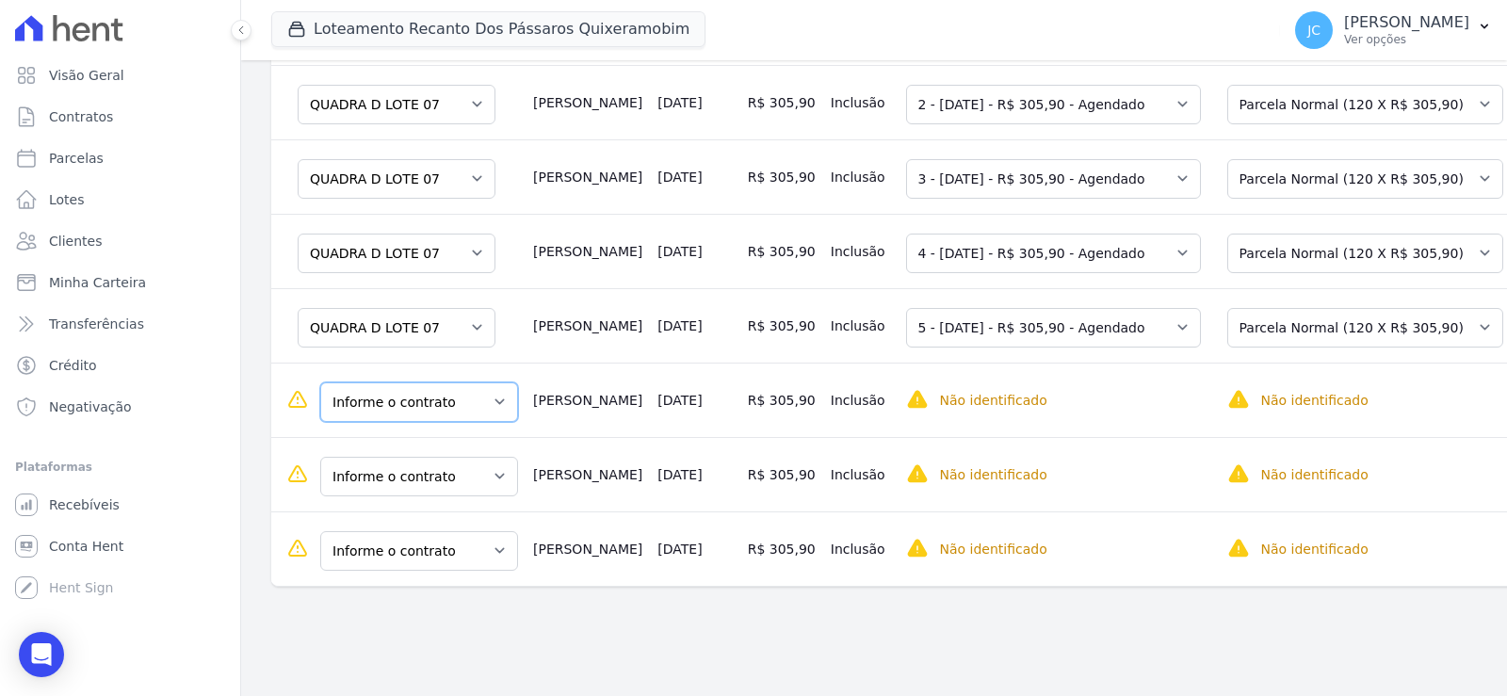
click at [435, 383] on select "Informe o contrato QUADRA D LOTE 06 QUADRA D LOTE 07" at bounding box center [419, 403] width 198 height 40
click at [443, 457] on select "Informe o contrato QUADRA D LOTE 06 QUADRA D LOTE 07" at bounding box center [419, 477] width 198 height 40
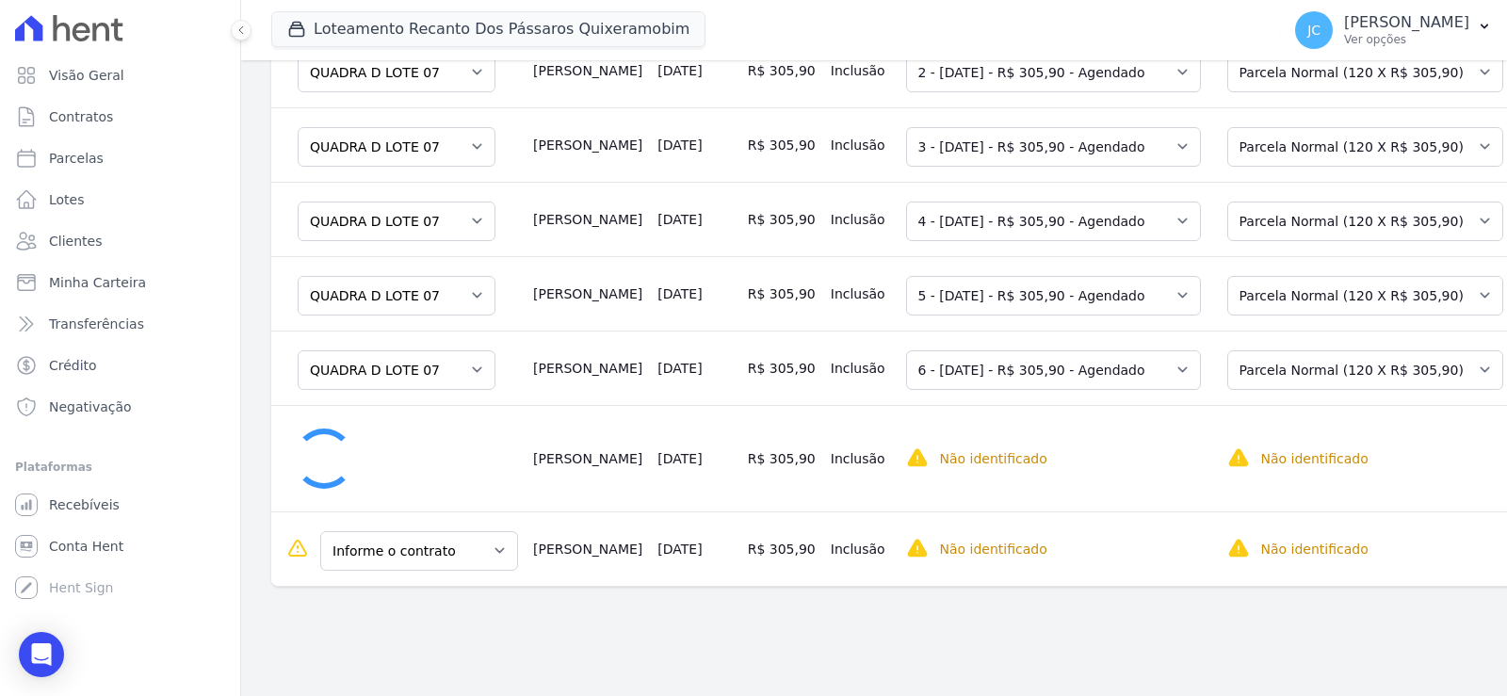
scroll to position [497, 0]
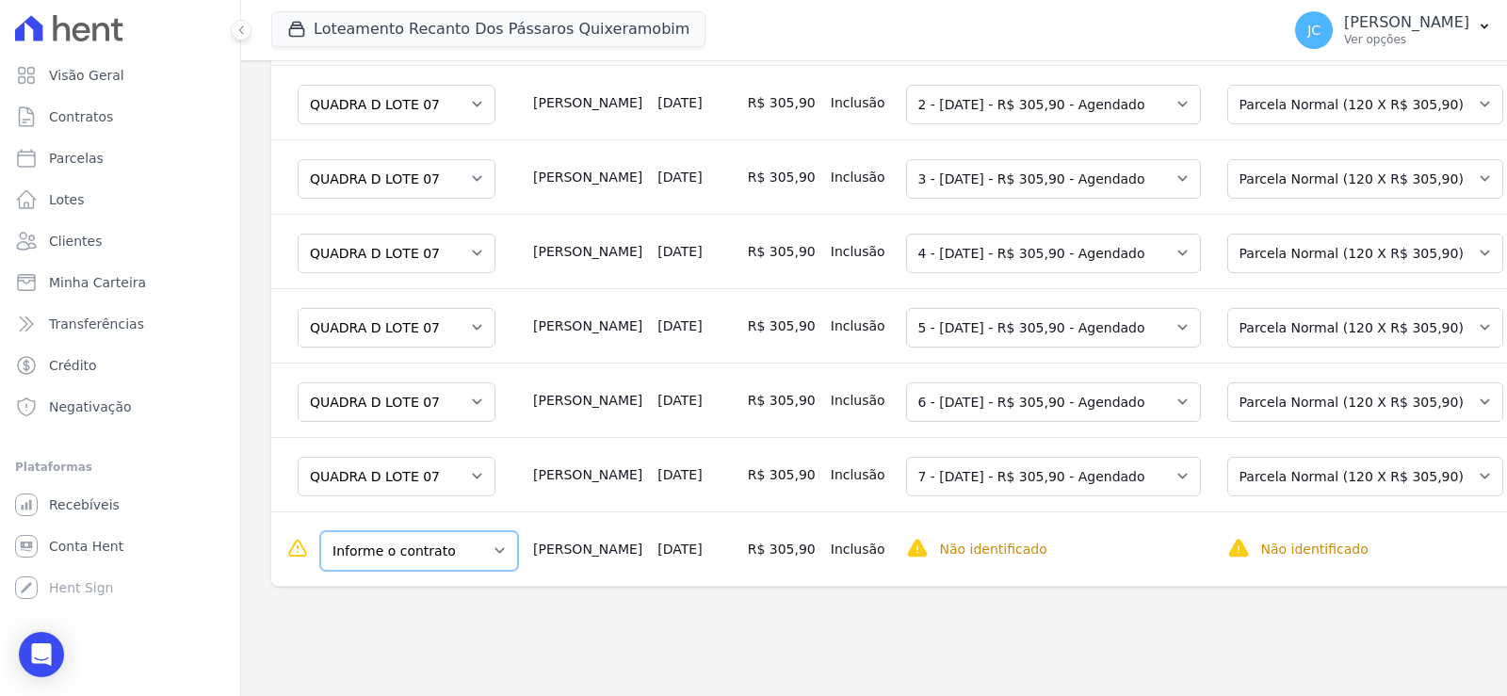
click at [464, 546] on select "Informe o contrato QUADRA D LOTE 06 QUADRA D LOTE 07" at bounding box center [419, 551] width 198 height 40
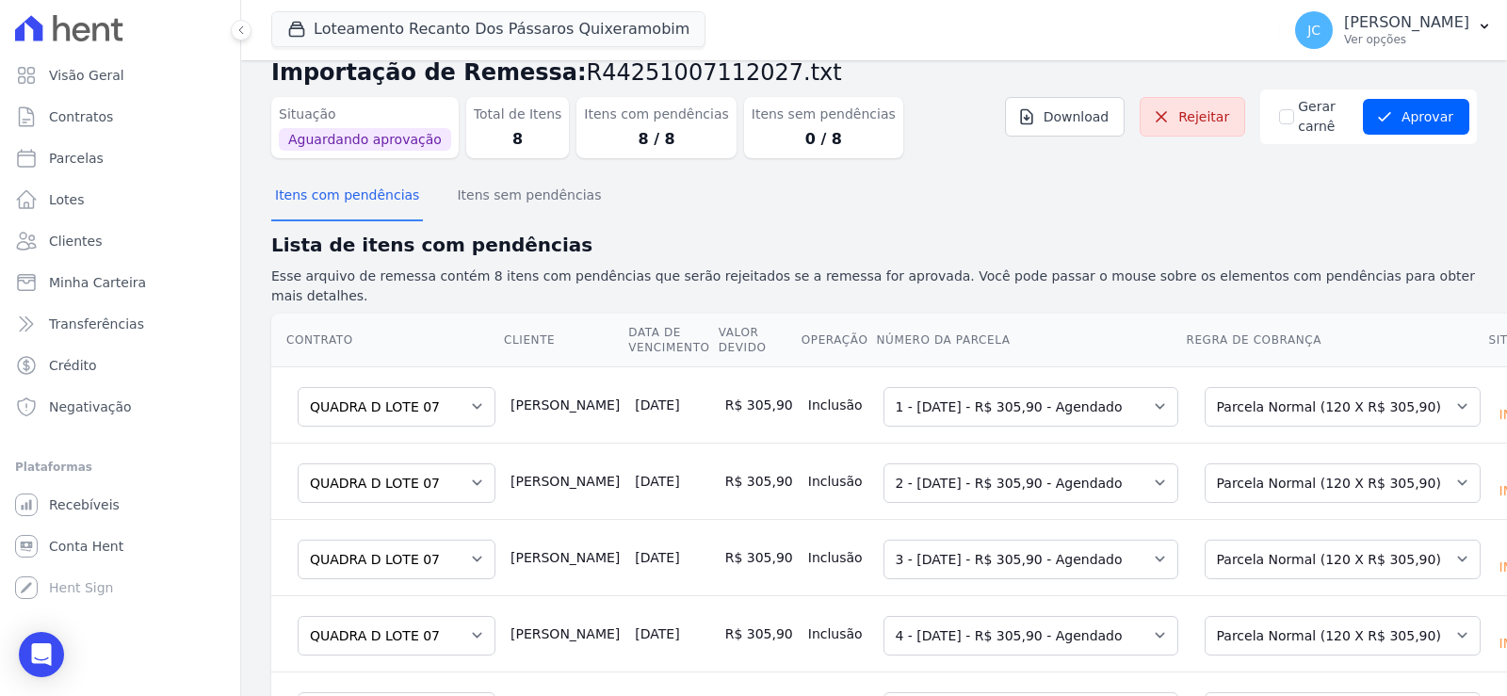
scroll to position [0, 0]
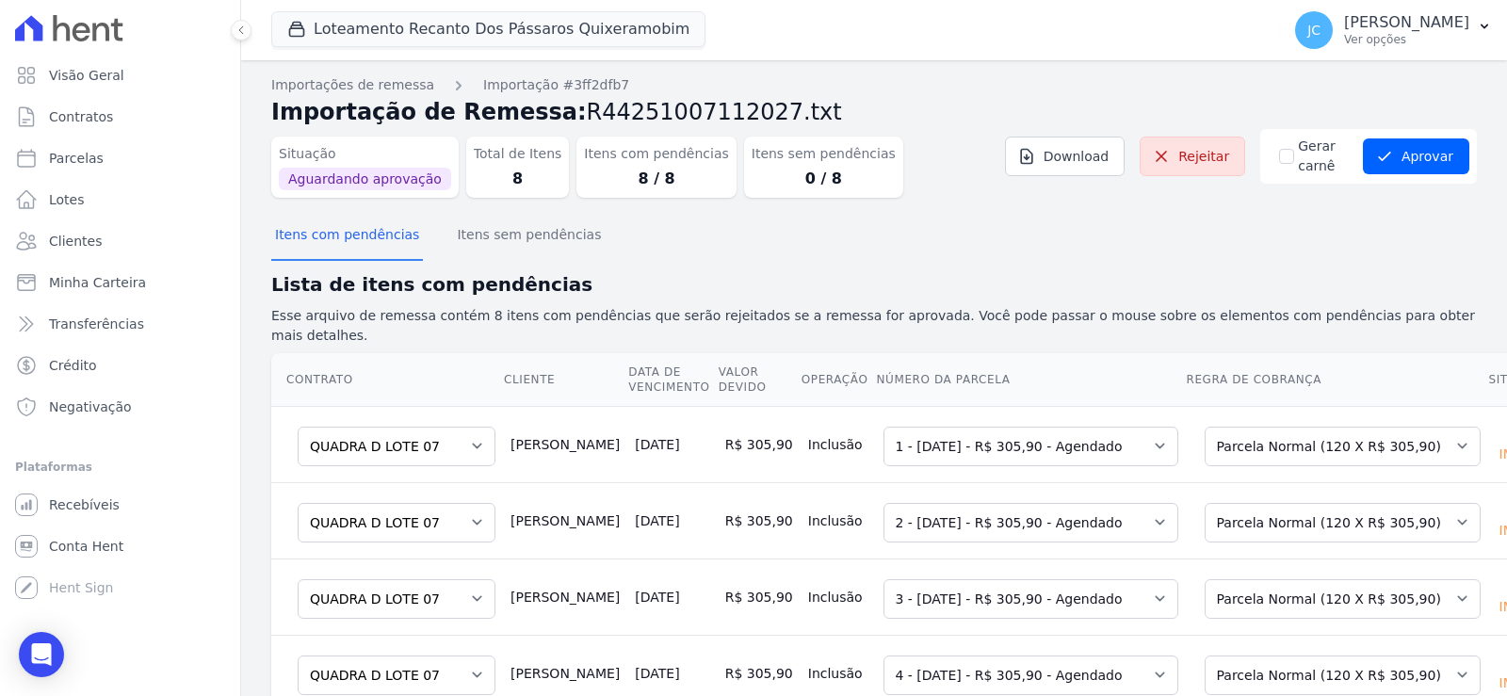
click at [1395, 184] on div "[PERSON_NAME] Aprovar Aprovar remessa com erros? Você está prestes a aprovar um…" at bounding box center [1369, 156] width 217 height 55
click at [1395, 173] on button "Aprovar" at bounding box center [1416, 156] width 106 height 36
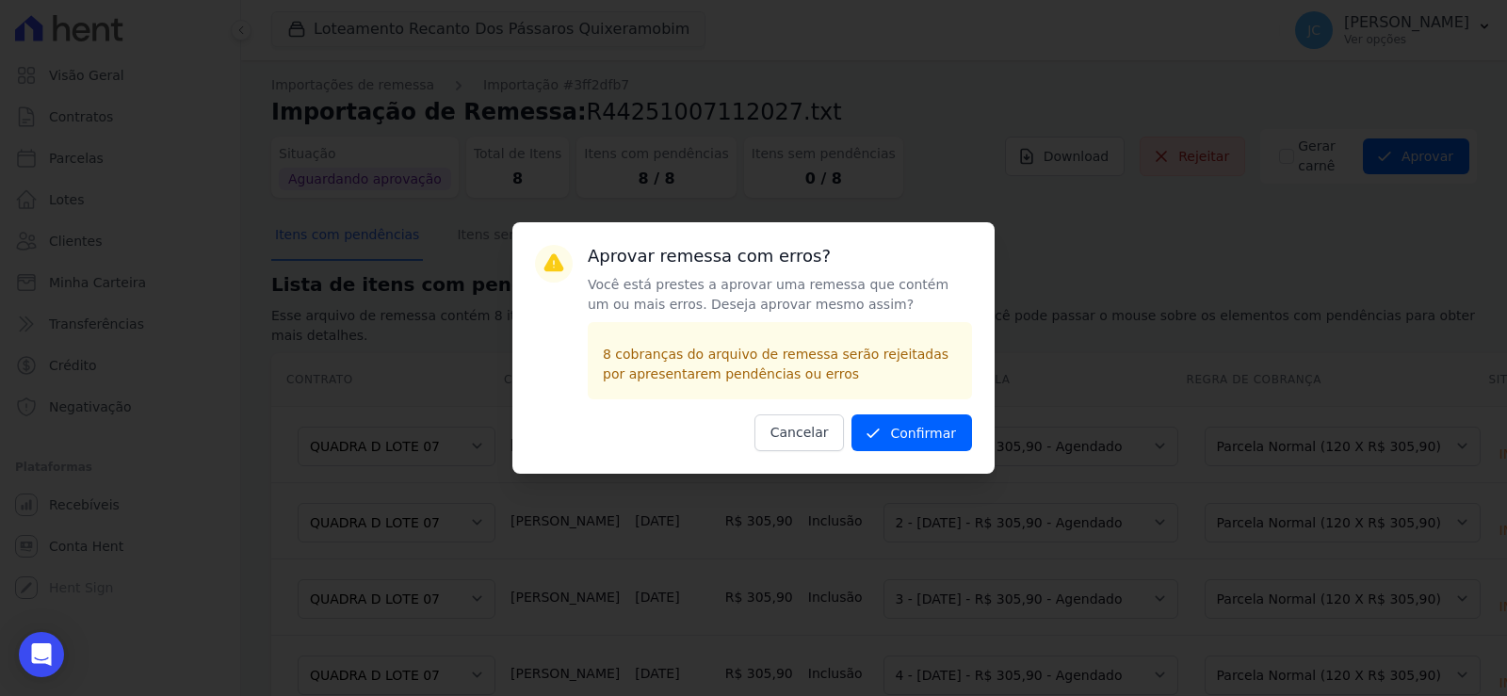
click at [1131, 233] on div "Aprovar remessa com erros? Você está prestes a aprovar uma remessa que contém u…" at bounding box center [753, 348] width 1507 height 696
click at [936, 440] on button "Confirmar" at bounding box center [912, 433] width 121 height 37
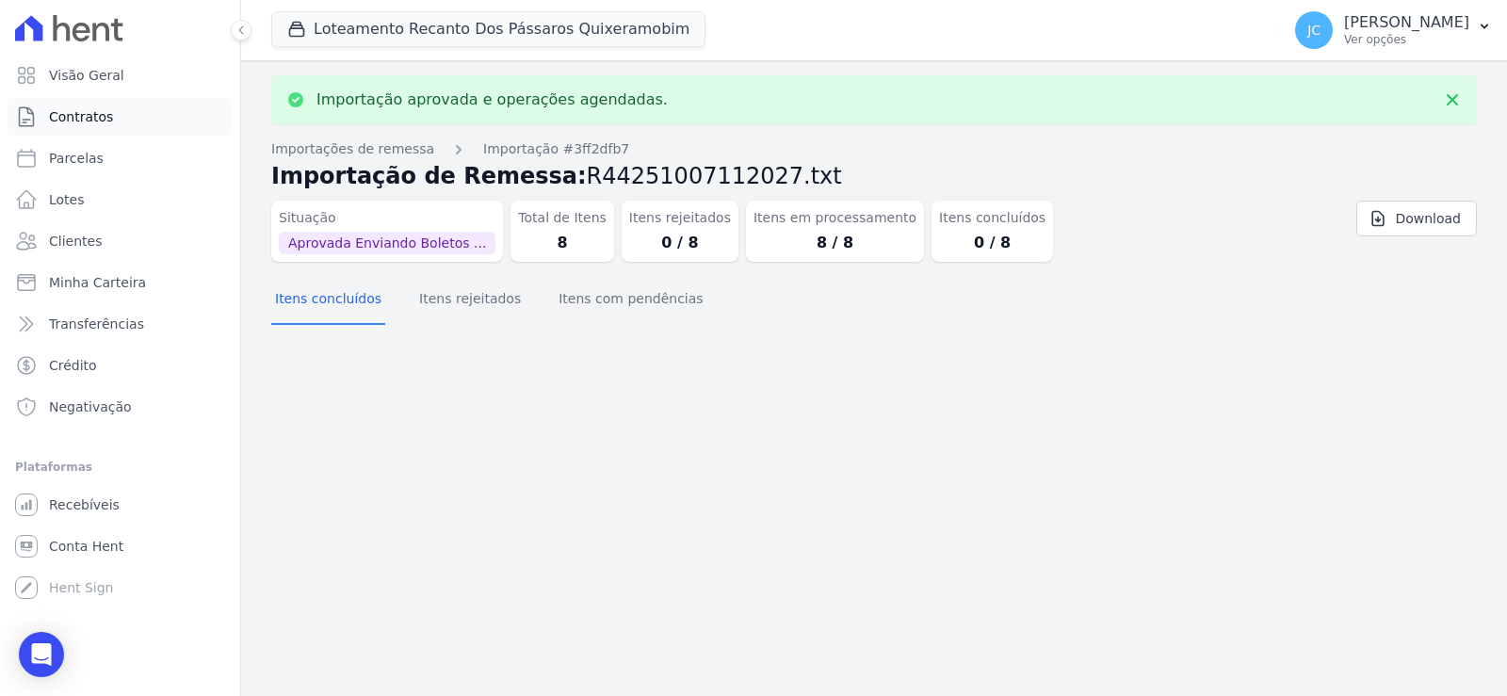
click at [80, 122] on span "Contratos" at bounding box center [81, 116] width 64 height 19
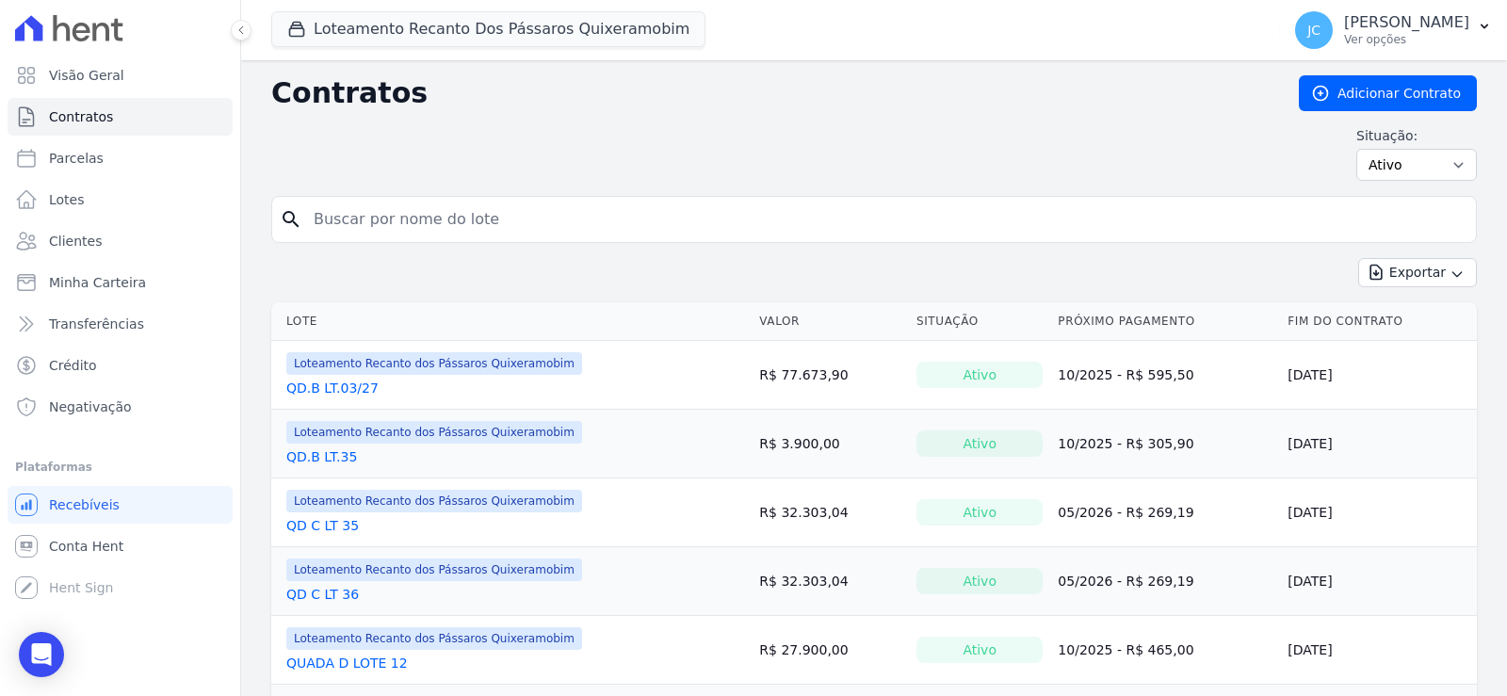
click at [464, 243] on div "search" at bounding box center [874, 219] width 1206 height 47
click at [458, 238] on input "search" at bounding box center [885, 220] width 1166 height 38
type input "06"
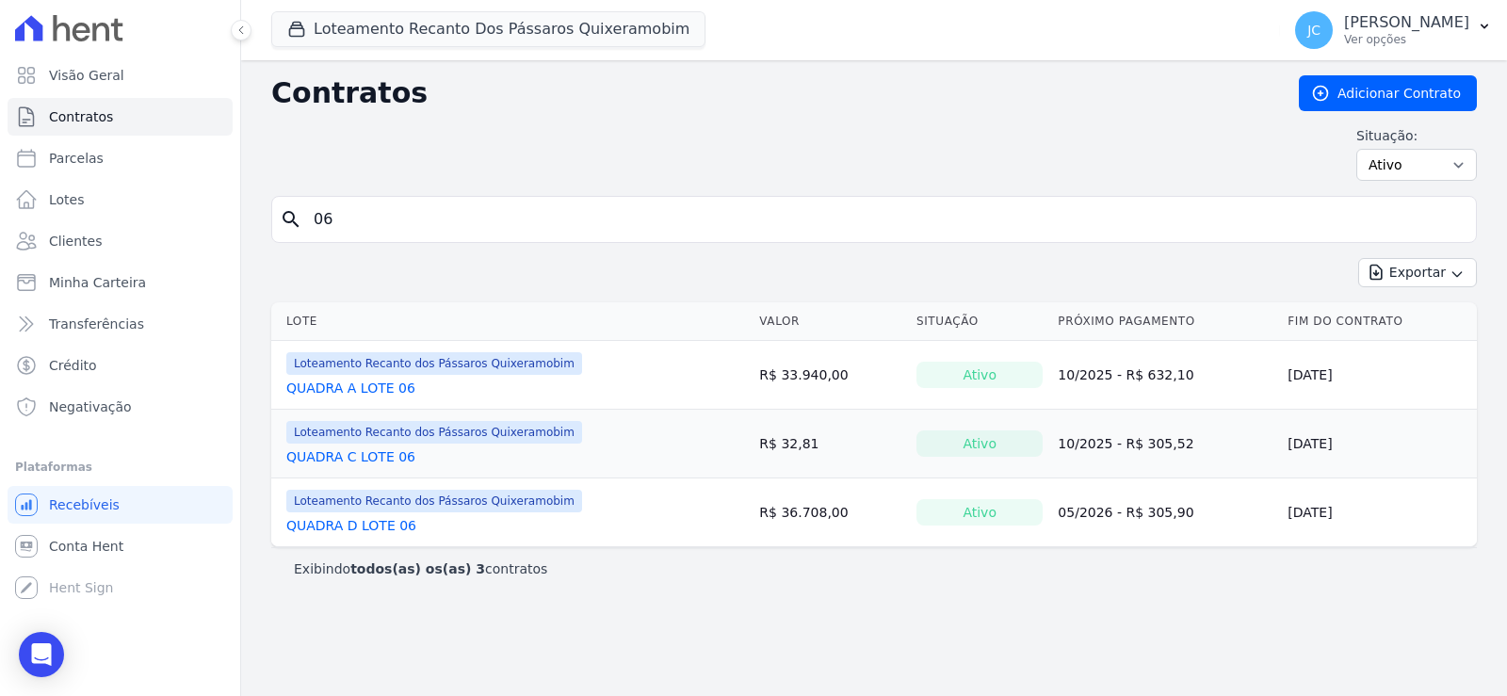
click at [384, 535] on link "QUADRA D LOTE 06" at bounding box center [351, 525] width 130 height 19
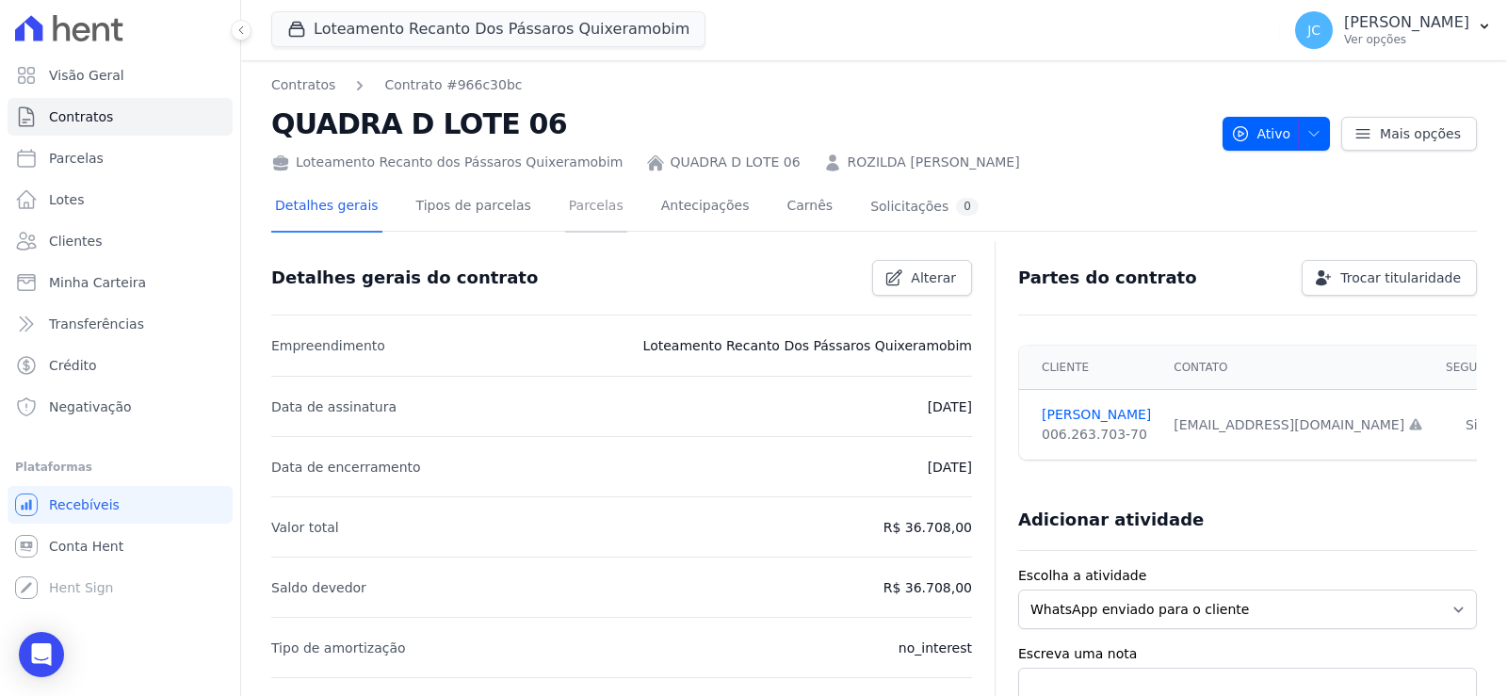
click at [606, 206] on link "Parcelas" at bounding box center [596, 208] width 62 height 50
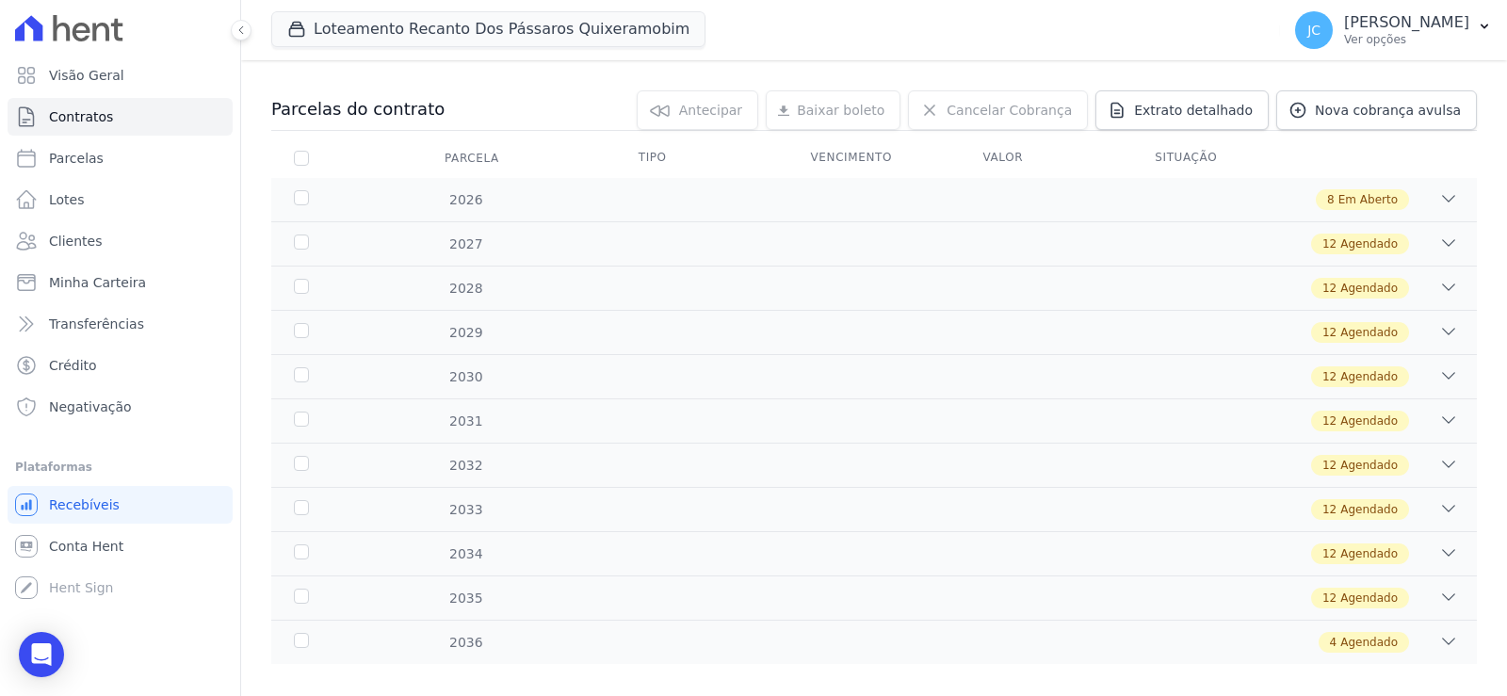
scroll to position [188, 0]
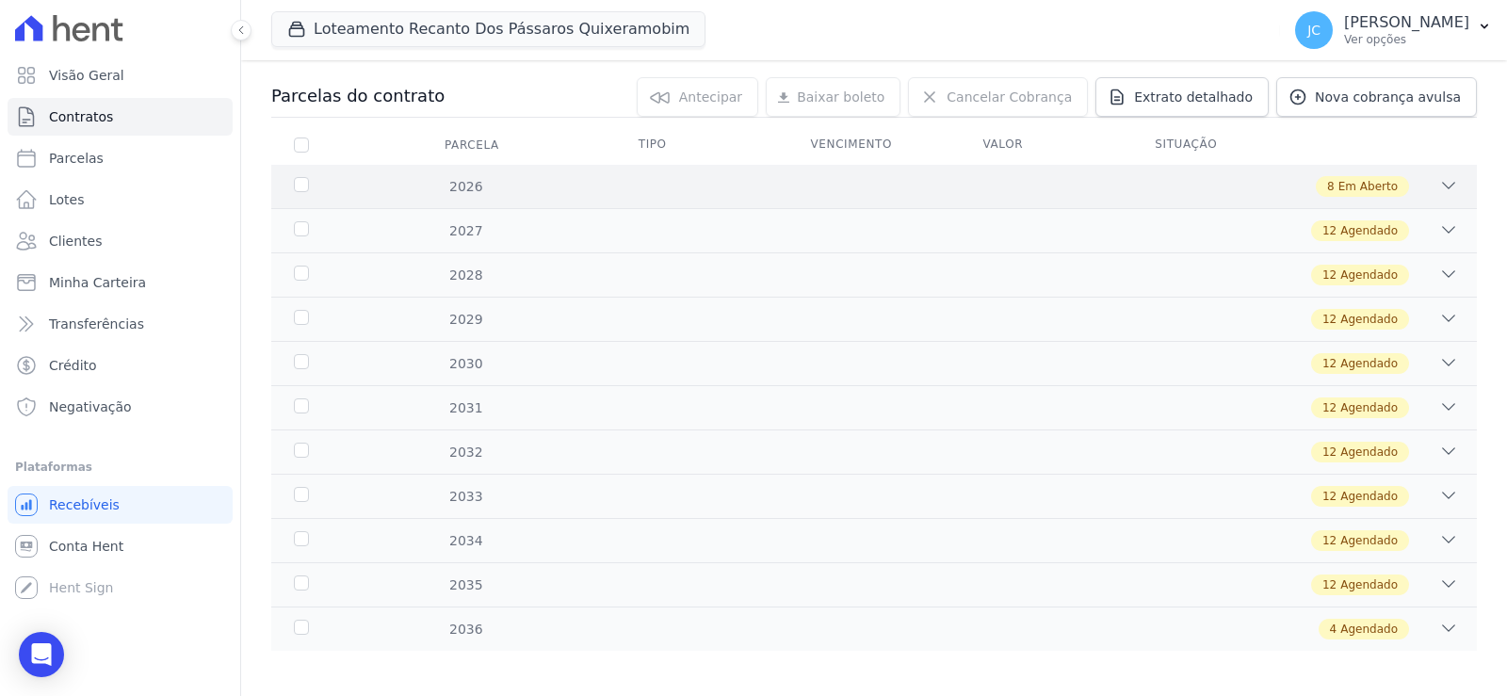
click at [322, 197] on div "2026" at bounding box center [343, 187] width 106 height 20
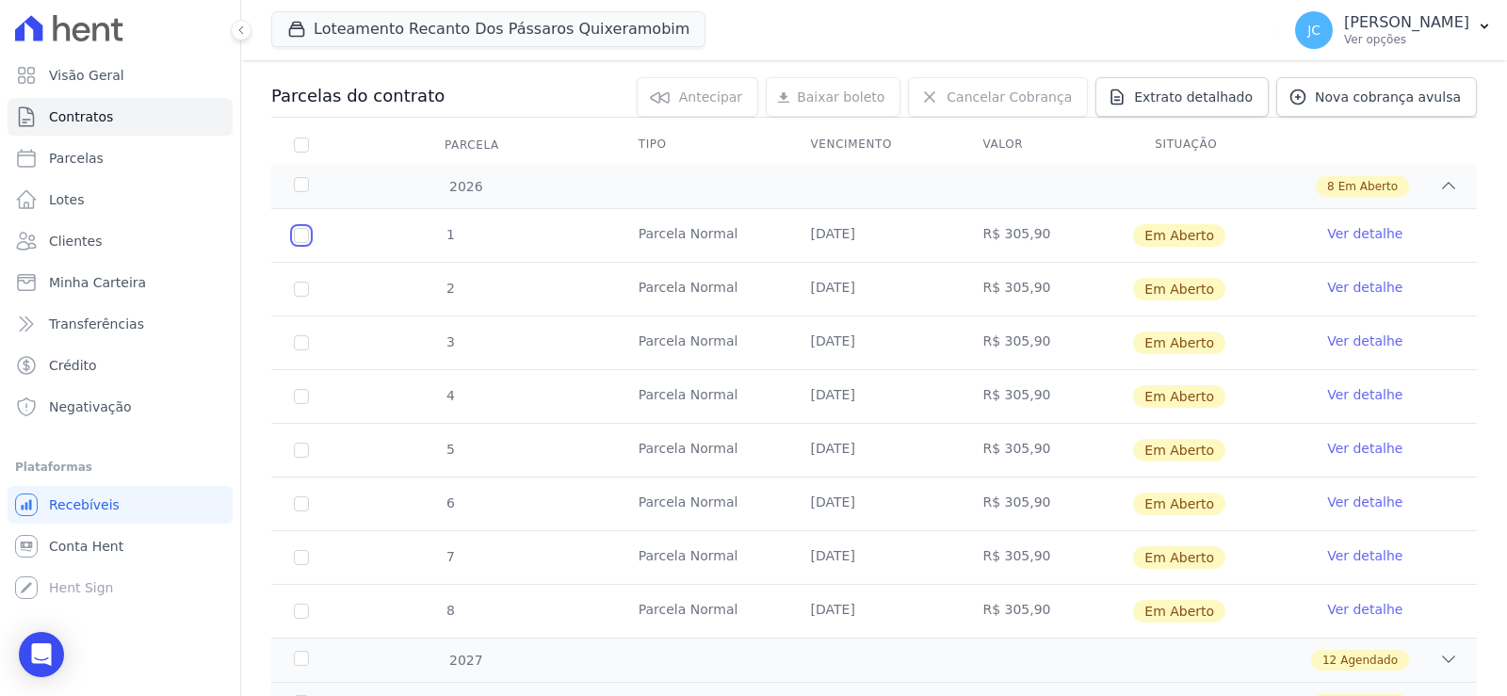
click at [309, 243] on input "checkbox" at bounding box center [301, 235] width 15 height 15
checkbox input "true"
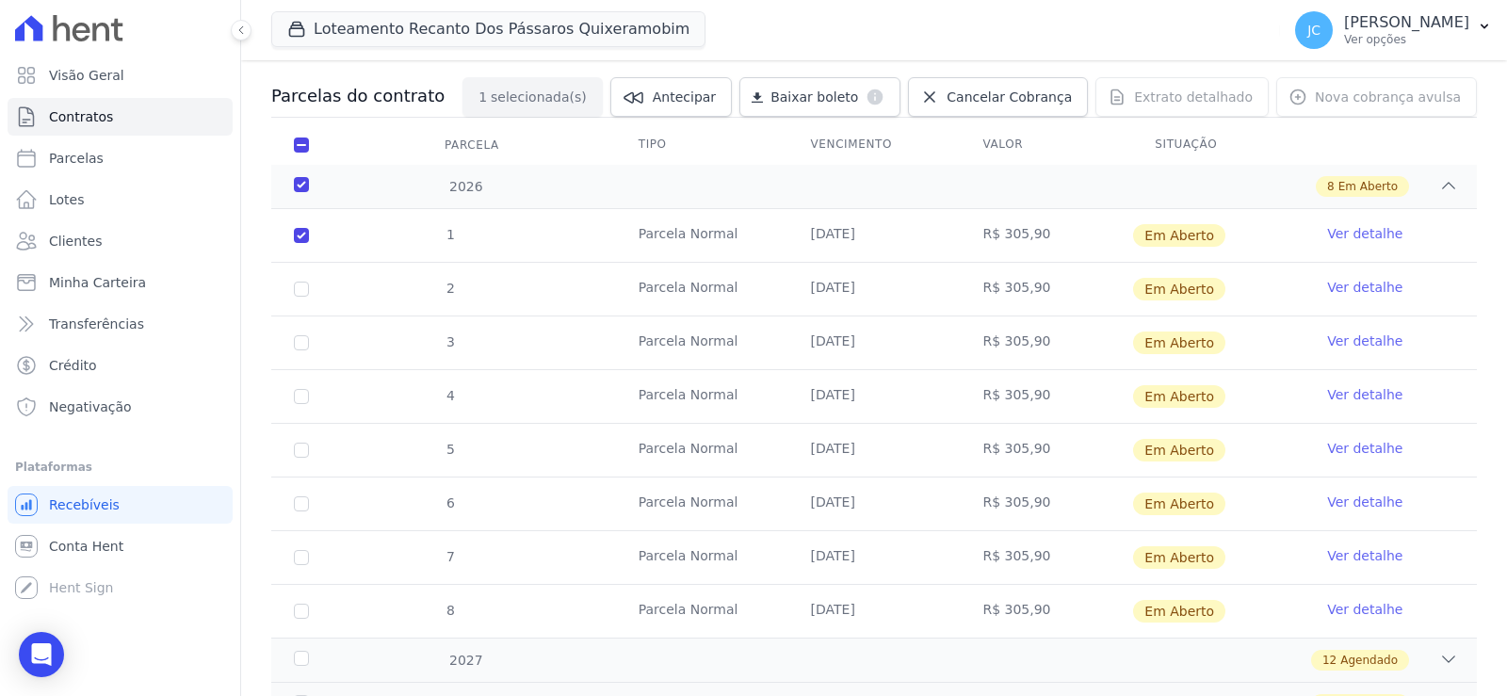
click at [321, 304] on td "2" at bounding box center [301, 289] width 60 height 53
click at [330, 316] on td "2" at bounding box center [301, 289] width 60 height 53
click at [309, 297] on input "checkbox" at bounding box center [301, 289] width 15 height 15
checkbox input "true"
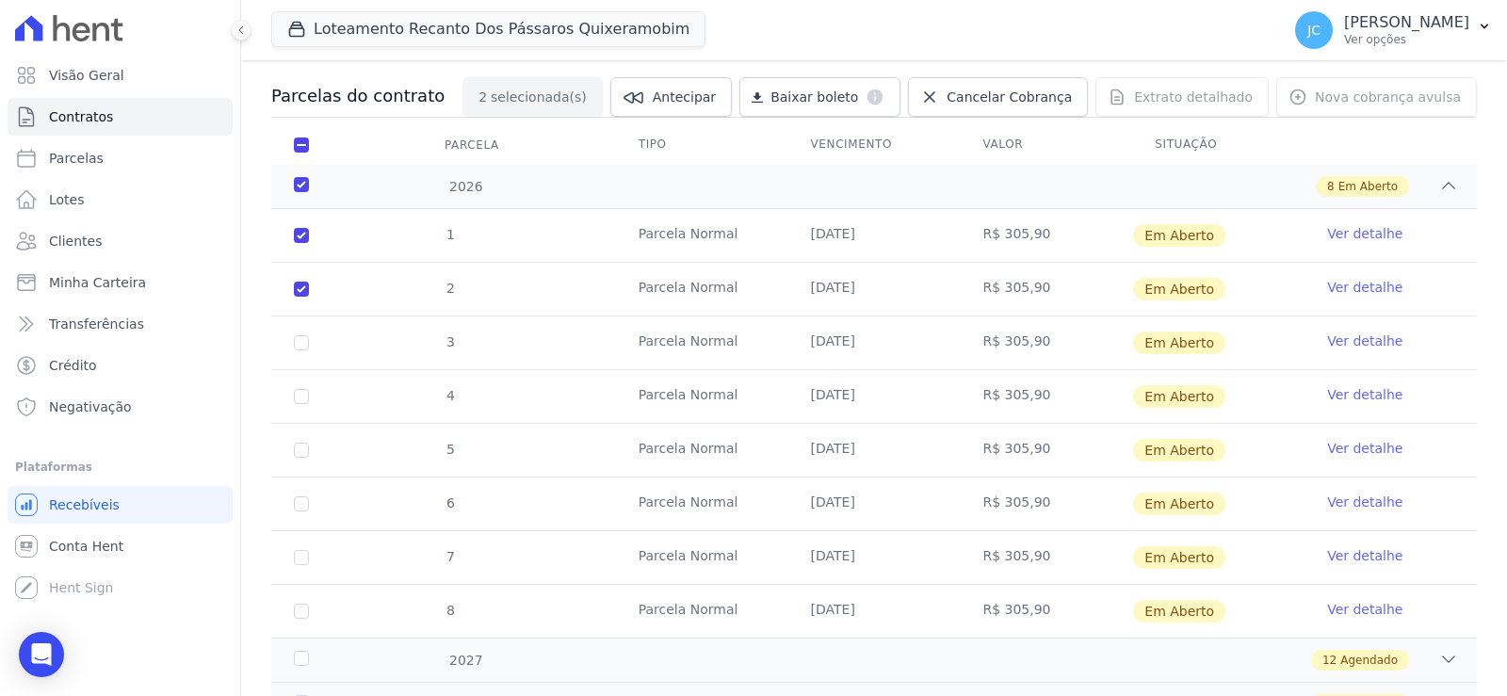
click at [332, 369] on td "3" at bounding box center [301, 343] width 60 height 53
click at [309, 350] on input "checkbox" at bounding box center [301, 342] width 15 height 15
checkbox input "true"
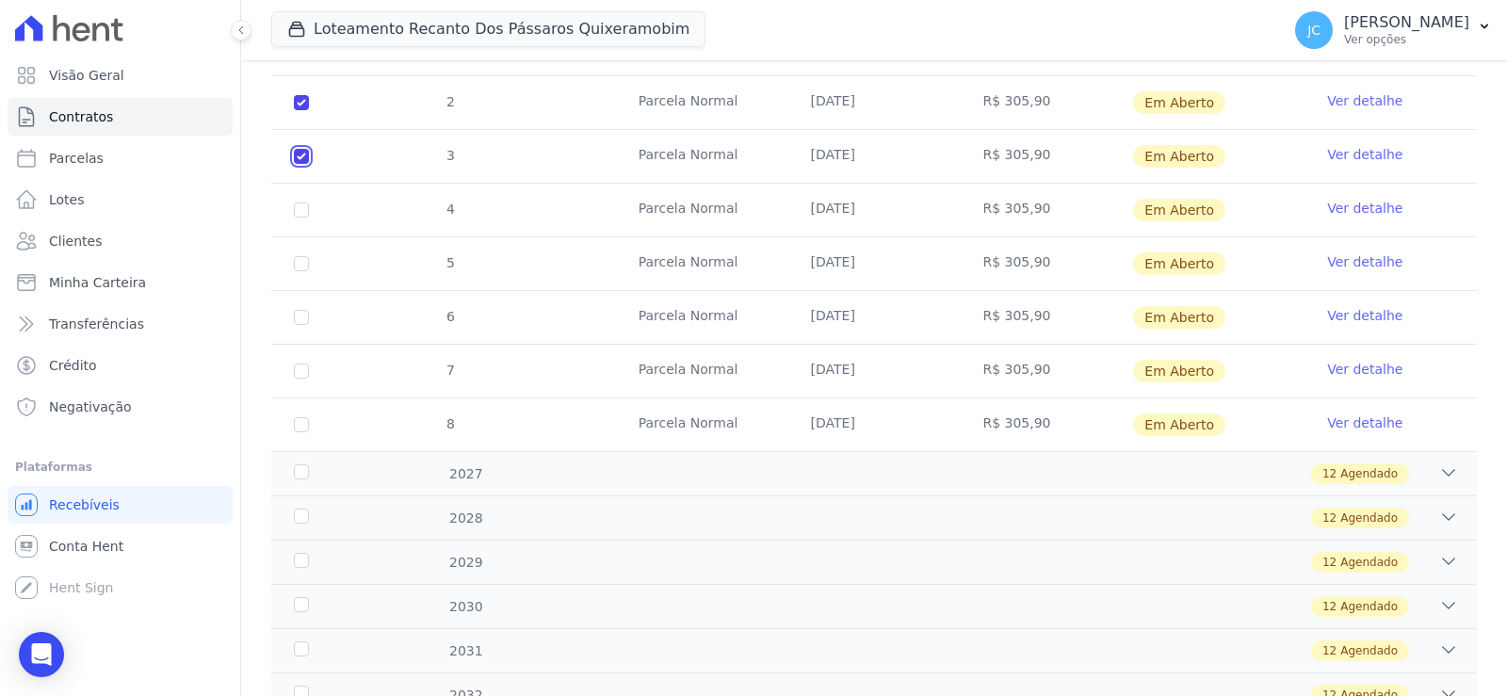
scroll to position [377, 0]
click at [309, 216] on input "checkbox" at bounding box center [301, 208] width 15 height 15
checkbox input "true"
click at [309, 269] on input "checkbox" at bounding box center [301, 261] width 15 height 15
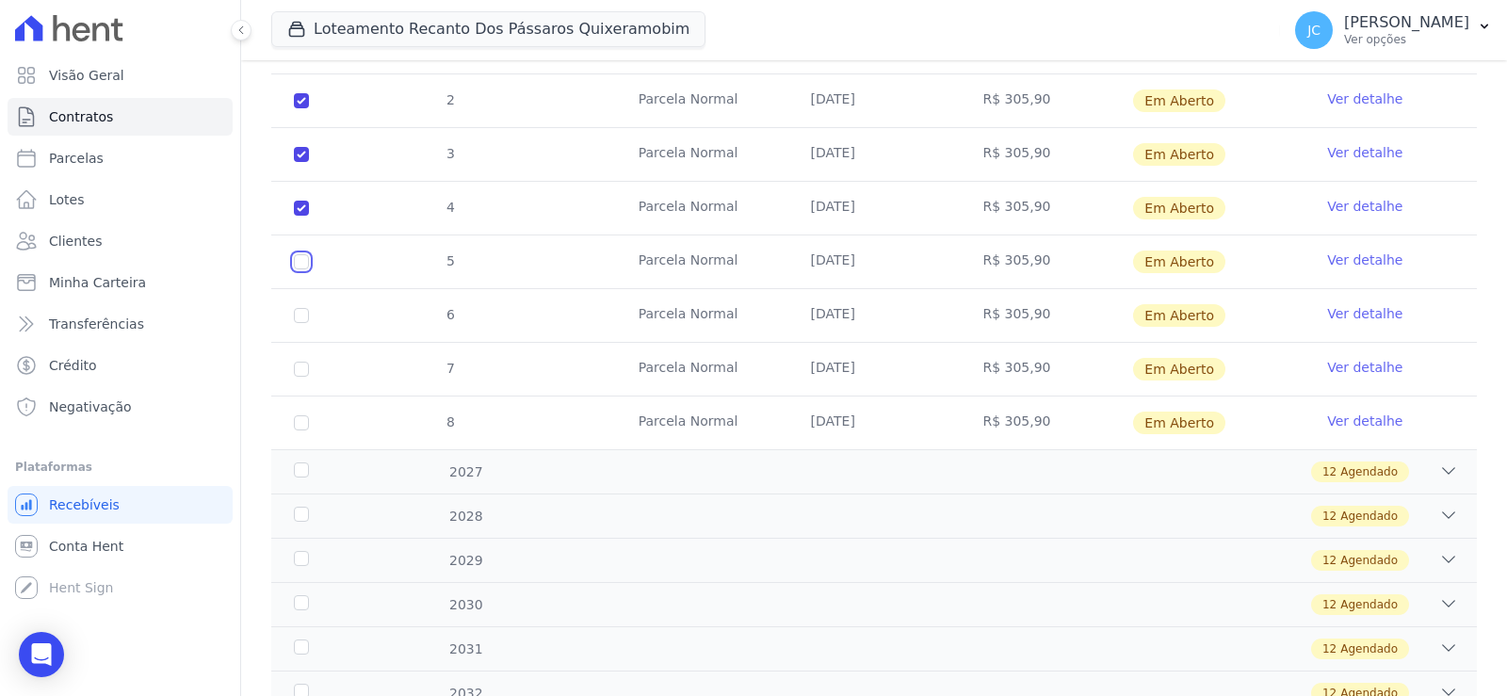
checkbox input "true"
click at [309, 323] on input "checkbox" at bounding box center [301, 315] width 15 height 15
checkbox input "true"
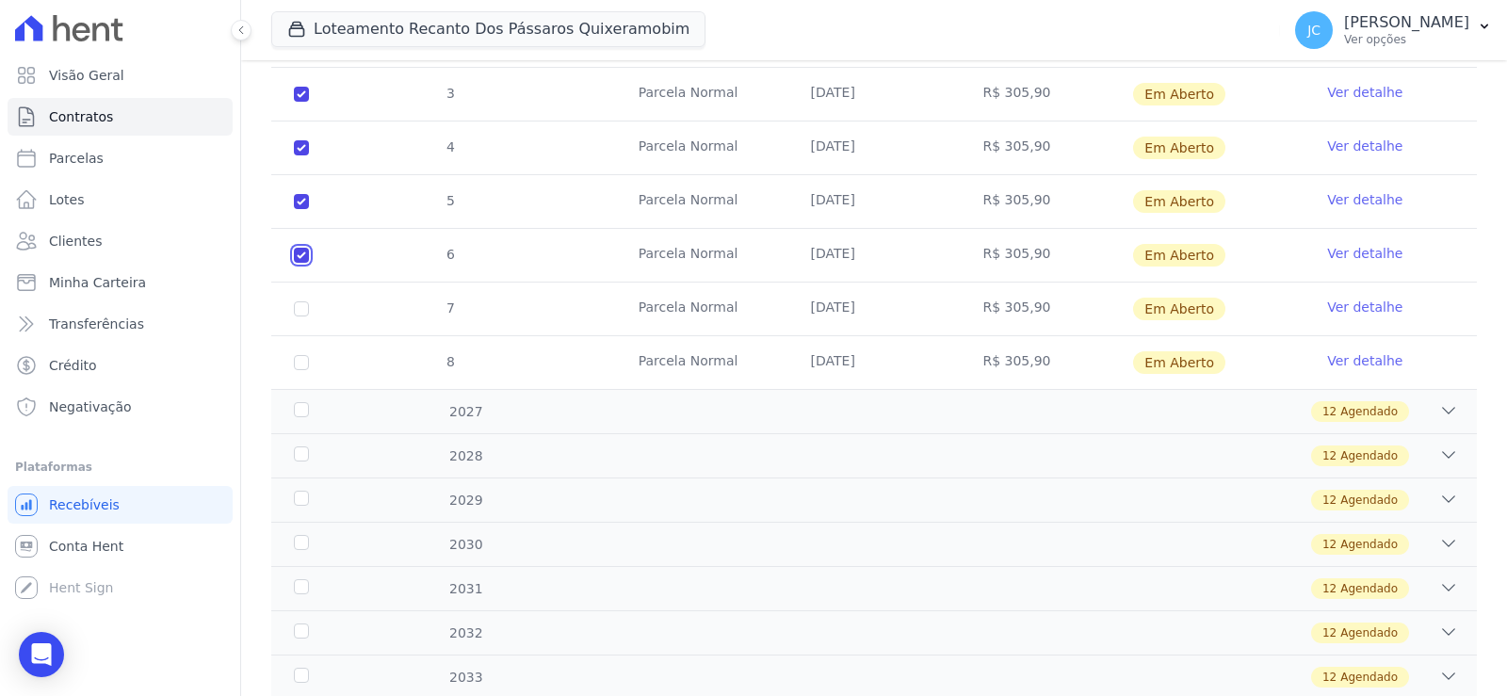
scroll to position [471, 0]
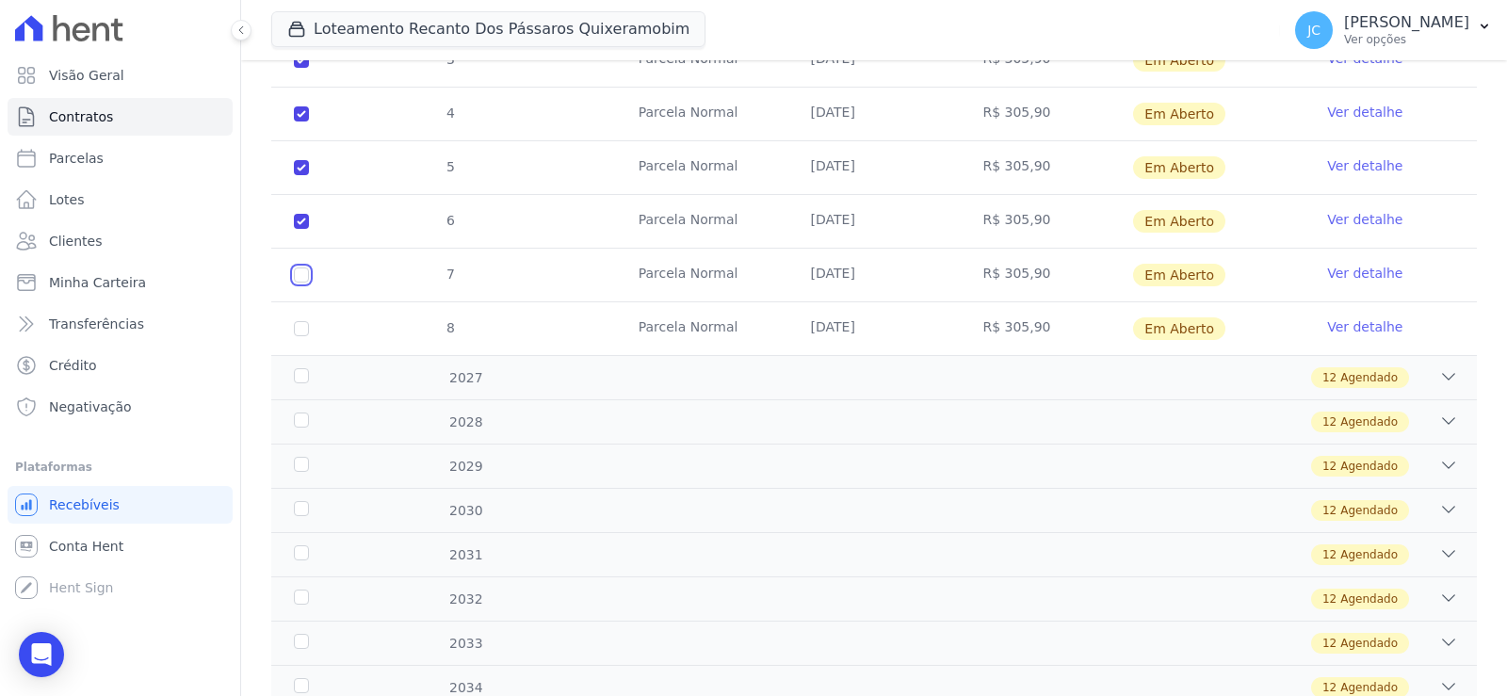
click at [309, 283] on input "checkbox" at bounding box center [301, 275] width 15 height 15
checkbox input "true"
click at [312, 355] on td "8" at bounding box center [301, 328] width 60 height 53
click at [309, 336] on input "checkbox" at bounding box center [301, 328] width 15 height 15
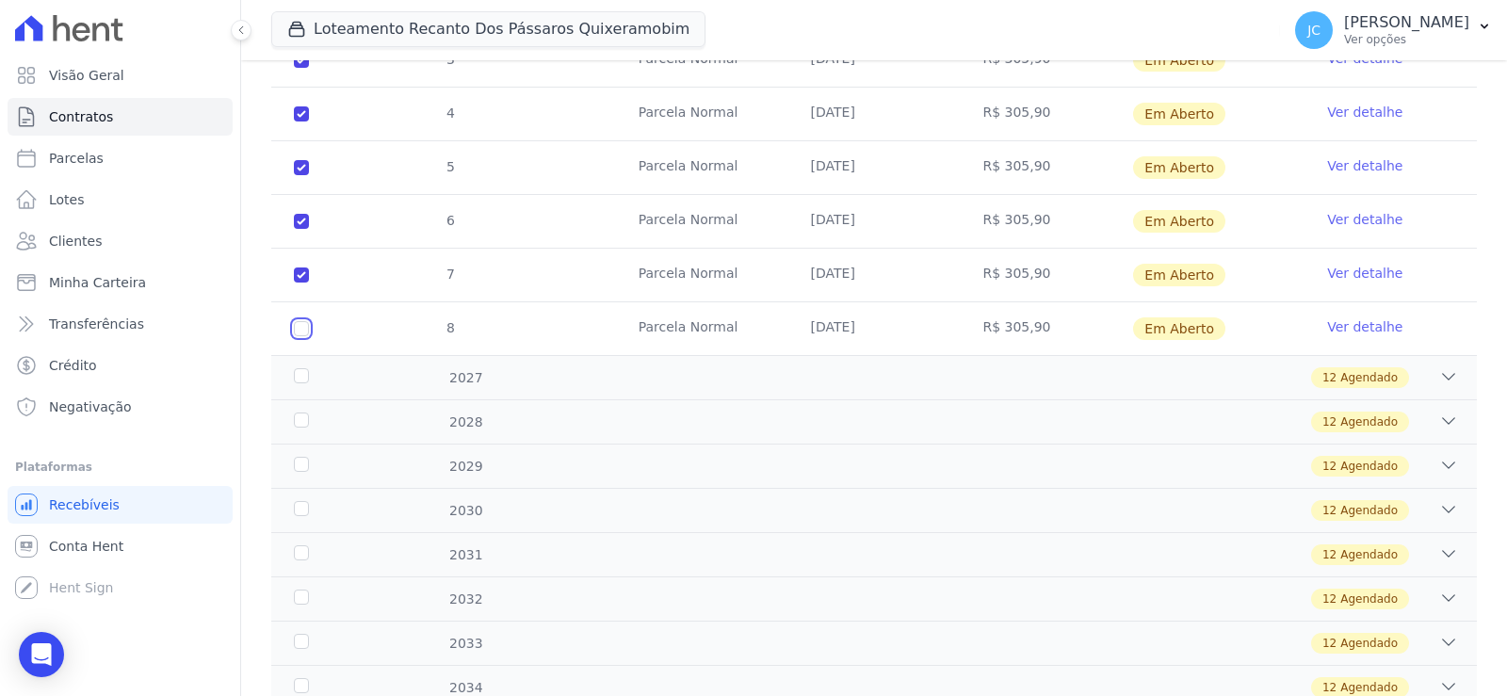
checkbox input "true"
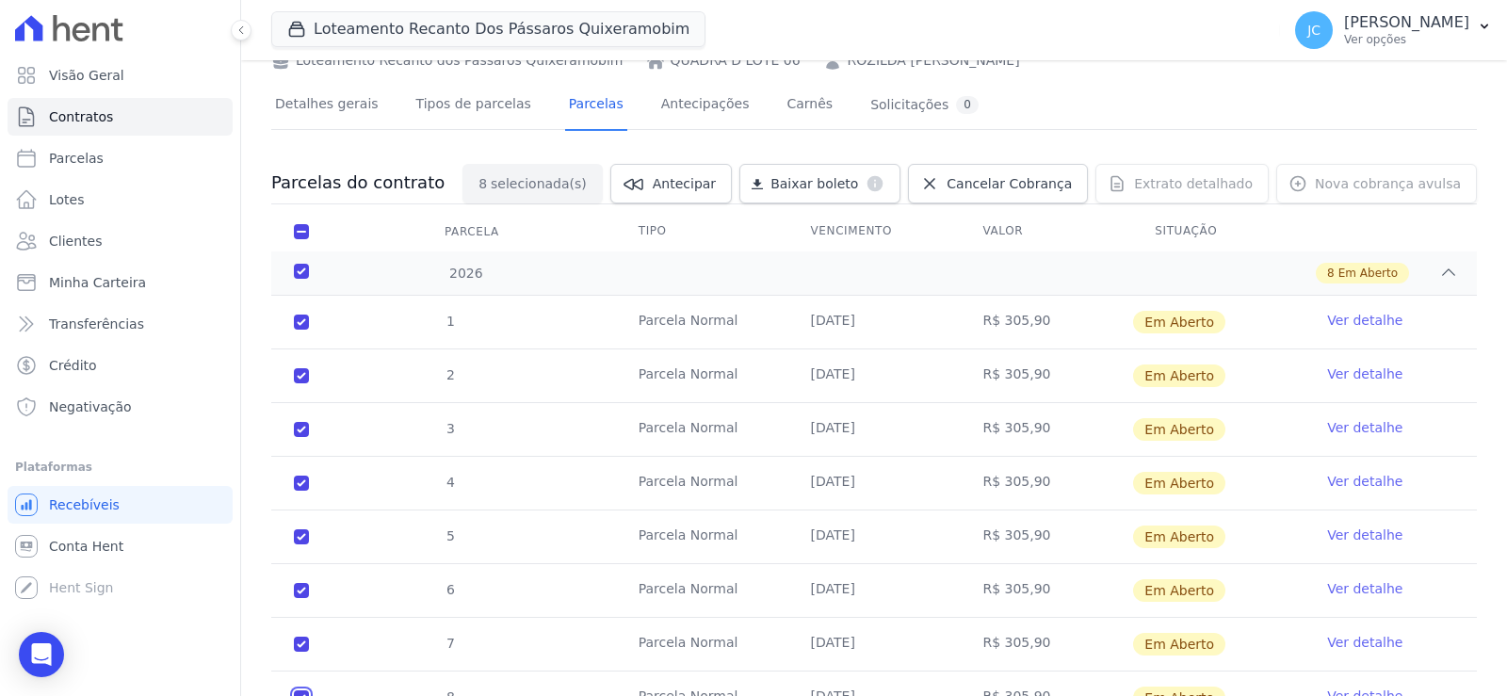
scroll to position [0, 0]
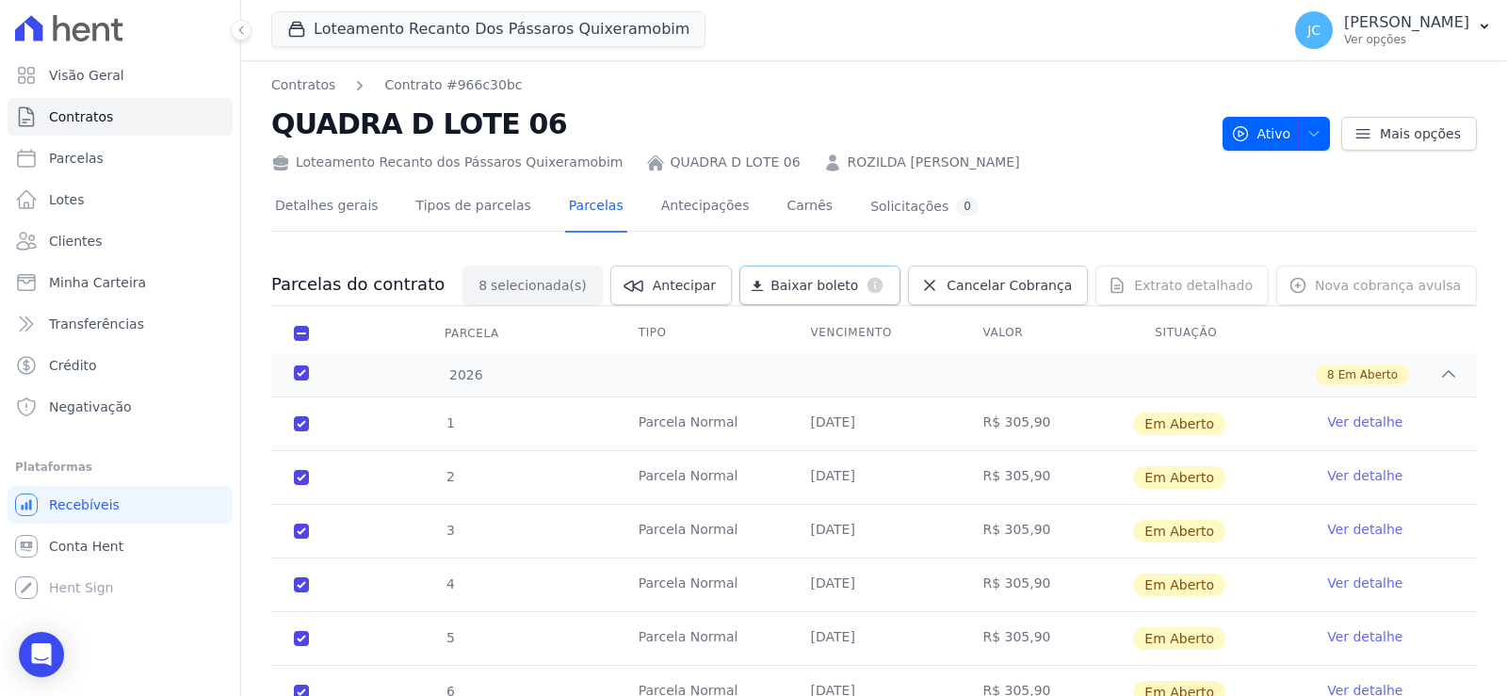
click at [808, 284] on link "Baixar boleto default" at bounding box center [820, 286] width 161 height 40
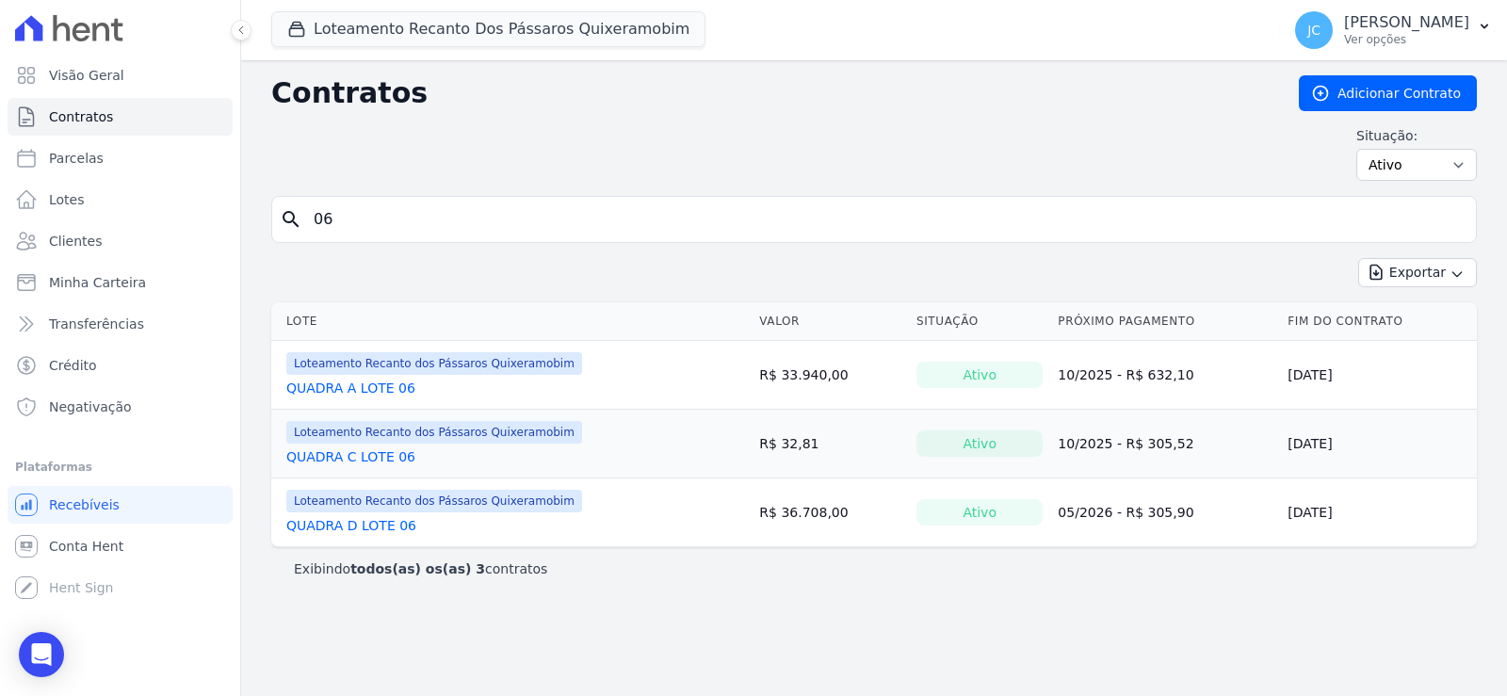
click at [371, 229] on input "06" at bounding box center [885, 220] width 1166 height 38
type input "07"
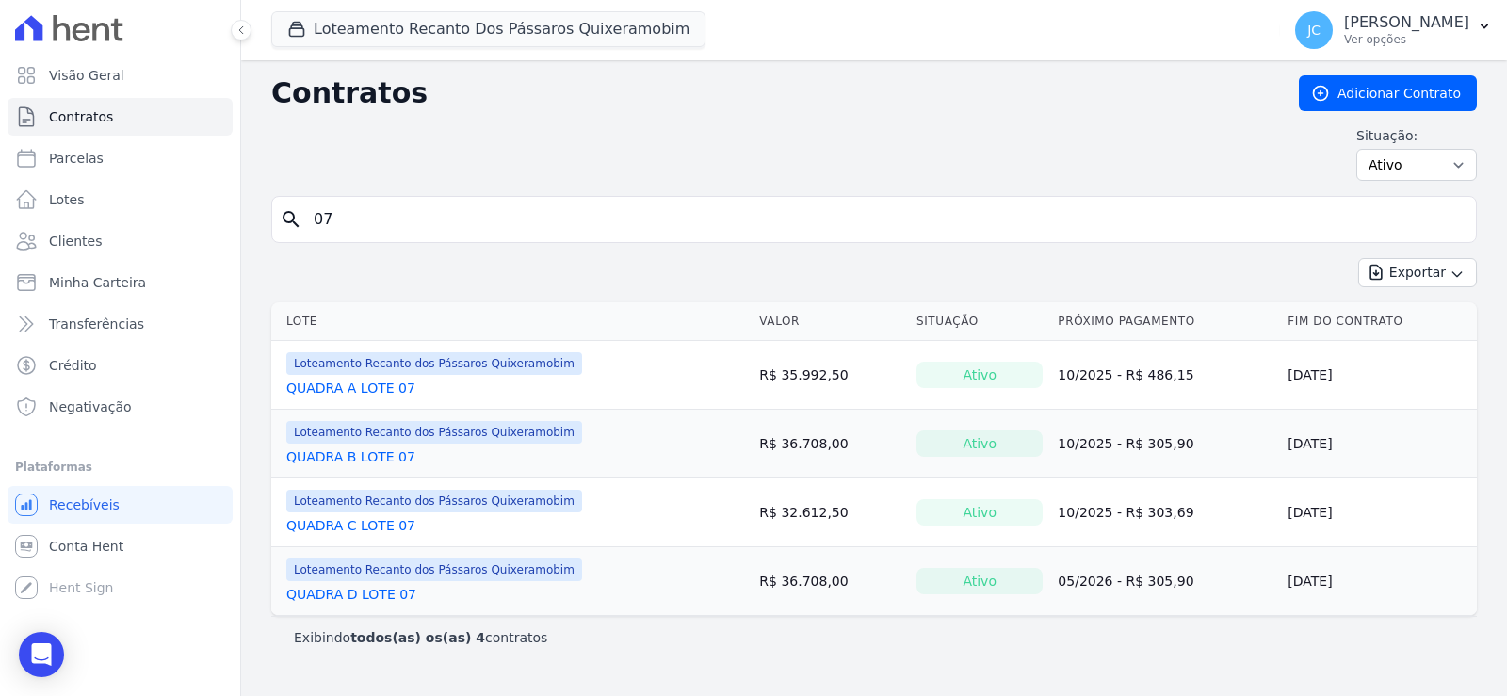
click at [392, 231] on input "07" at bounding box center [885, 220] width 1166 height 38
click at [372, 604] on link "QUADRA D LOTE 07" at bounding box center [351, 594] width 130 height 19
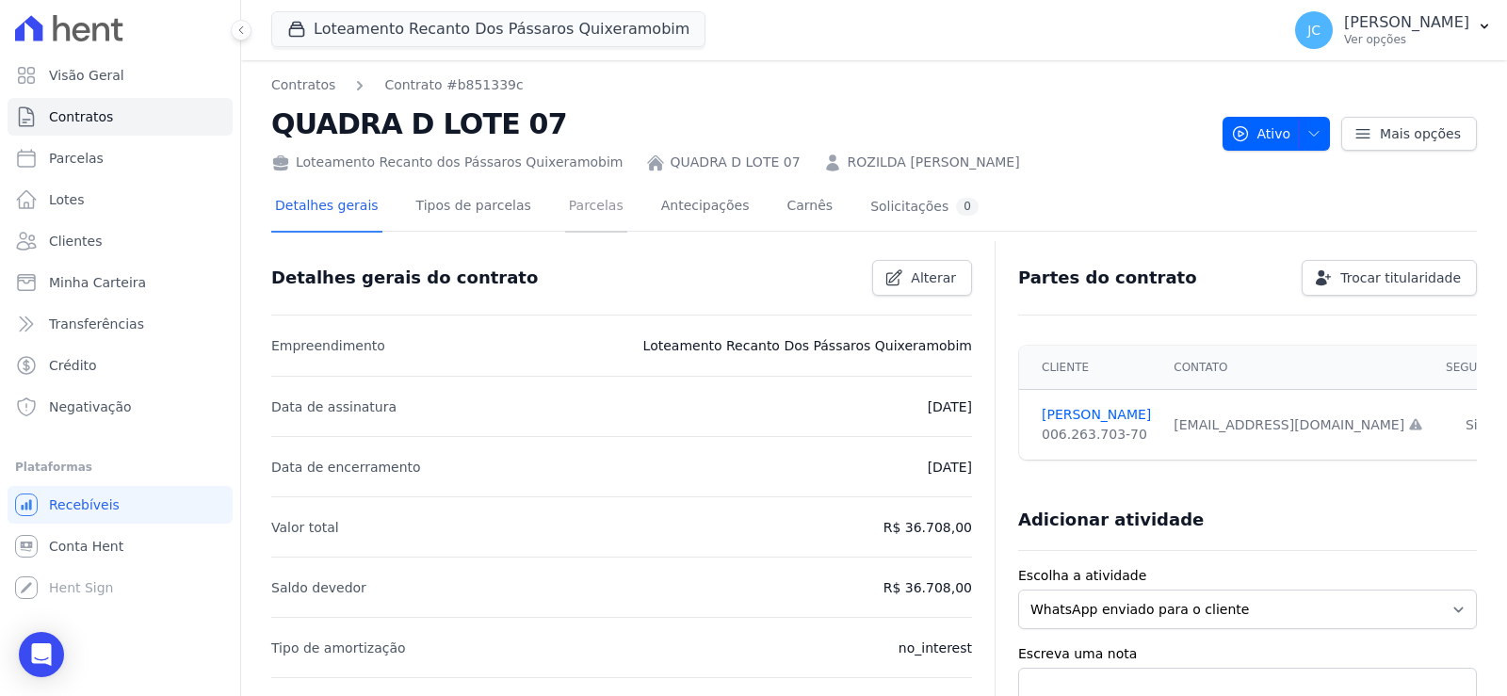
click at [626, 233] on link "Parcelas" at bounding box center [596, 208] width 62 height 50
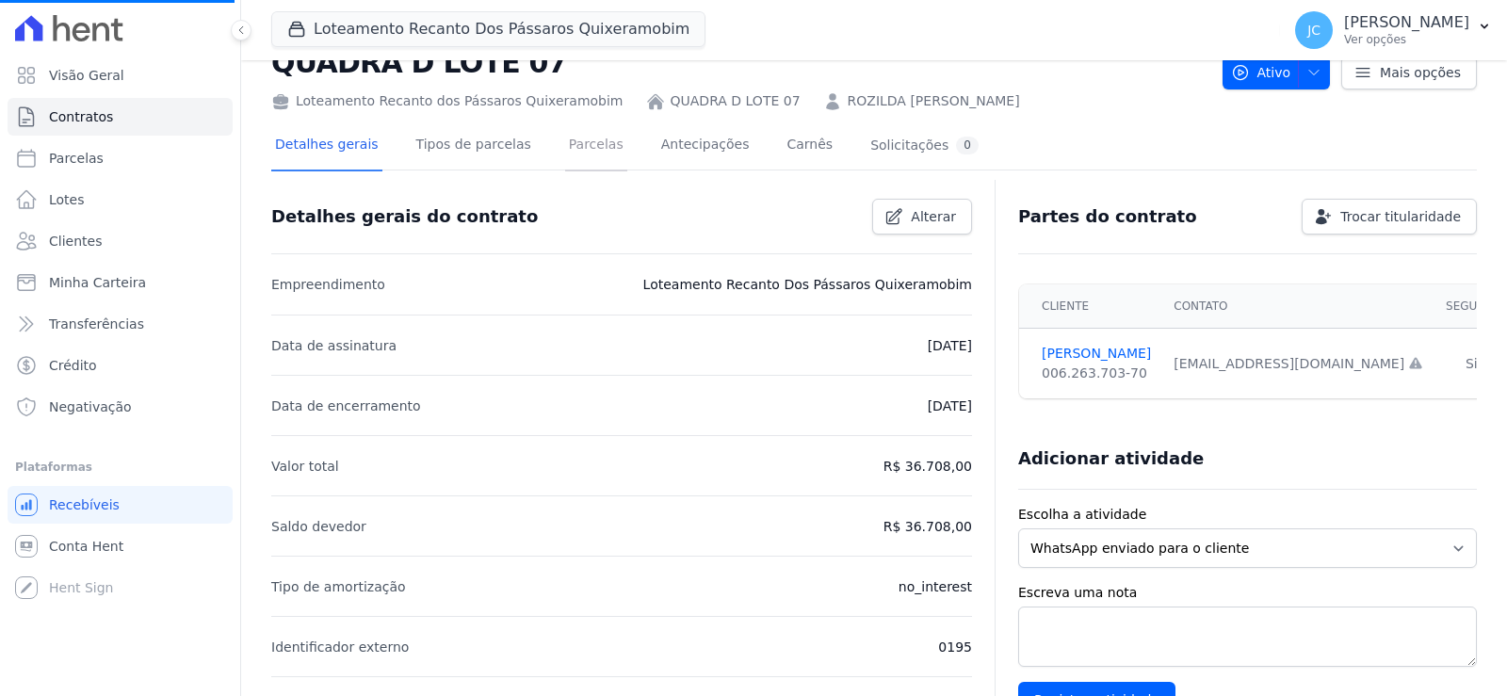
scroll to position [94, 0]
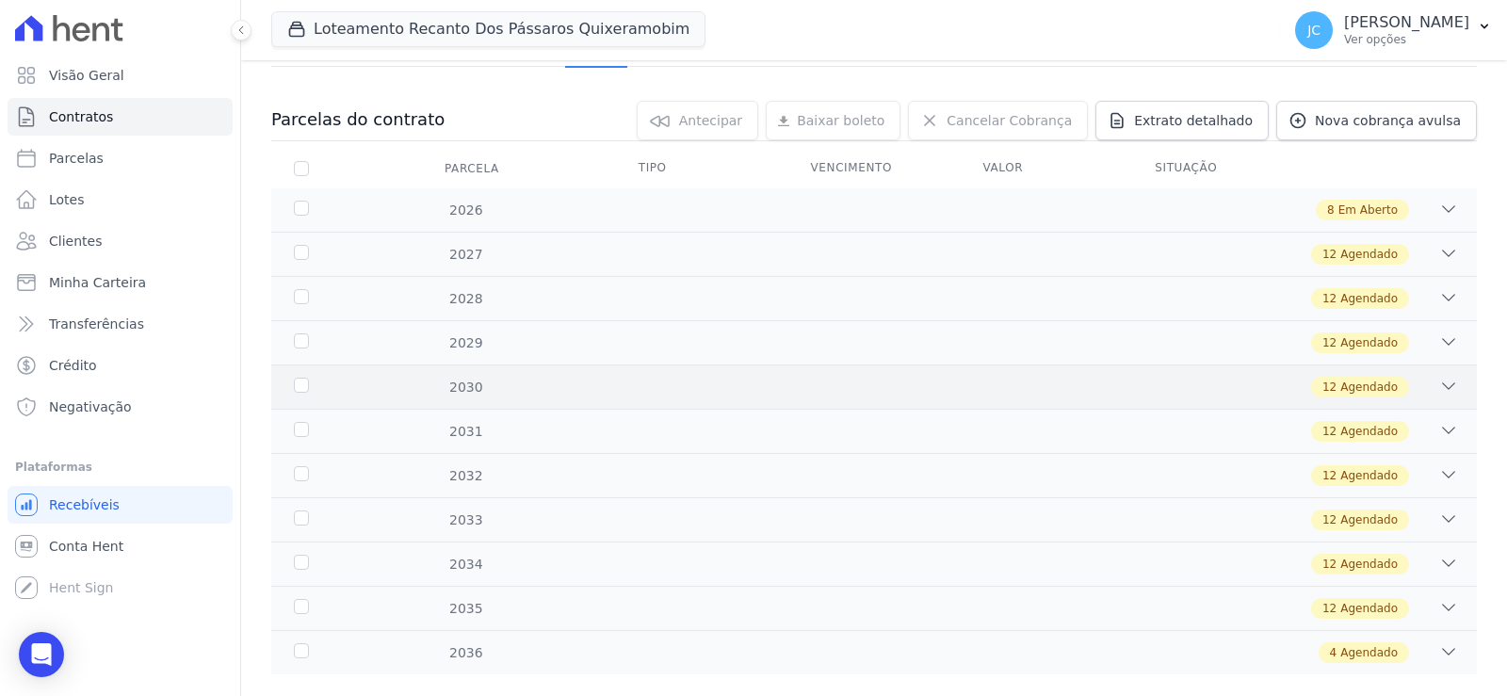
scroll to position [188, 0]
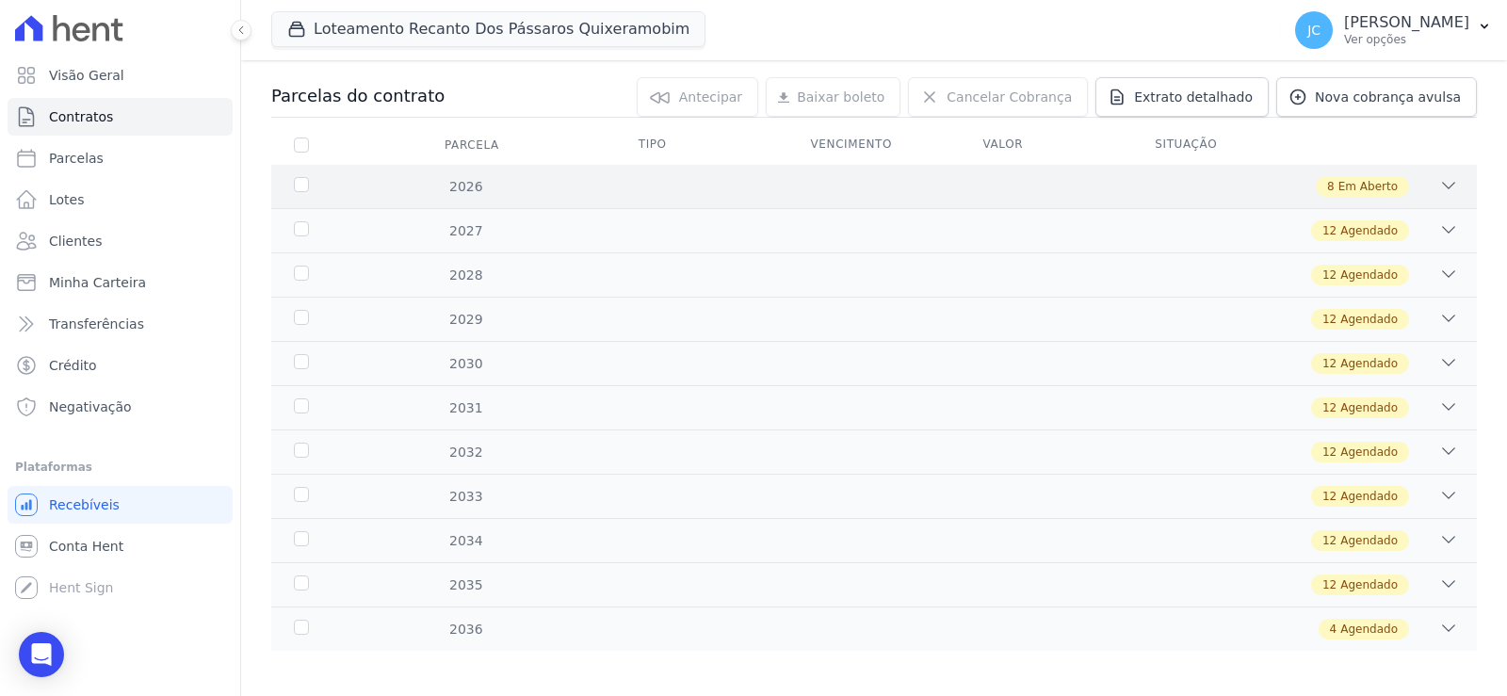
click at [321, 197] on div "2026" at bounding box center [343, 187] width 106 height 20
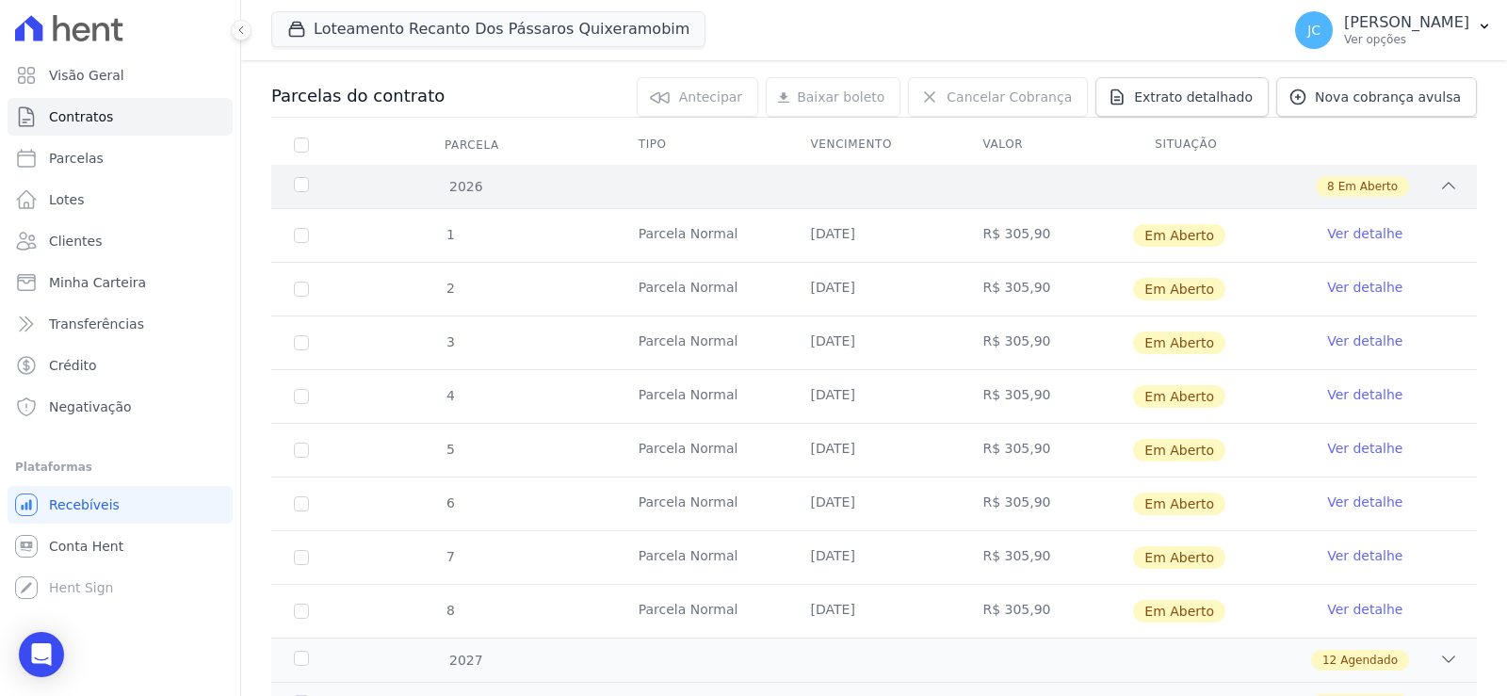
click at [317, 197] on div "2026" at bounding box center [343, 187] width 106 height 20
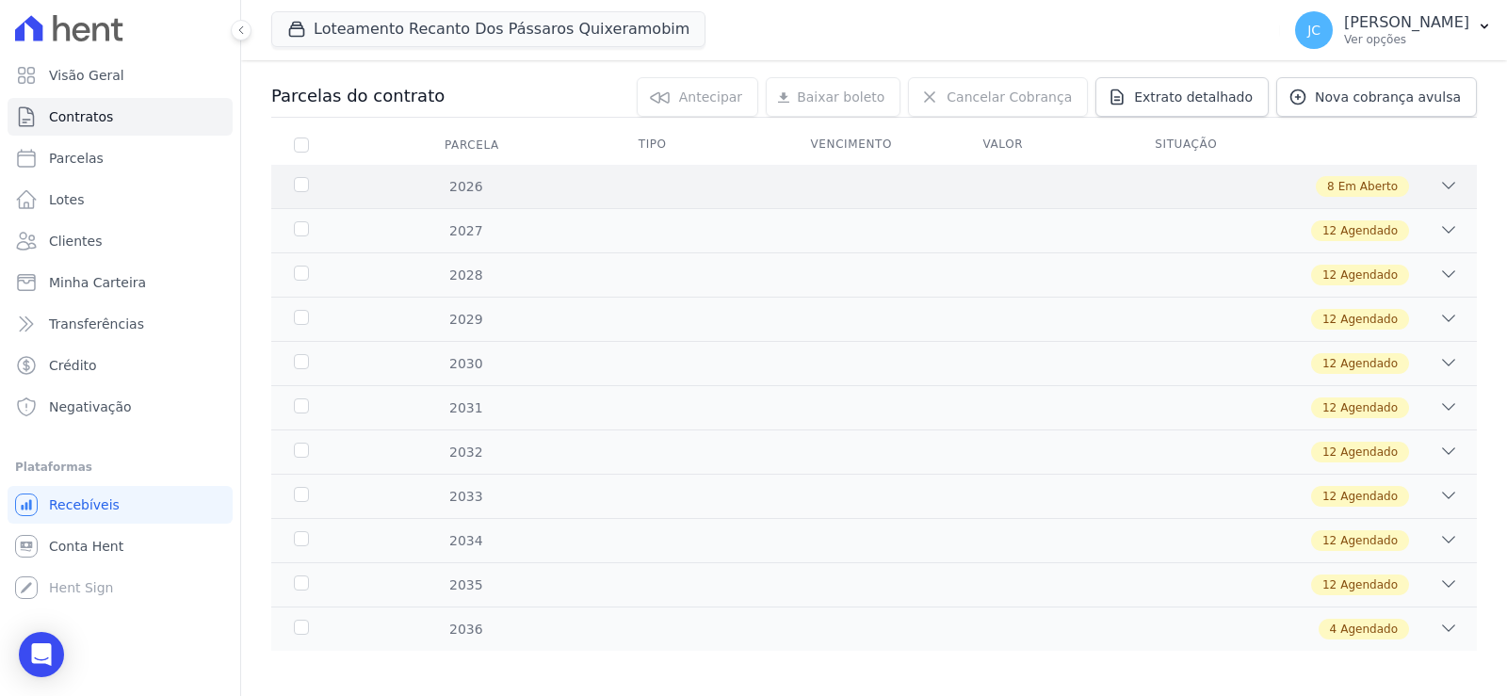
click at [317, 197] on div "2026" at bounding box center [343, 187] width 106 height 20
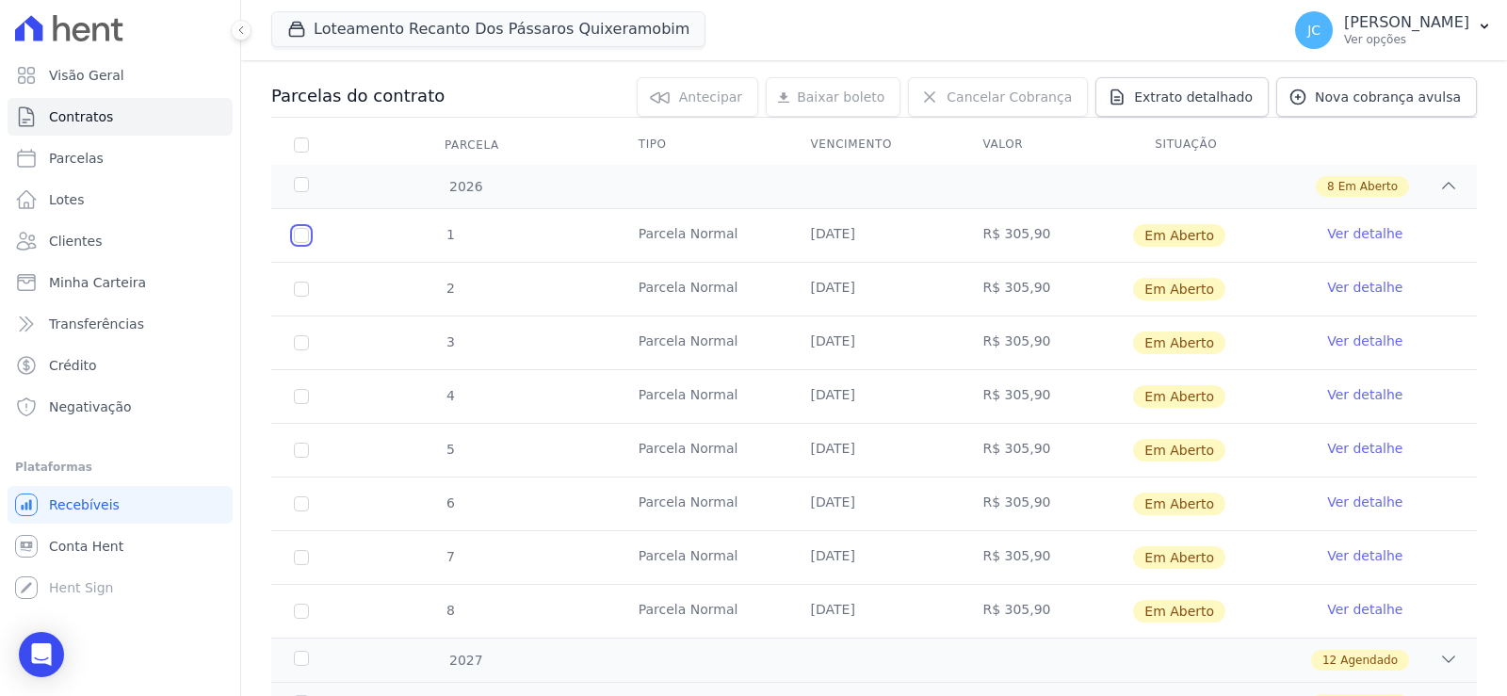
click at [309, 243] on input "checkbox" at bounding box center [301, 235] width 15 height 15
checkbox input "true"
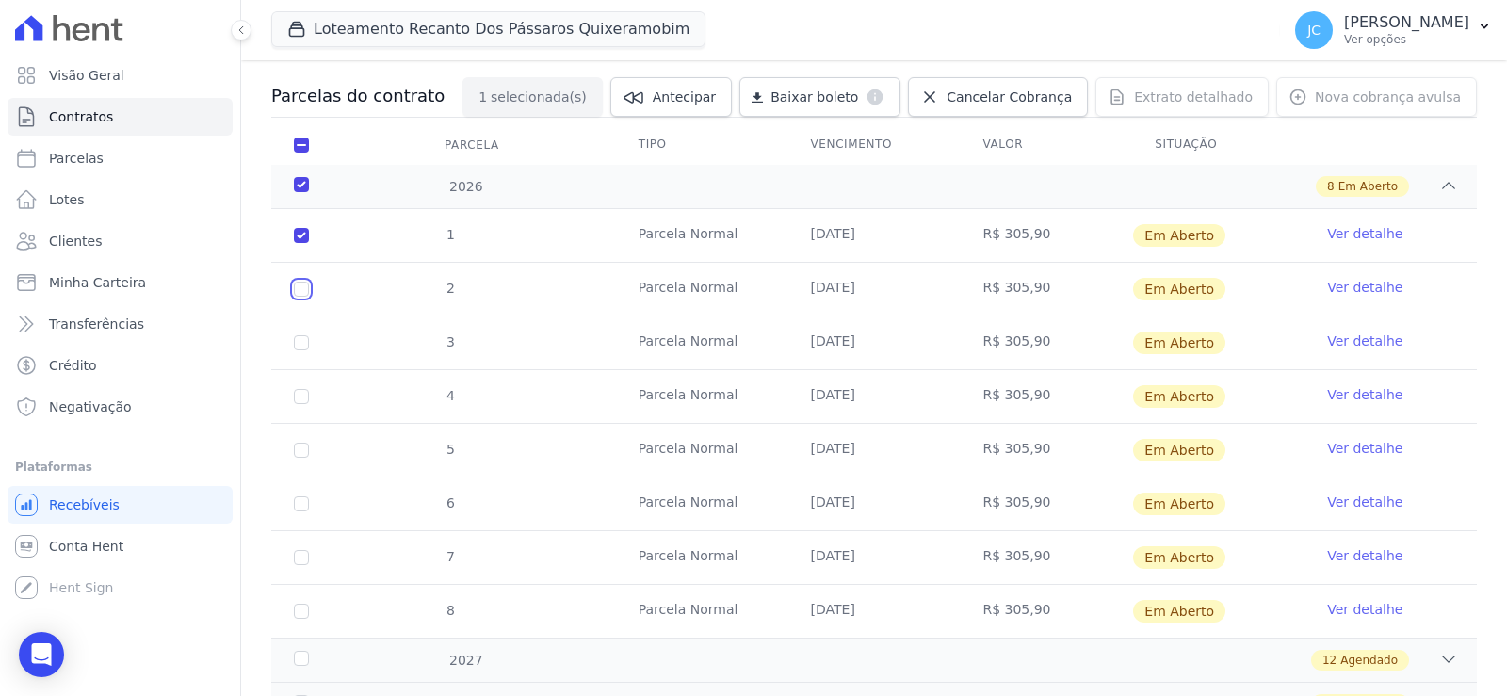
click at [309, 297] on input "checkbox" at bounding box center [301, 289] width 15 height 15
checkbox input "true"
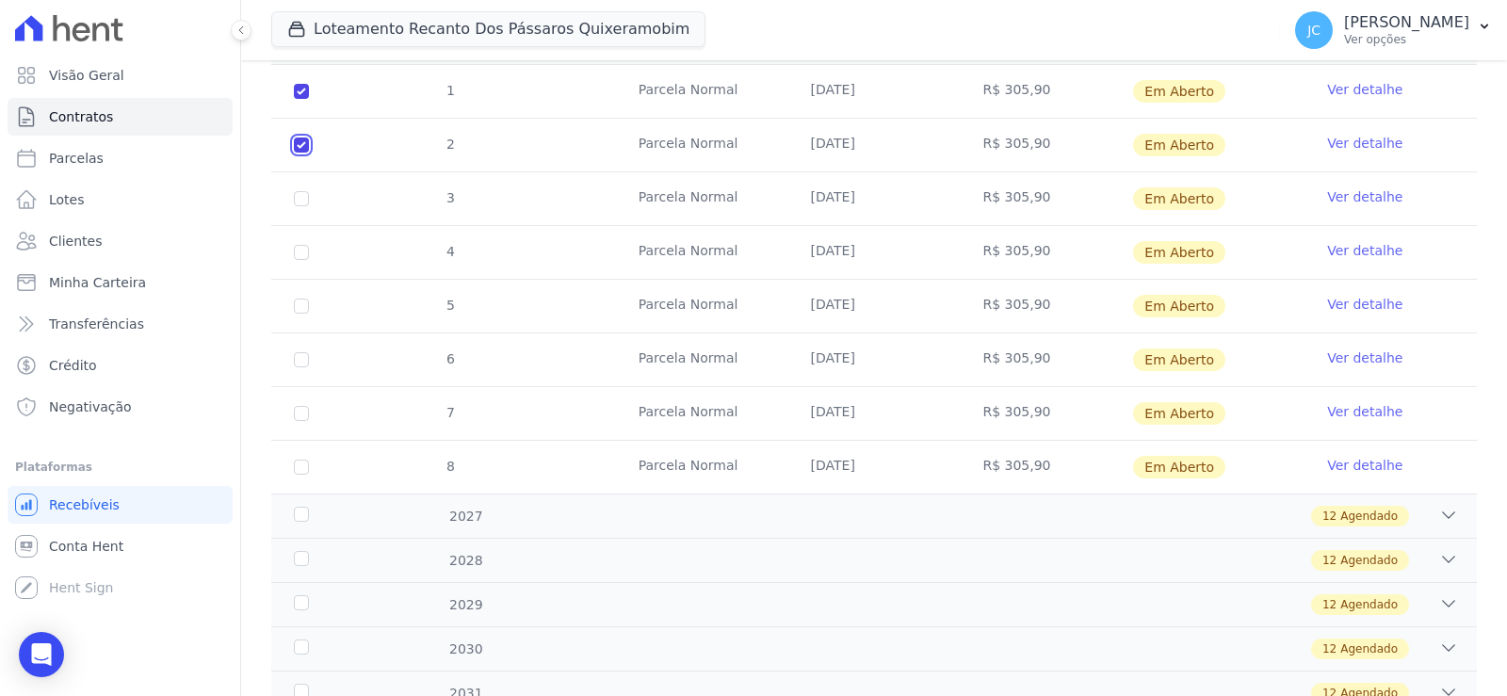
scroll to position [377, 0]
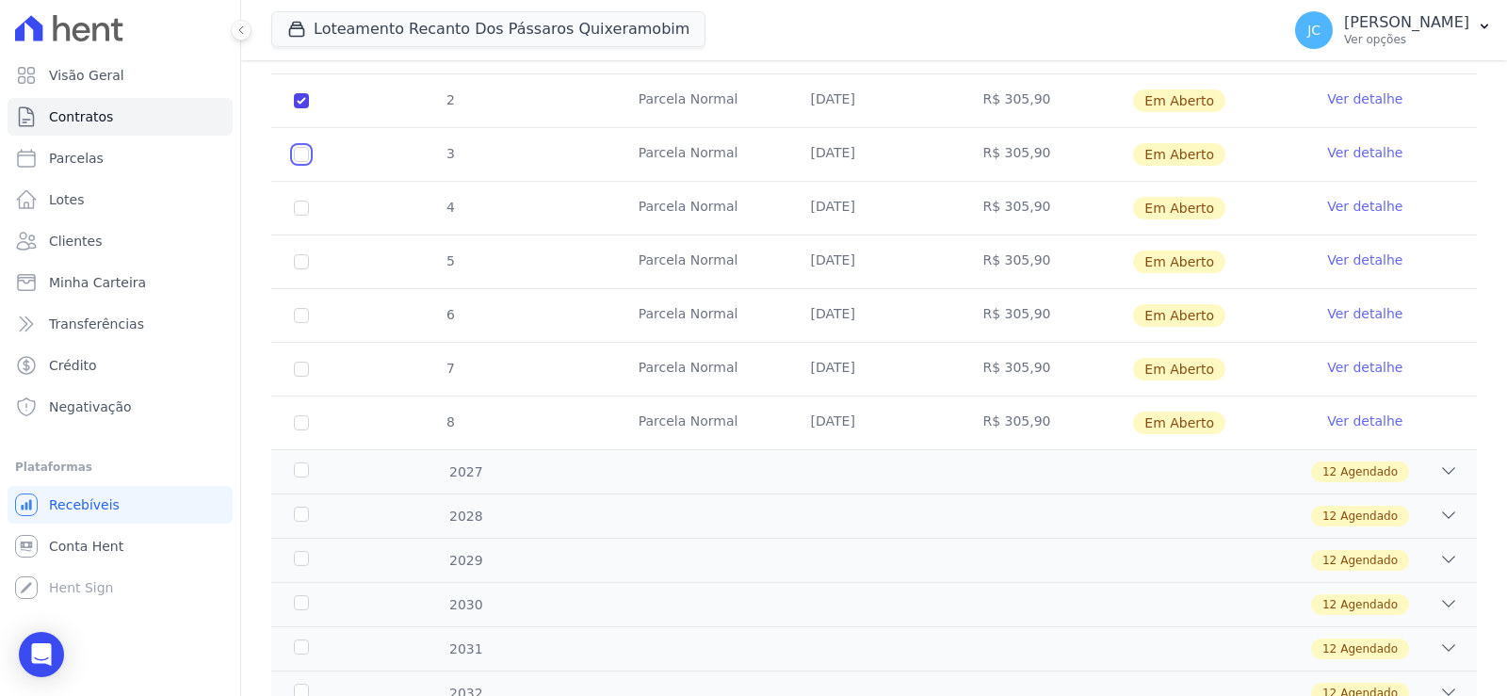
click at [309, 162] on input "checkbox" at bounding box center [301, 154] width 15 height 15
checkbox input "true"
click at [309, 216] on input "checkbox" at bounding box center [301, 208] width 15 height 15
checkbox input "true"
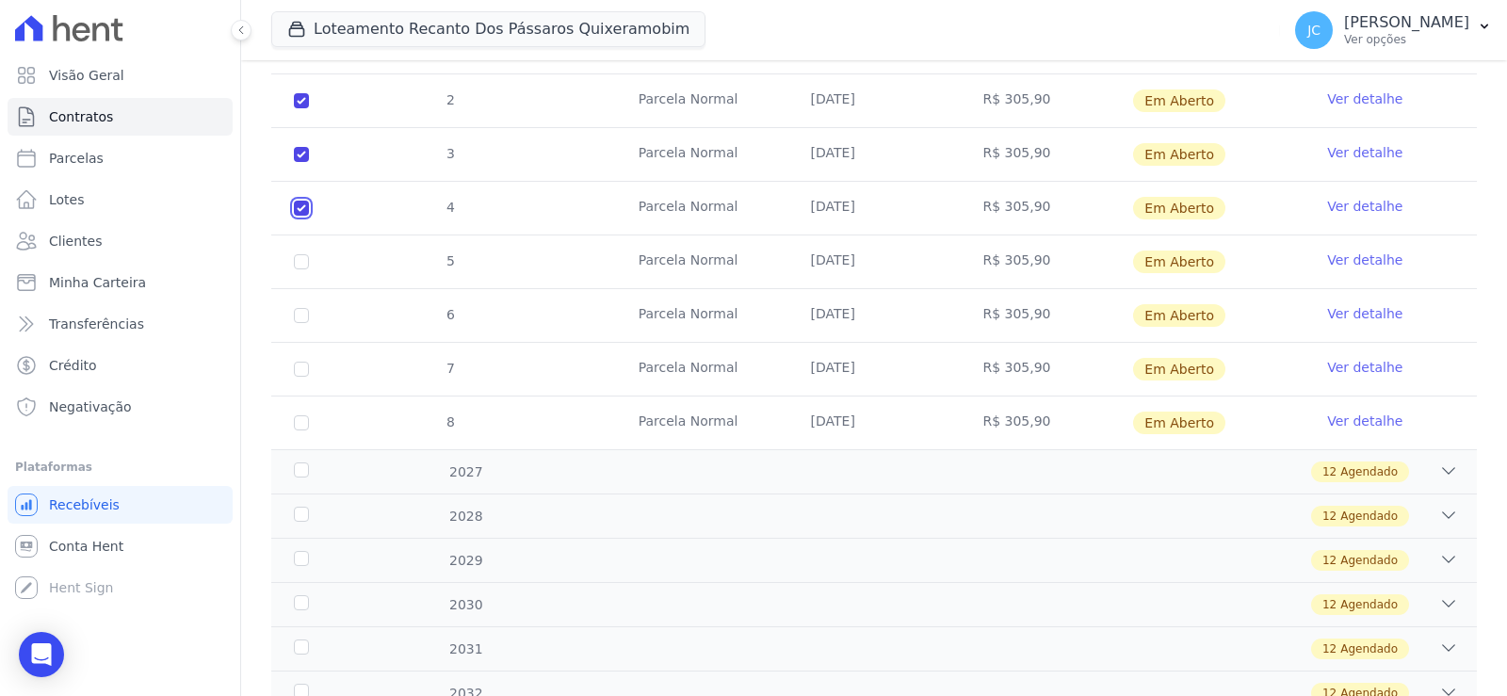
checkbox input "true"
click at [309, 269] on input "checkbox" at bounding box center [301, 261] width 15 height 15
checkbox input "true"
click at [309, 323] on input "checkbox" at bounding box center [301, 315] width 15 height 15
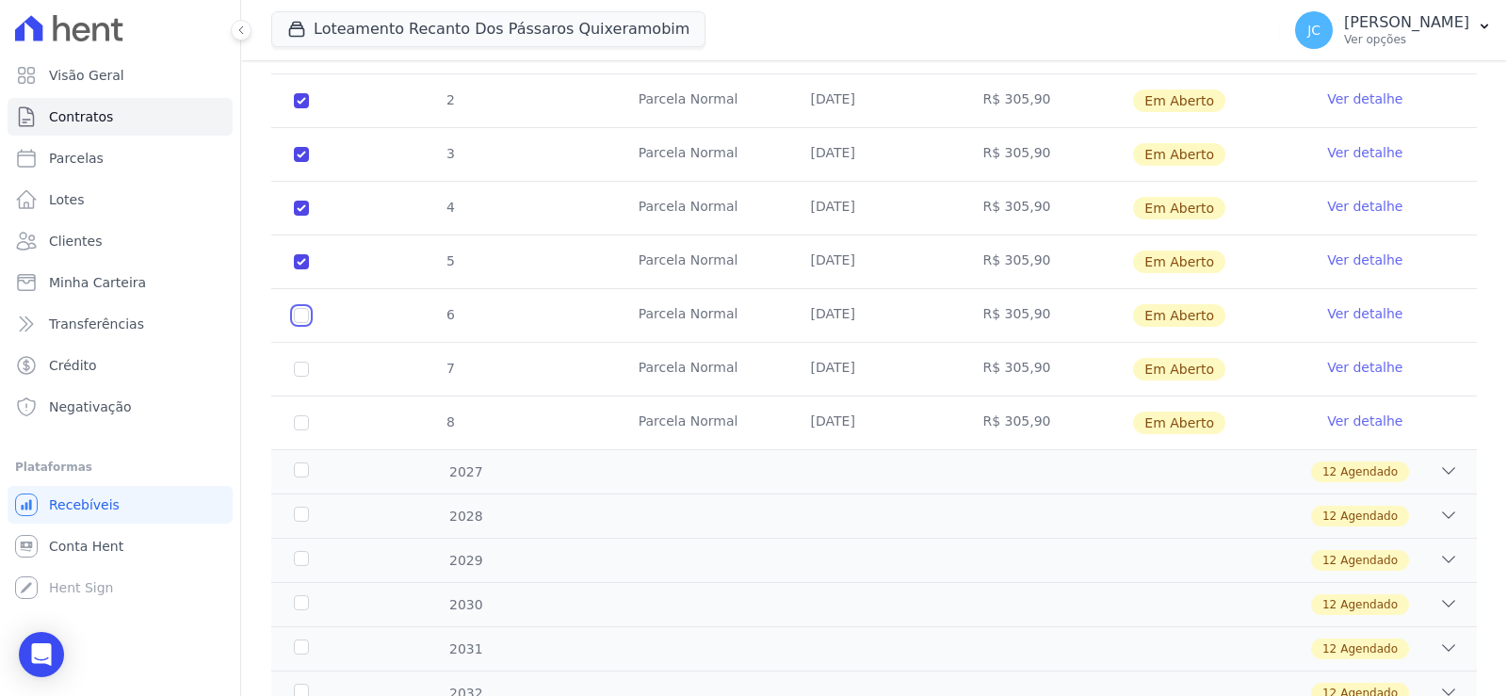
checkbox input "true"
click at [309, 377] on input "checkbox" at bounding box center [301, 369] width 15 height 15
checkbox input "true"
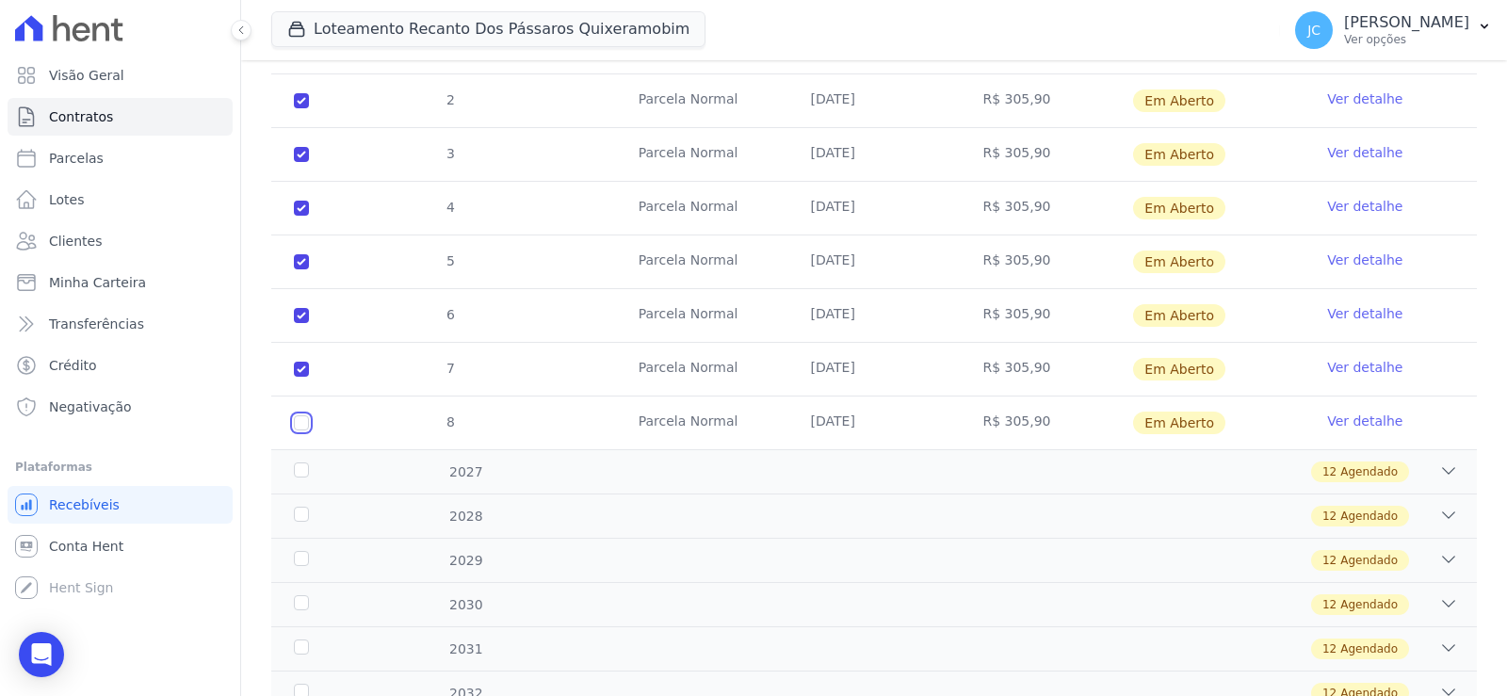
click at [309, 431] on input "checkbox" at bounding box center [301, 422] width 15 height 15
checkbox input "true"
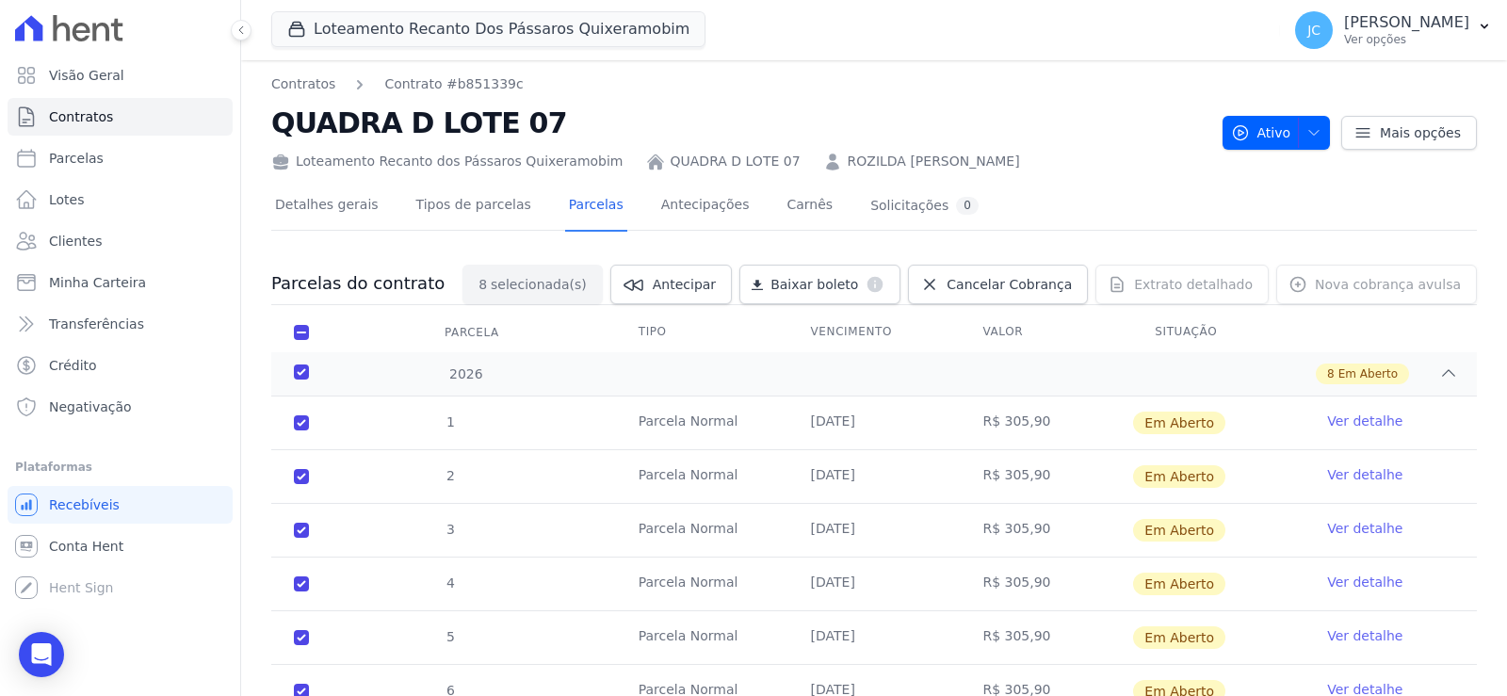
scroll to position [0, 0]
click at [772, 290] on link "Baixar boleto default" at bounding box center [820, 286] width 161 height 40
